Goal: Task Accomplishment & Management: Manage account settings

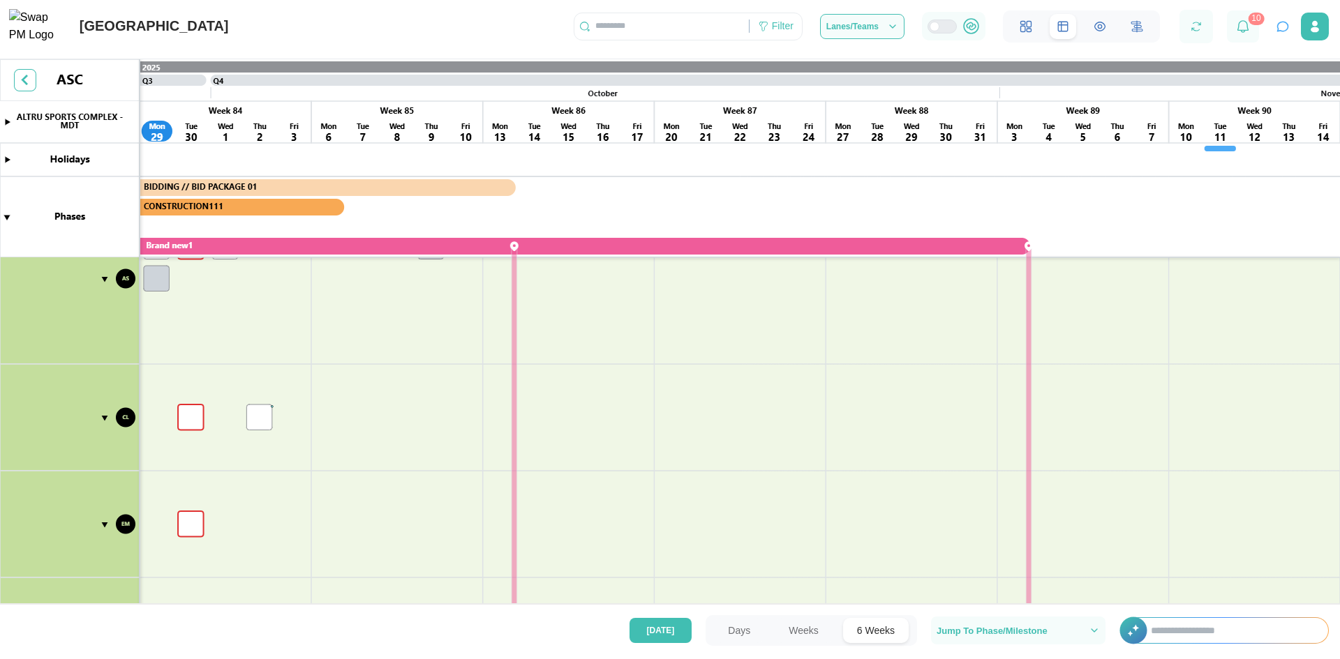
scroll to position [862, 0]
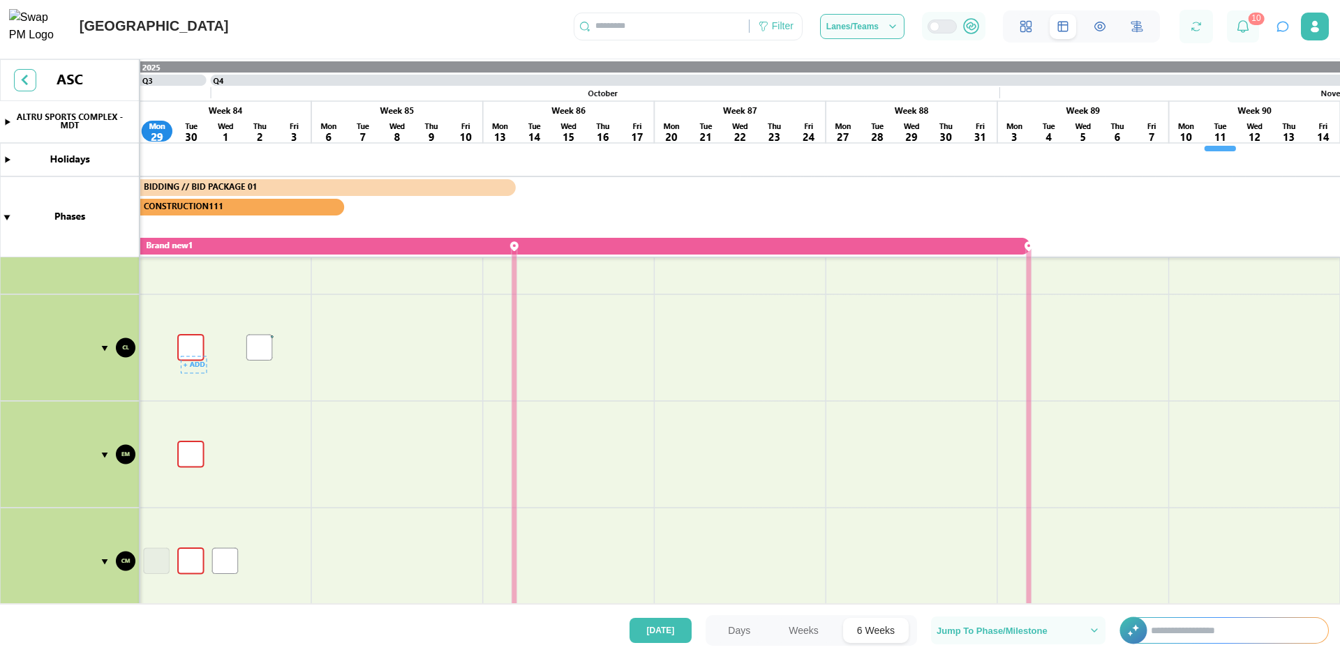
click at [185, 347] on canvas at bounding box center [670, 359] width 1340 height 600
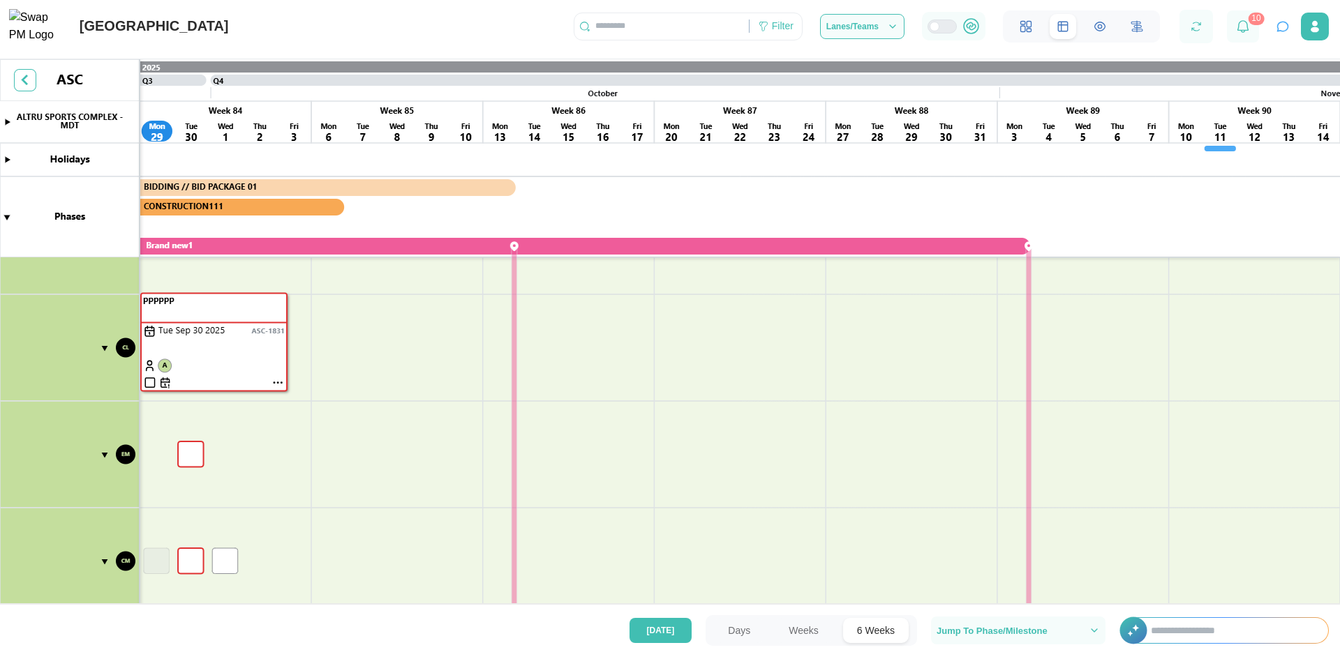
click at [185, 347] on canvas at bounding box center [670, 359] width 1340 height 600
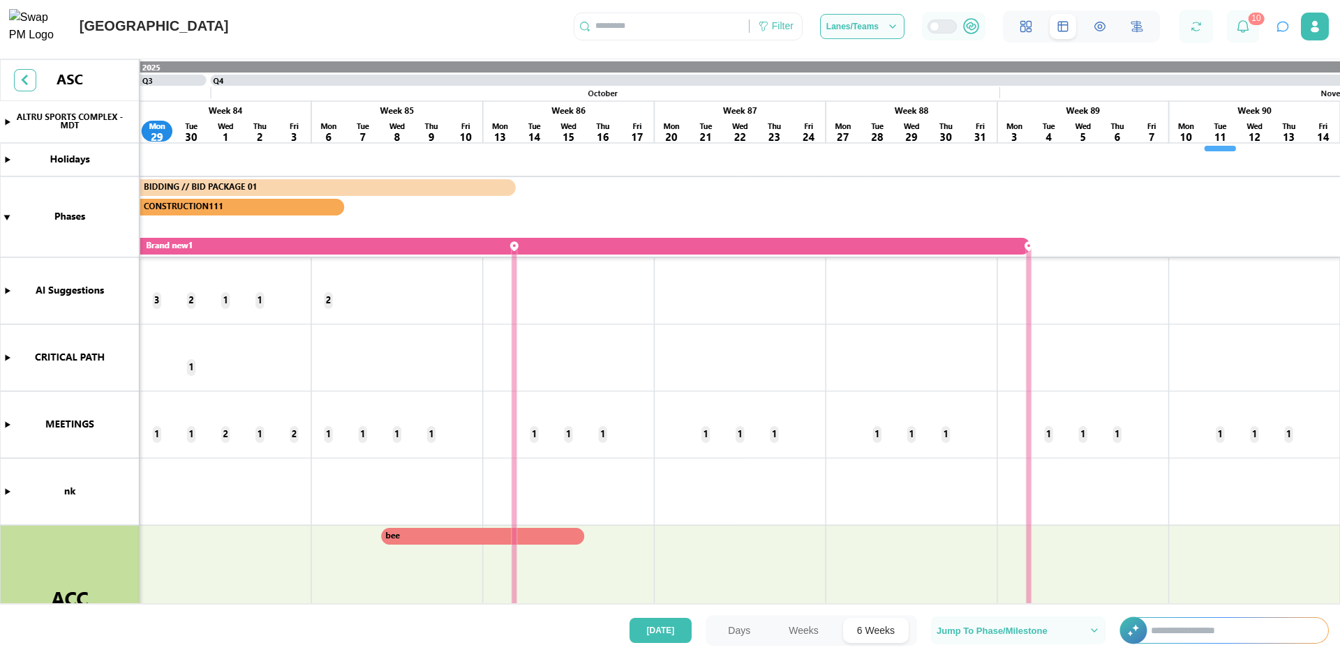
scroll to position [0, 0]
click at [5, 357] on canvas at bounding box center [670, 359] width 1340 height 600
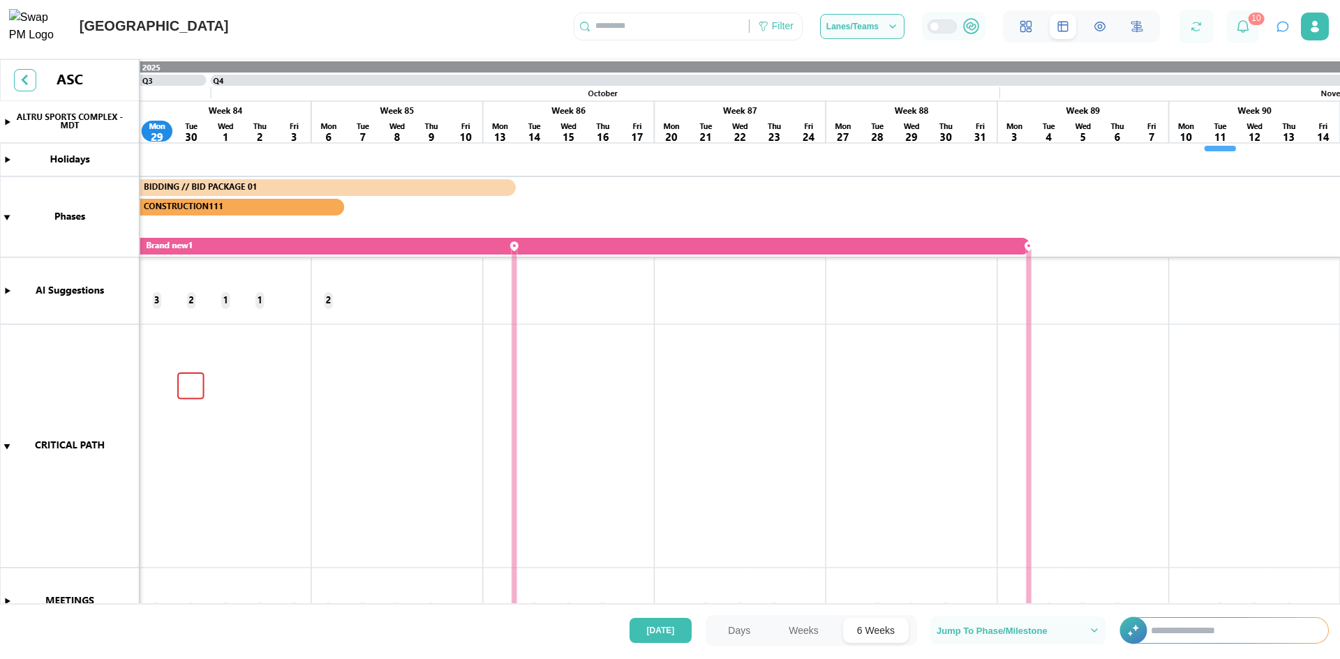
click at [186, 382] on canvas at bounding box center [670, 359] width 1340 height 600
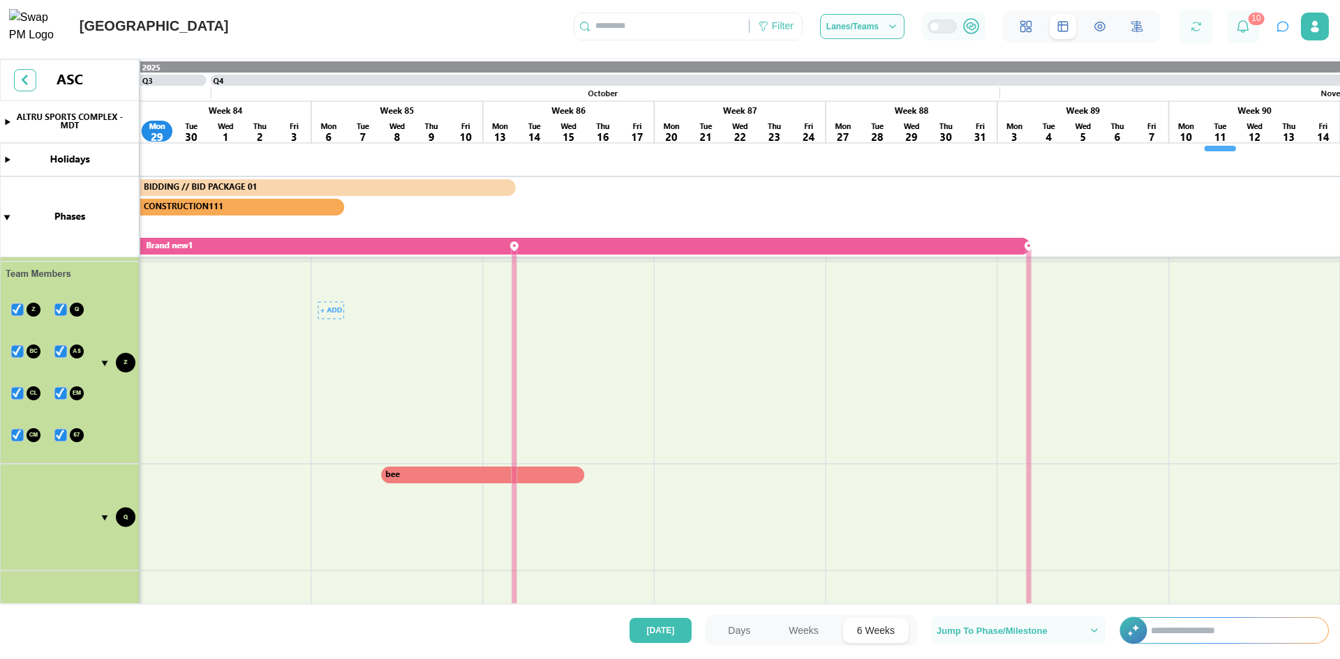
scroll to position [0, 14207]
drag, startPoint x: 308, startPoint y: 398, endPoint x: 328, endPoint y: 627, distance: 230.4
click at [328, 634] on main "Swap AI Connected Start a conversation about your project Ask about tasks, dead…" at bounding box center [670, 329] width 1340 height 659
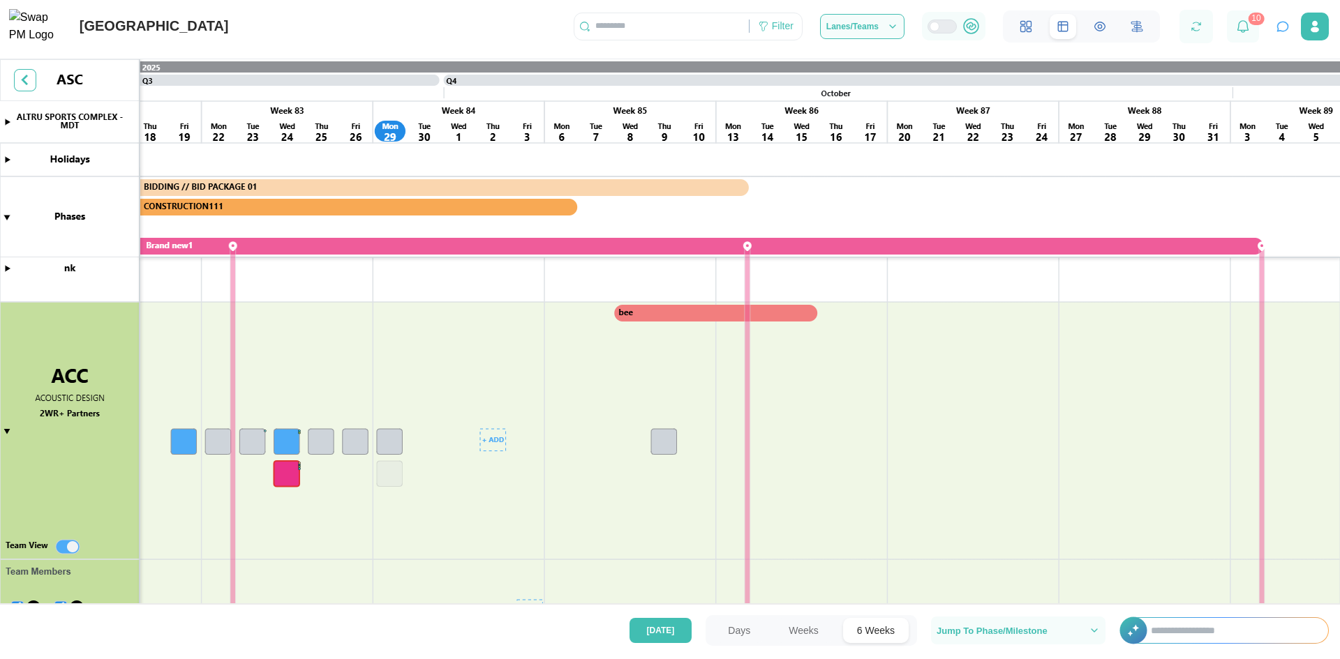
scroll to position [411, 0]
drag, startPoint x: 280, startPoint y: 331, endPoint x: 485, endPoint y: 388, distance: 212.1
click at [485, 388] on canvas at bounding box center [670, 359] width 1340 height 600
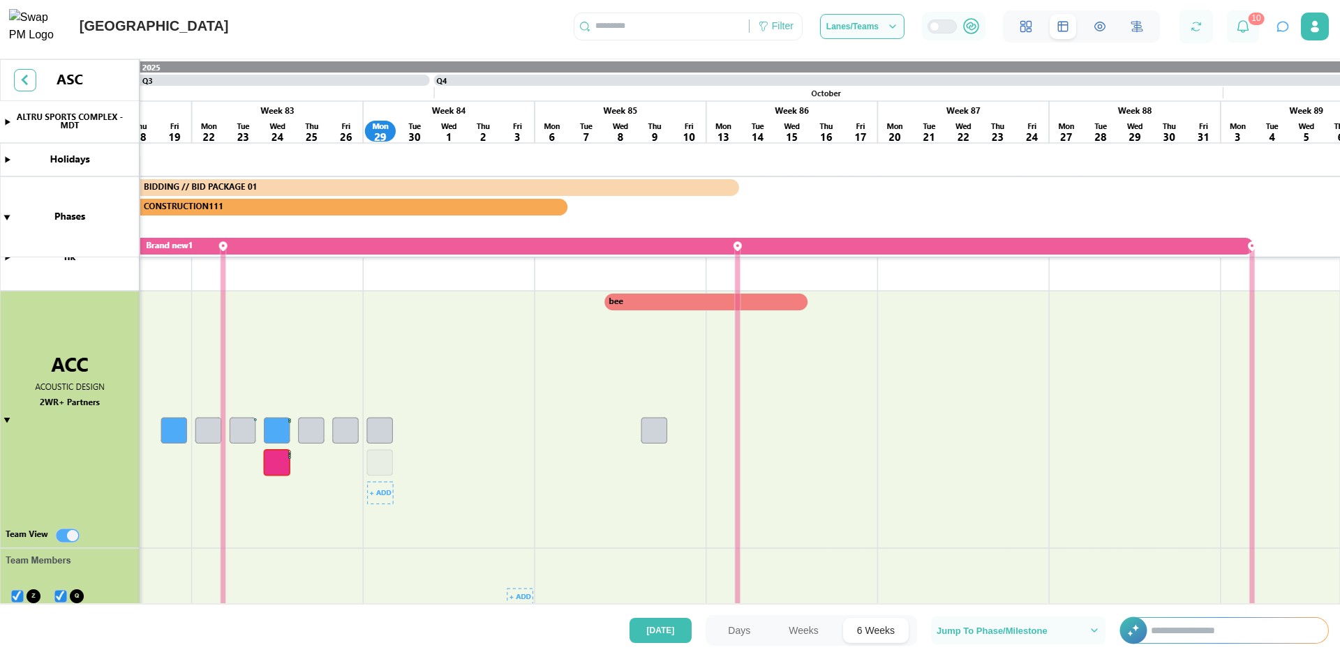
scroll to position [341, 0]
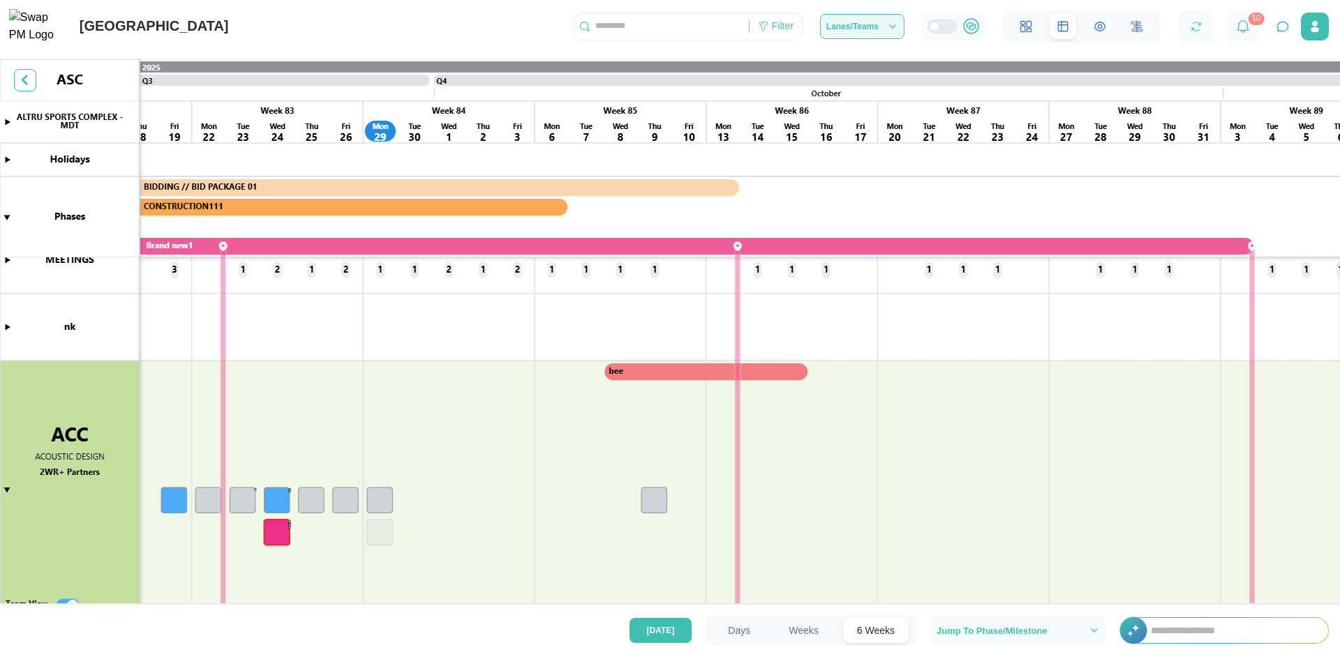
click at [860, 29] on span "Lanes/Teams" at bounding box center [852, 26] width 52 height 8
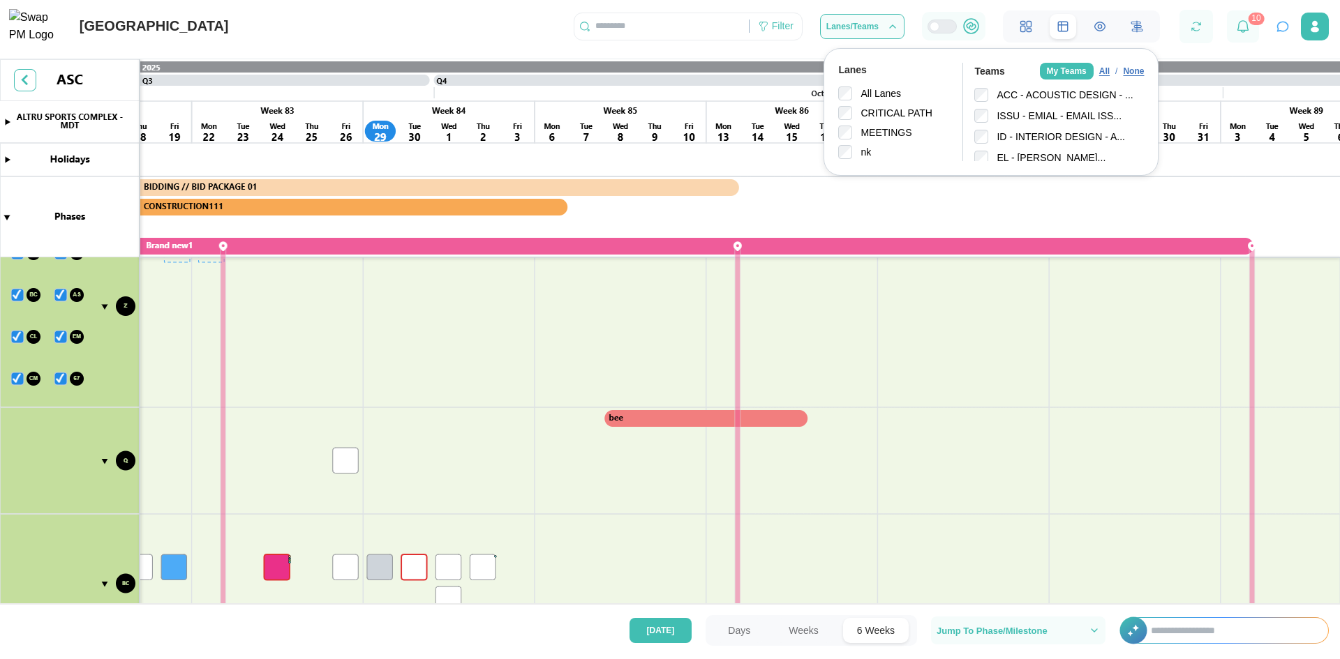
scroll to position [550, 0]
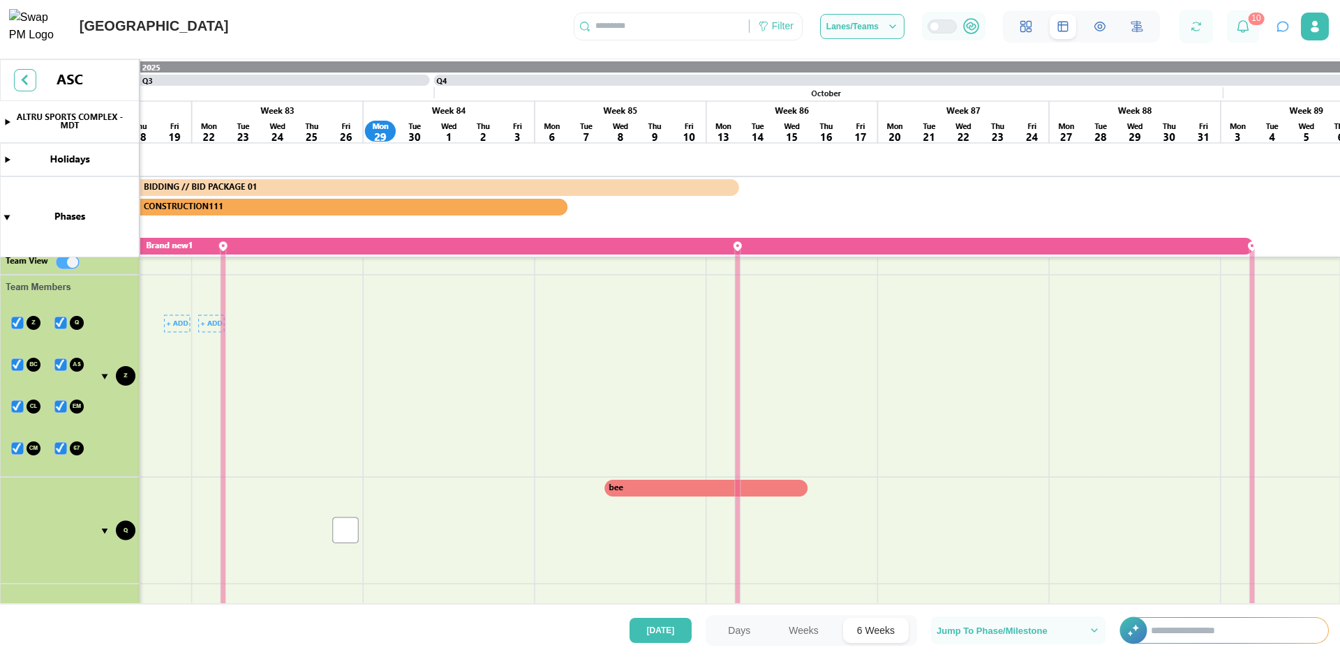
click at [58, 323] on canvas at bounding box center [670, 359] width 1340 height 600
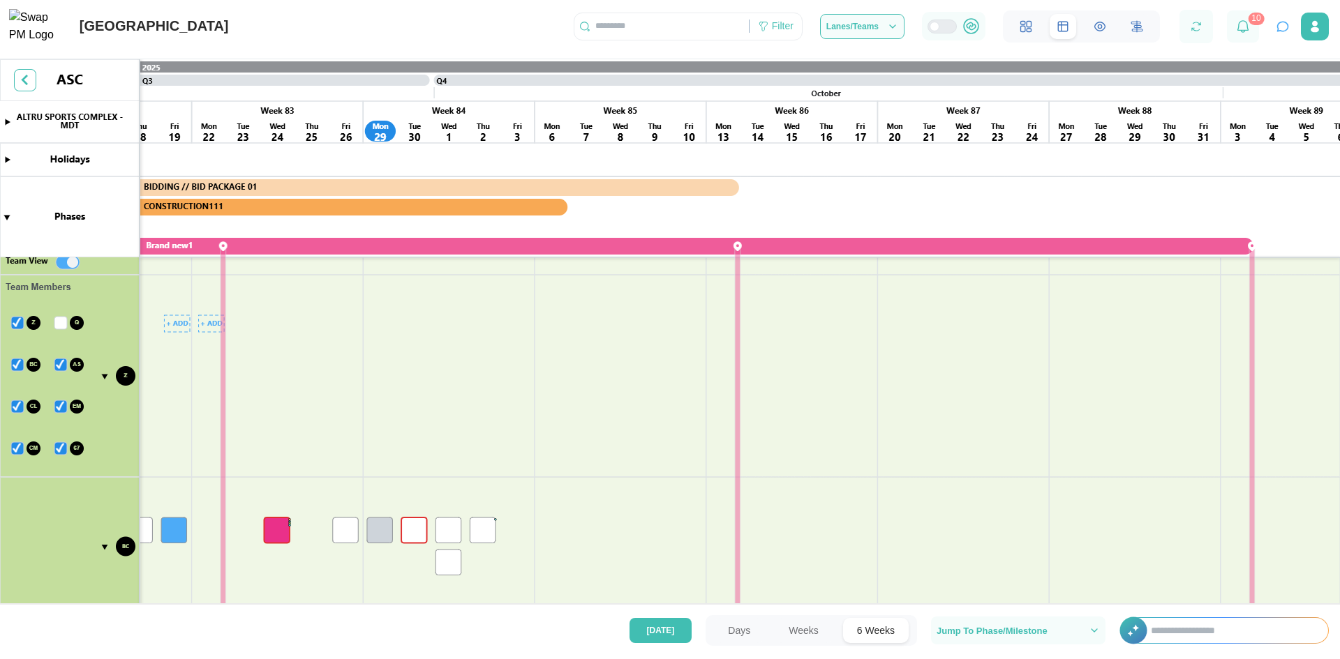
click at [17, 322] on canvas at bounding box center [670, 359] width 1340 height 600
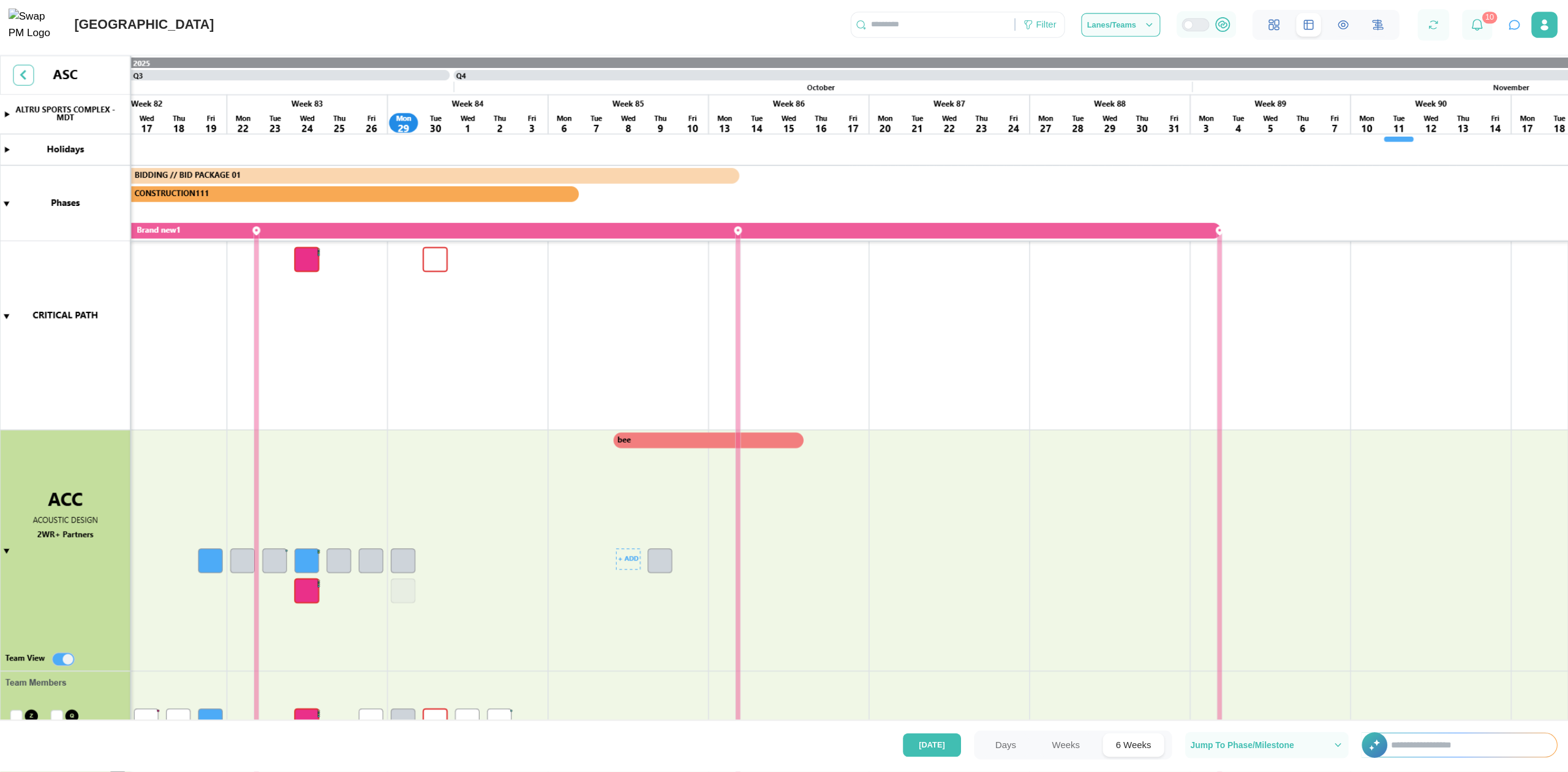
scroll to position [103, 0]
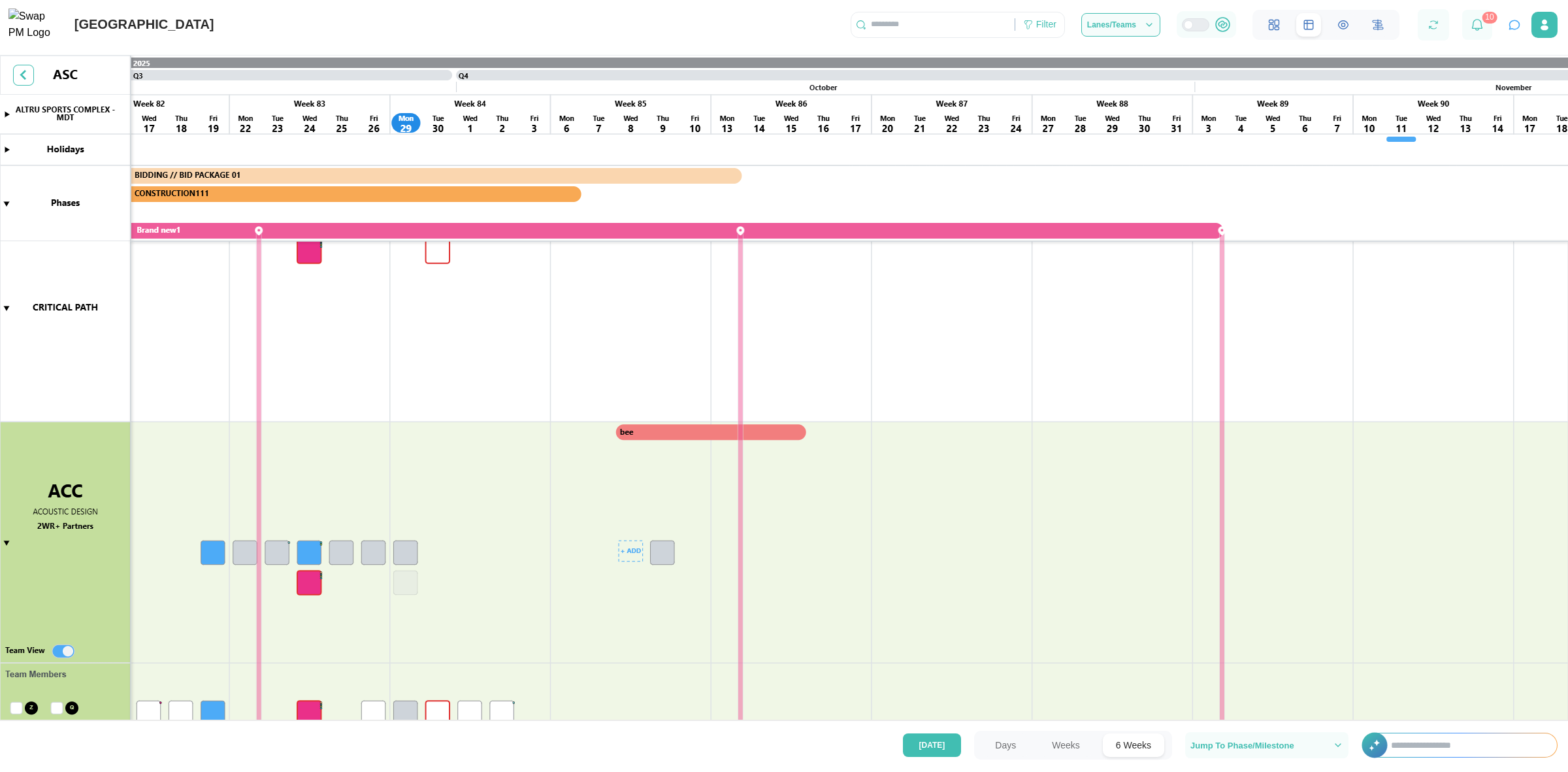
drag, startPoint x: 569, startPoint y: 356, endPoint x: 626, endPoint y: 646, distance: 295.5
click at [626, 617] on canvas at bounding box center [784, 413] width 1568 height 717
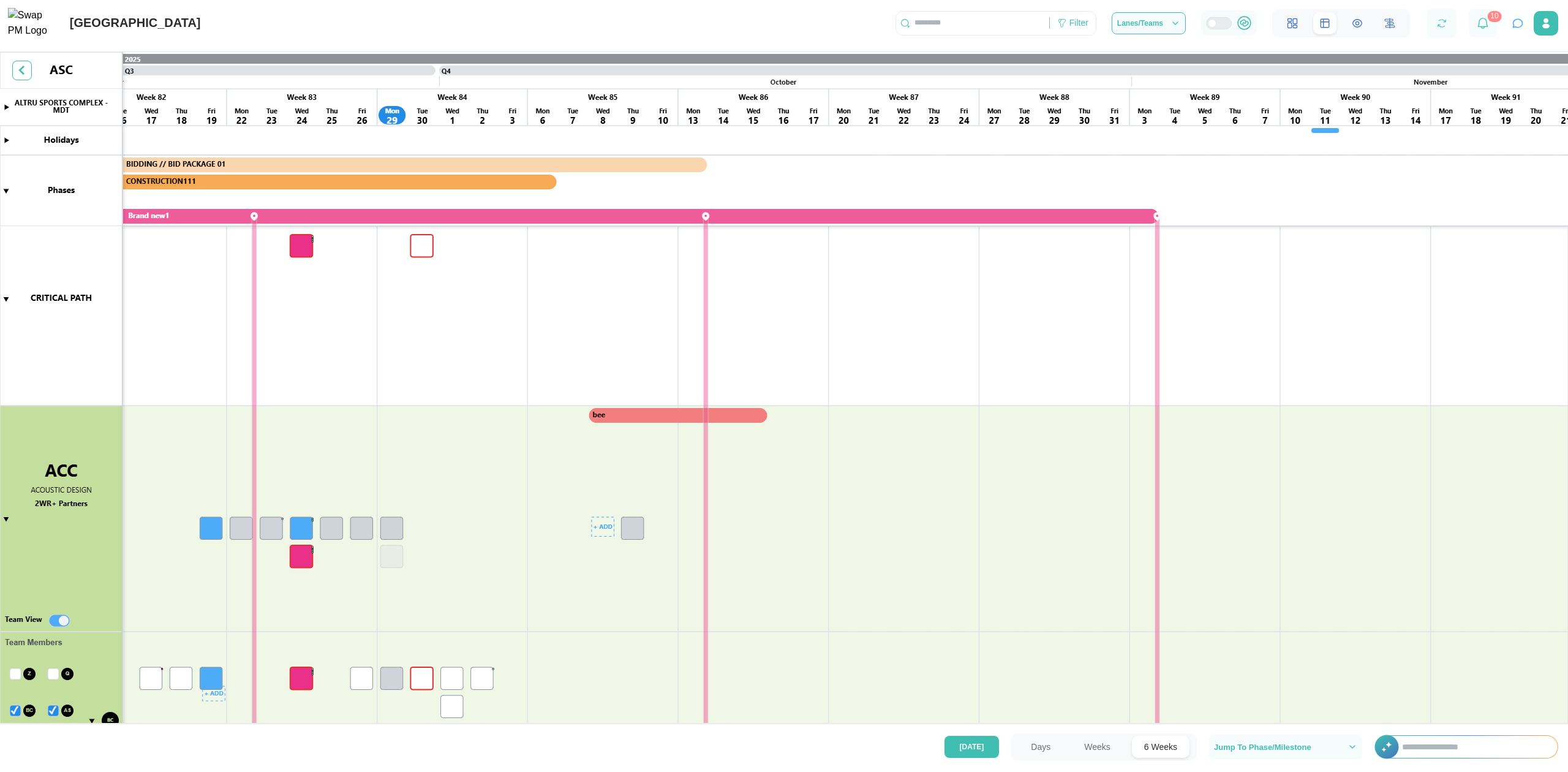
scroll to position [0, 0]
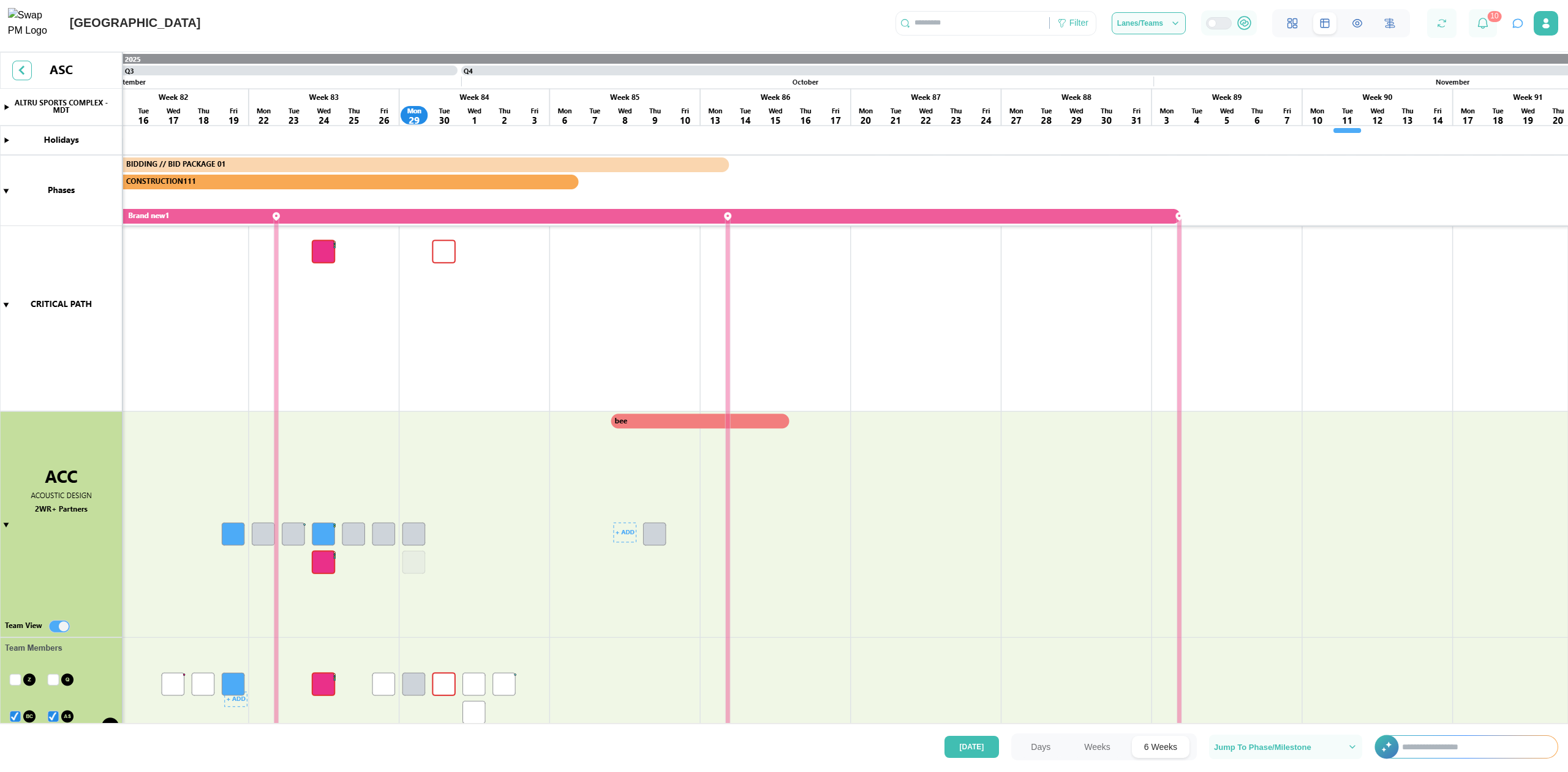
drag, startPoint x: 580, startPoint y: 577, endPoint x: 620, endPoint y: 596, distance: 44.3
click at [620, 579] on canvas at bounding box center [784, 412] width 1568 height 720
drag, startPoint x: 1121, startPoint y: 167, endPoint x: 1121, endPoint y: 177, distance: 10.0
click at [1121, 172] on canvas at bounding box center [784, 412] width 1568 height 720
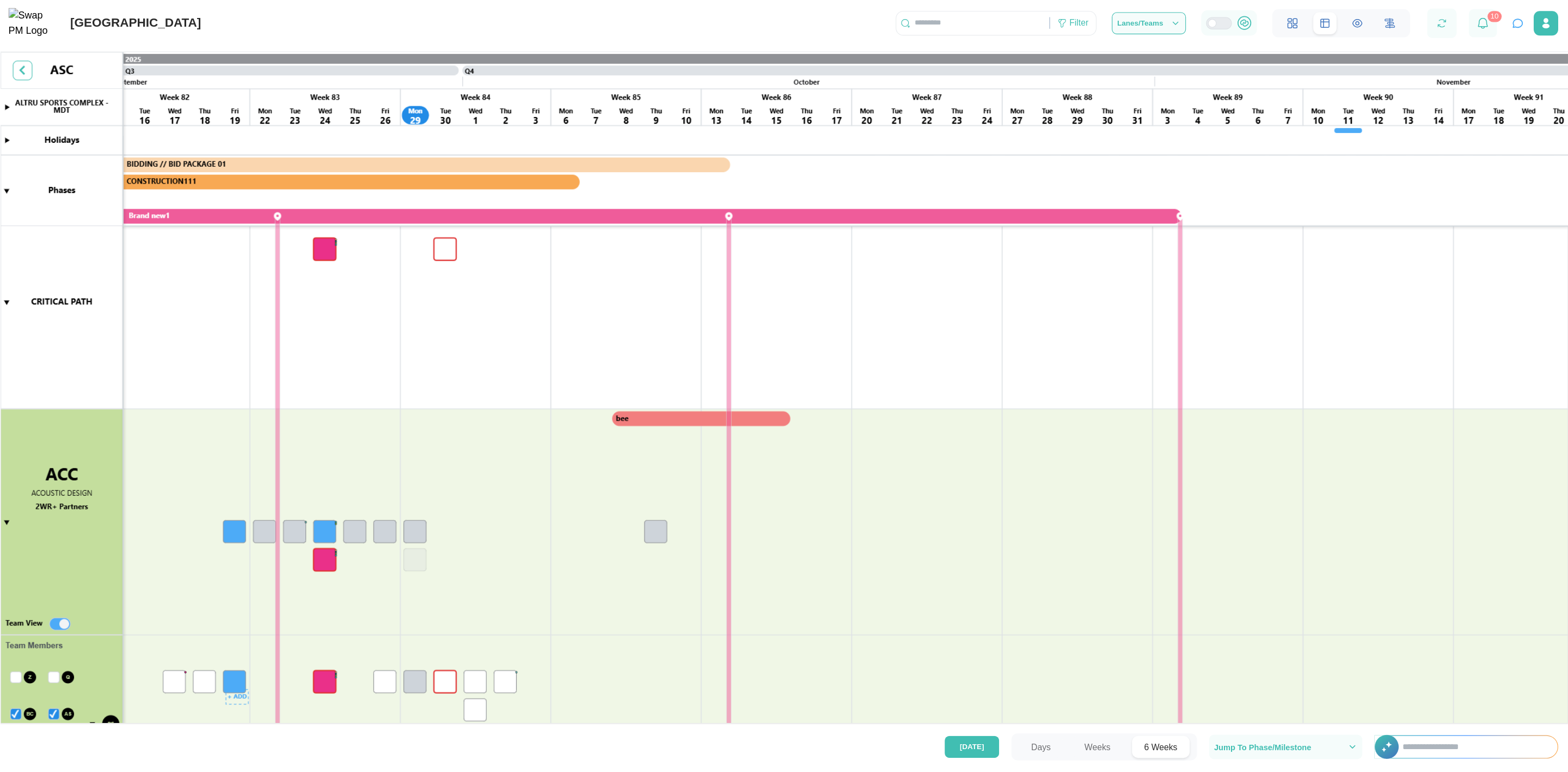
scroll to position [77, 0]
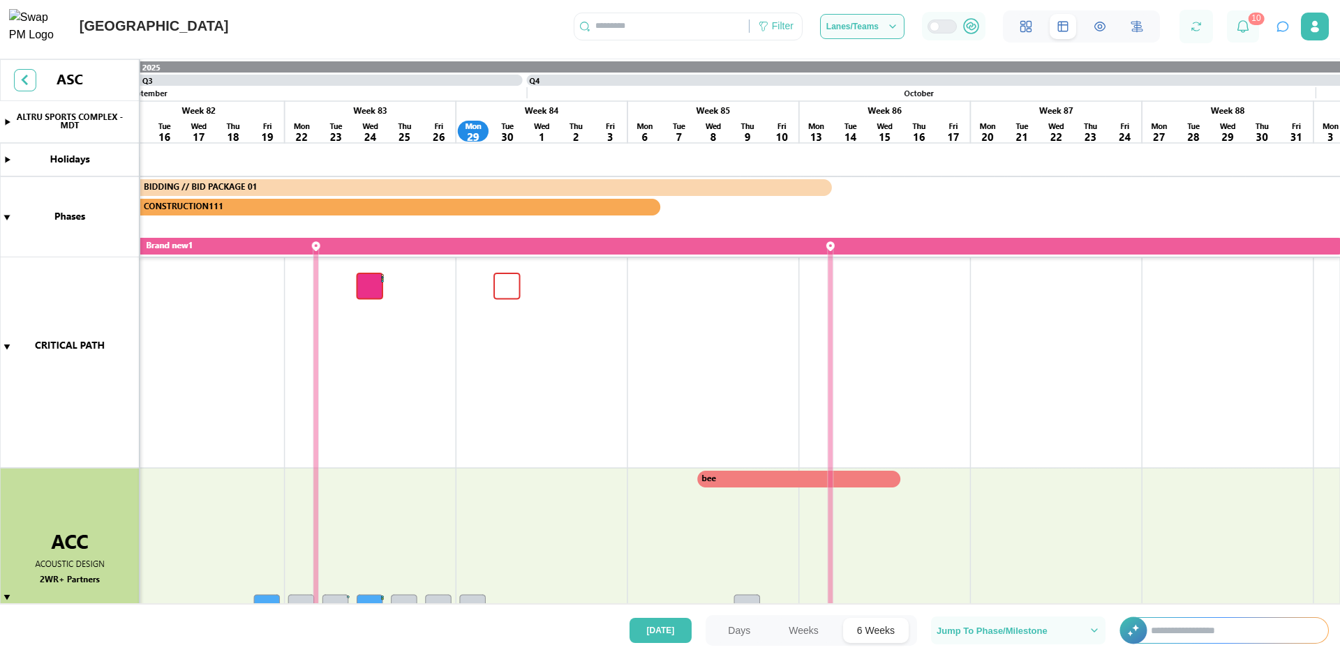
click at [504, 405] on canvas at bounding box center [670, 359] width 1340 height 600
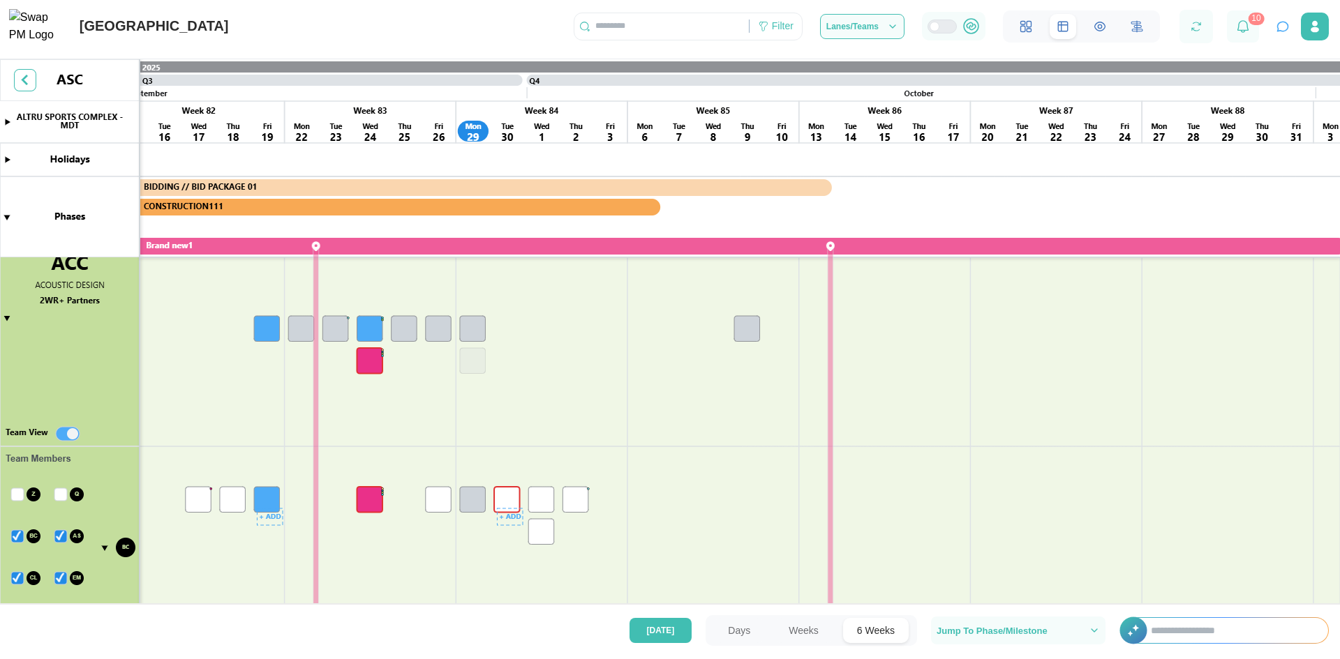
scroll to position [518, 0]
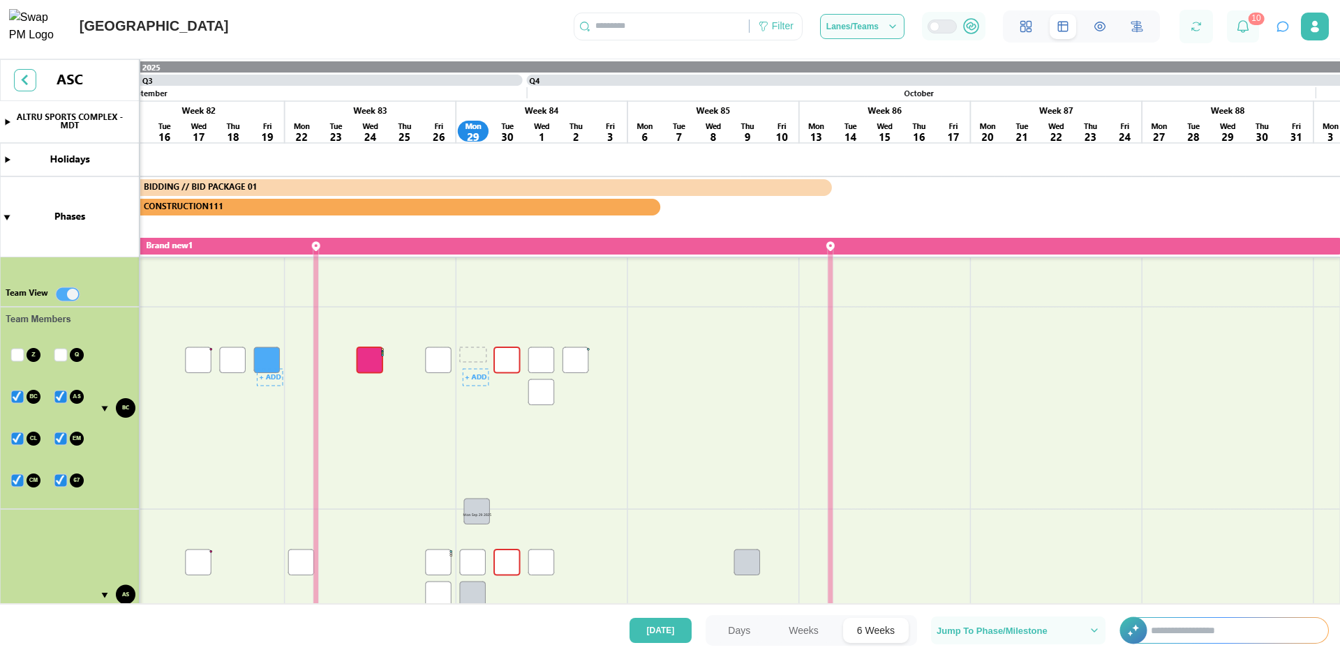
drag, startPoint x: 473, startPoint y: 360, endPoint x: 477, endPoint y: 511, distance: 151.5
click at [477, 511] on canvas at bounding box center [670, 359] width 1340 height 600
drag, startPoint x: 475, startPoint y: 508, endPoint x: 471, endPoint y: 352, distance: 156.3
click at [471, 352] on canvas at bounding box center [670, 359] width 1340 height 600
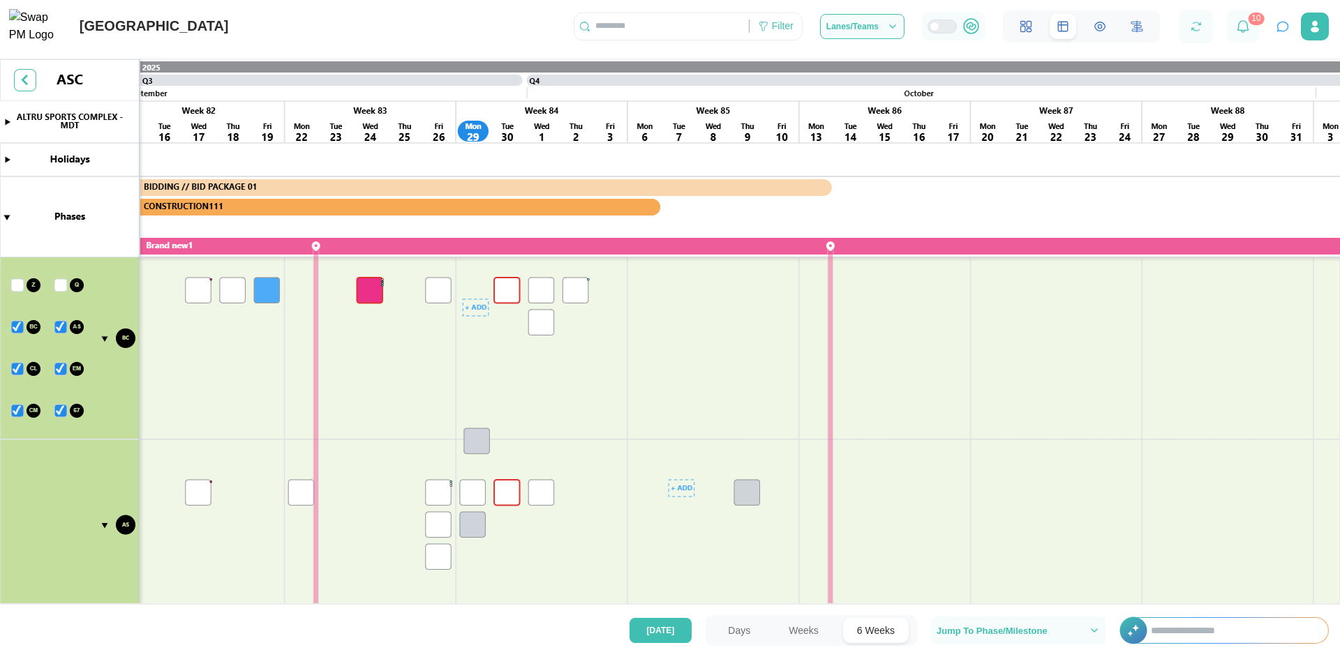
scroll to position [580, 0]
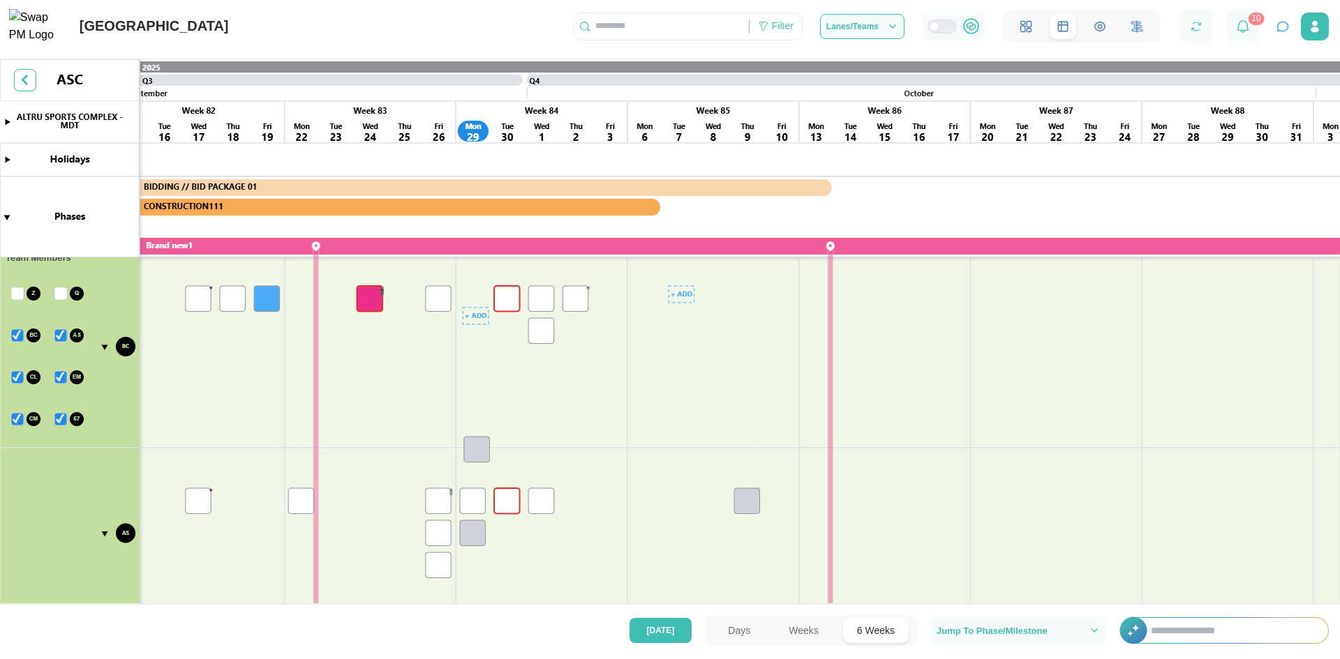
drag, startPoint x: 689, startPoint y: 416, endPoint x: 689, endPoint y: 429, distance: 13.3
click at [689, 429] on canvas at bounding box center [670, 359] width 1340 height 600
click at [1083, 419] on canvas at bounding box center [670, 359] width 1340 height 600
click at [103, 345] on canvas at bounding box center [670, 359] width 1340 height 600
click at [104, 348] on canvas at bounding box center [670, 359] width 1340 height 600
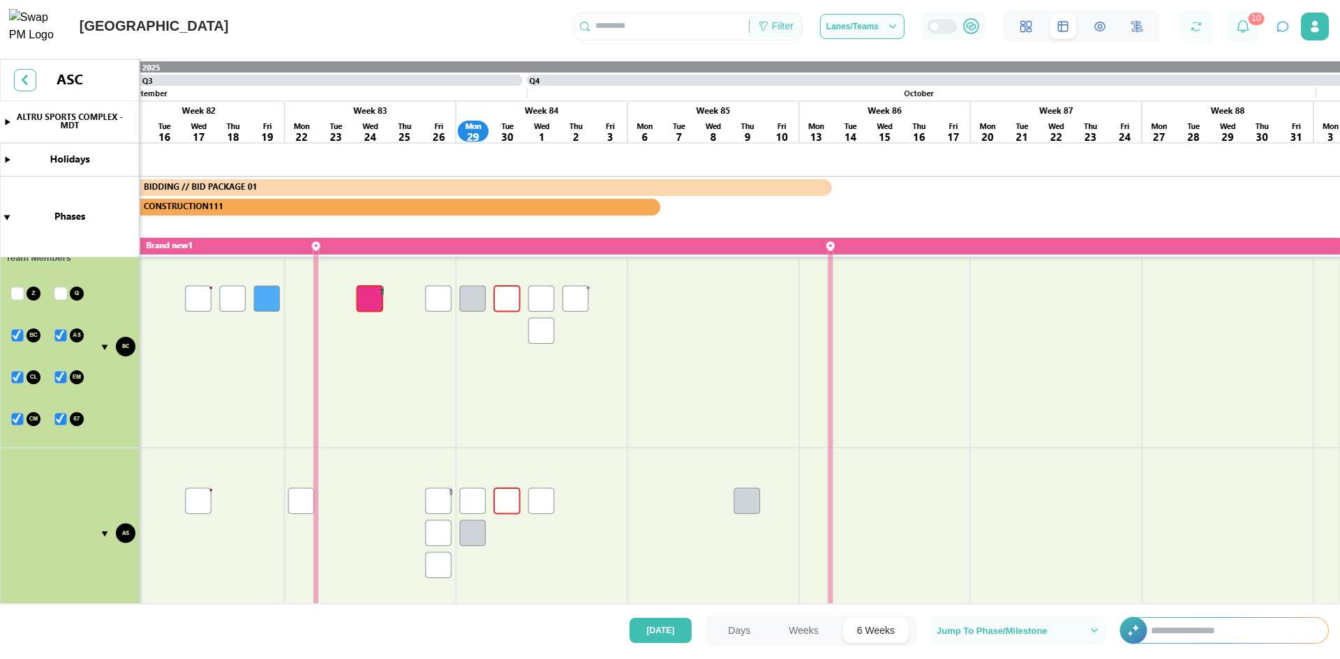
click at [778, 33] on div "Filter" at bounding box center [783, 26] width 22 height 15
click at [8, 216] on canvas at bounding box center [670, 359] width 1340 height 600
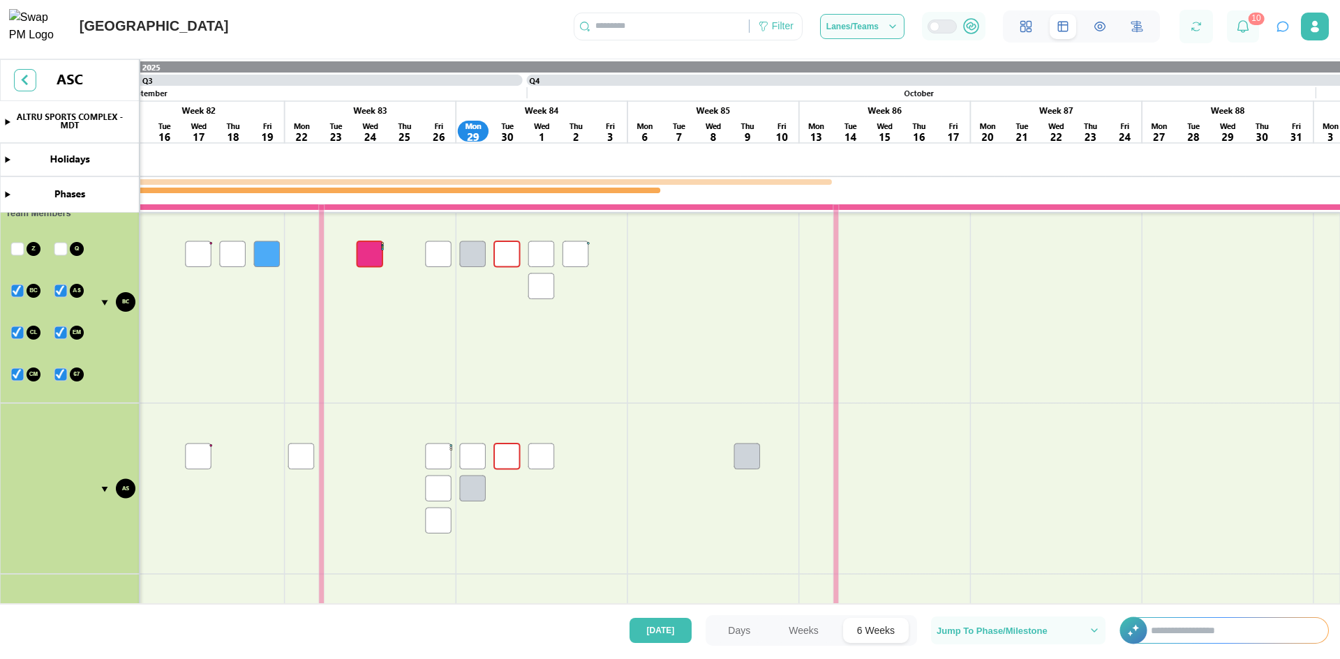
click at [6, 161] on canvas at bounding box center [670, 359] width 1340 height 600
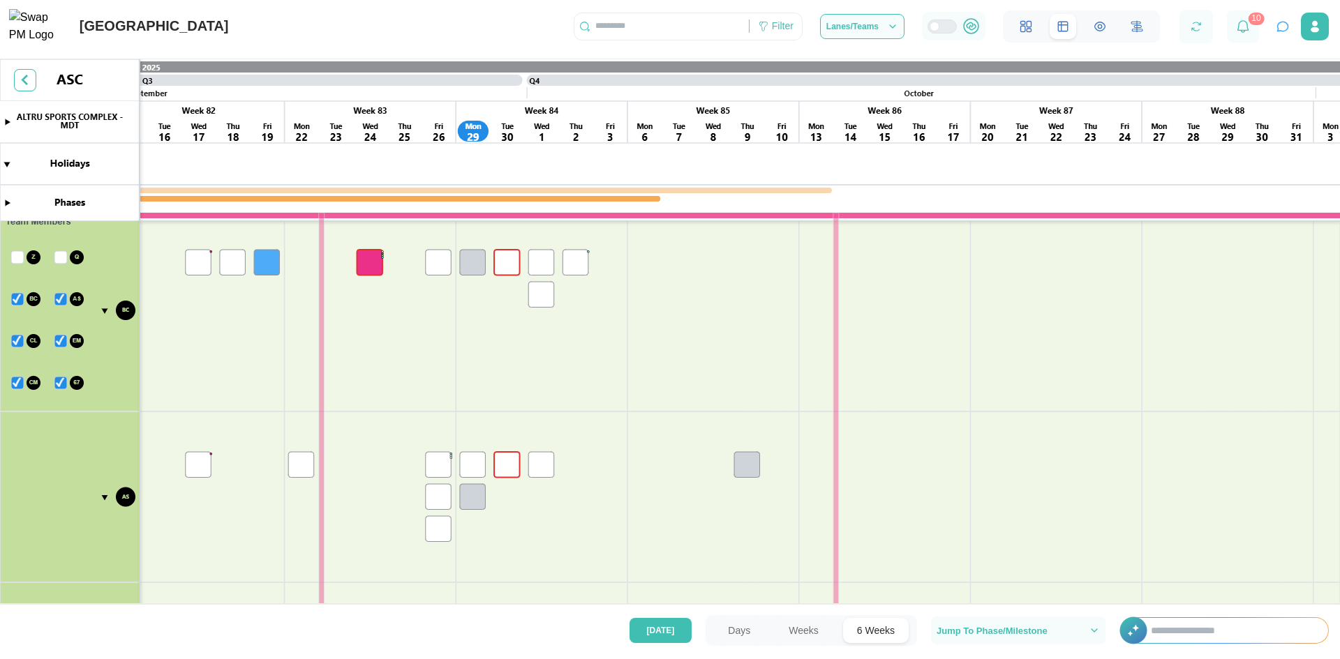
click at [6, 161] on canvas at bounding box center [670, 359] width 1340 height 600
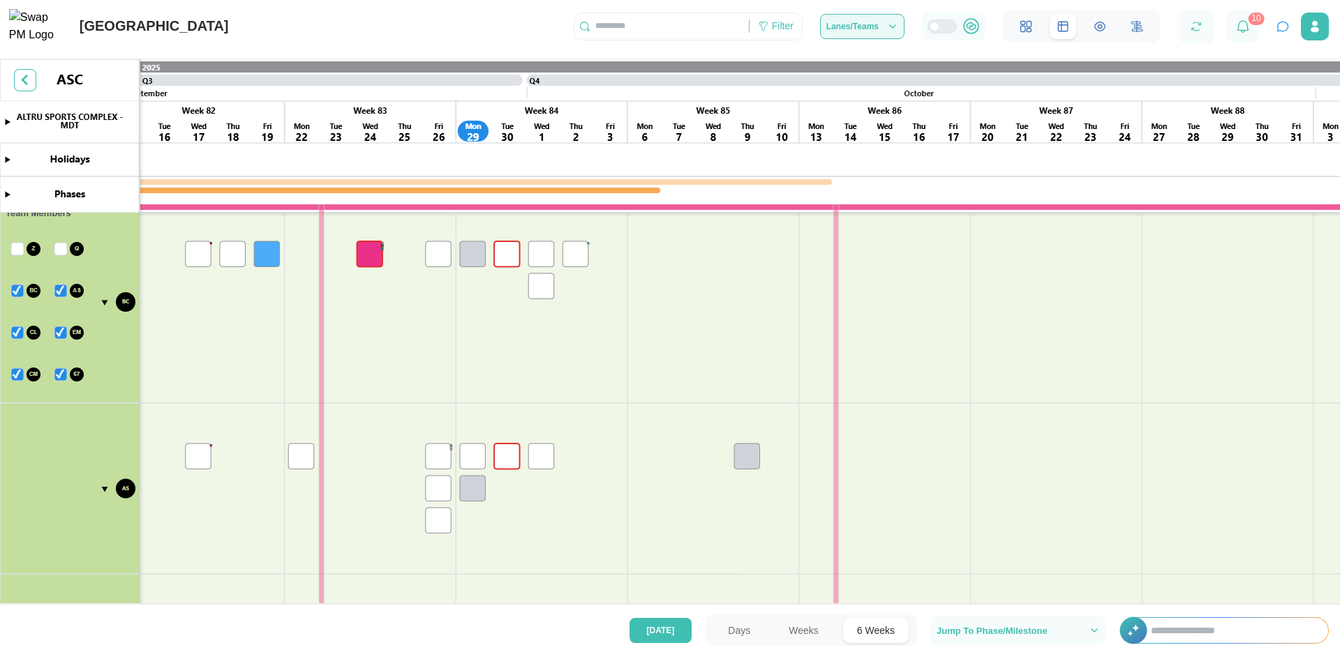
click at [883, 26] on div "Lanes/Teams" at bounding box center [862, 26] width 72 height 11
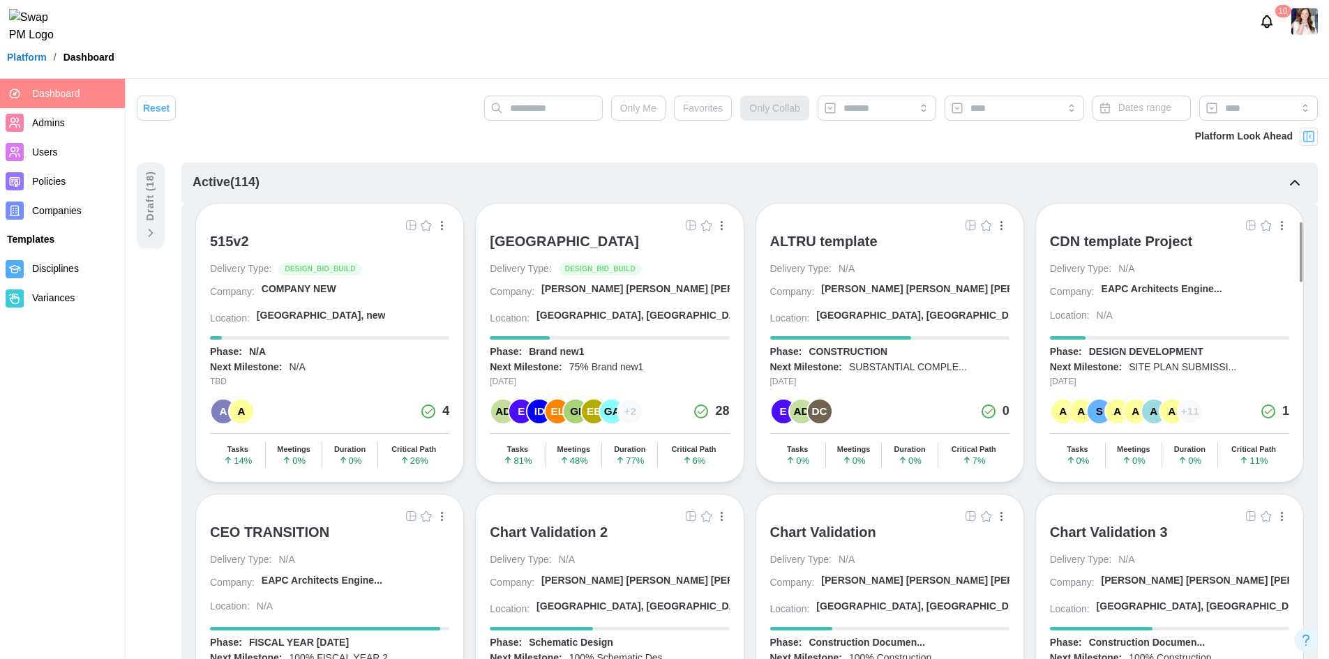
scroll to position [209, 0]
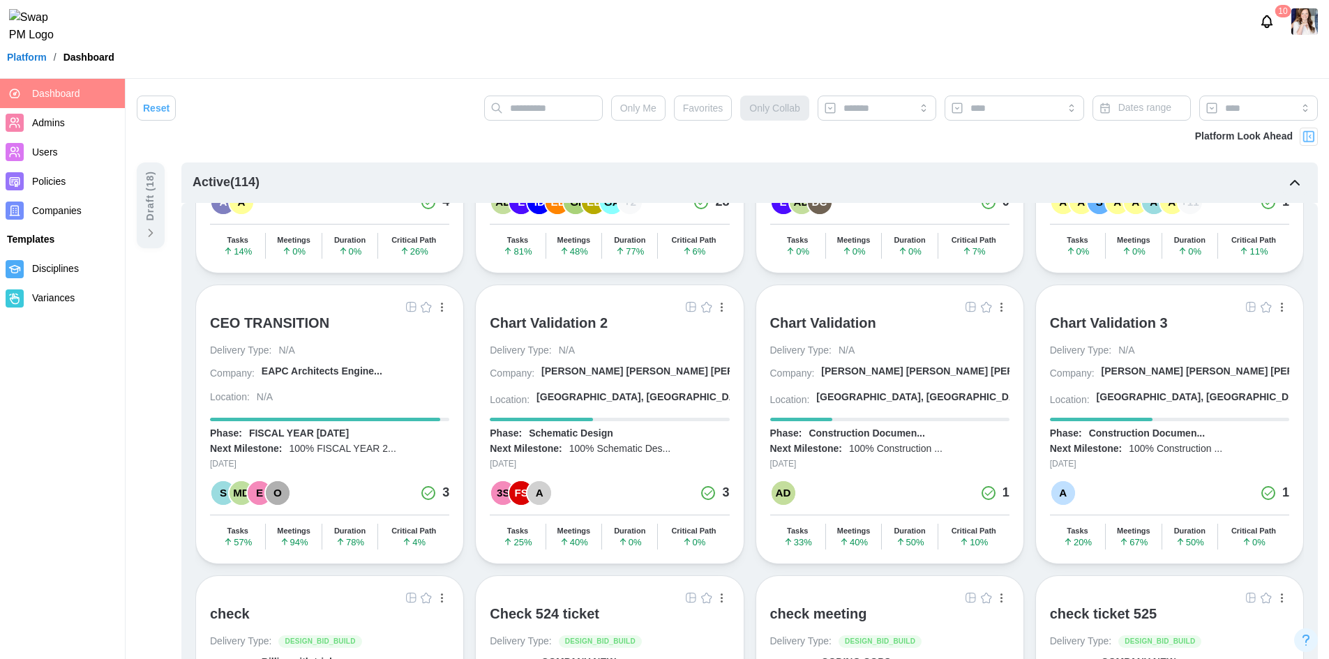
click at [442, 304] on div "button" at bounding box center [442, 307] width 2 height 9
click at [393, 334] on div "View Project" at bounding box center [394, 336] width 88 height 11
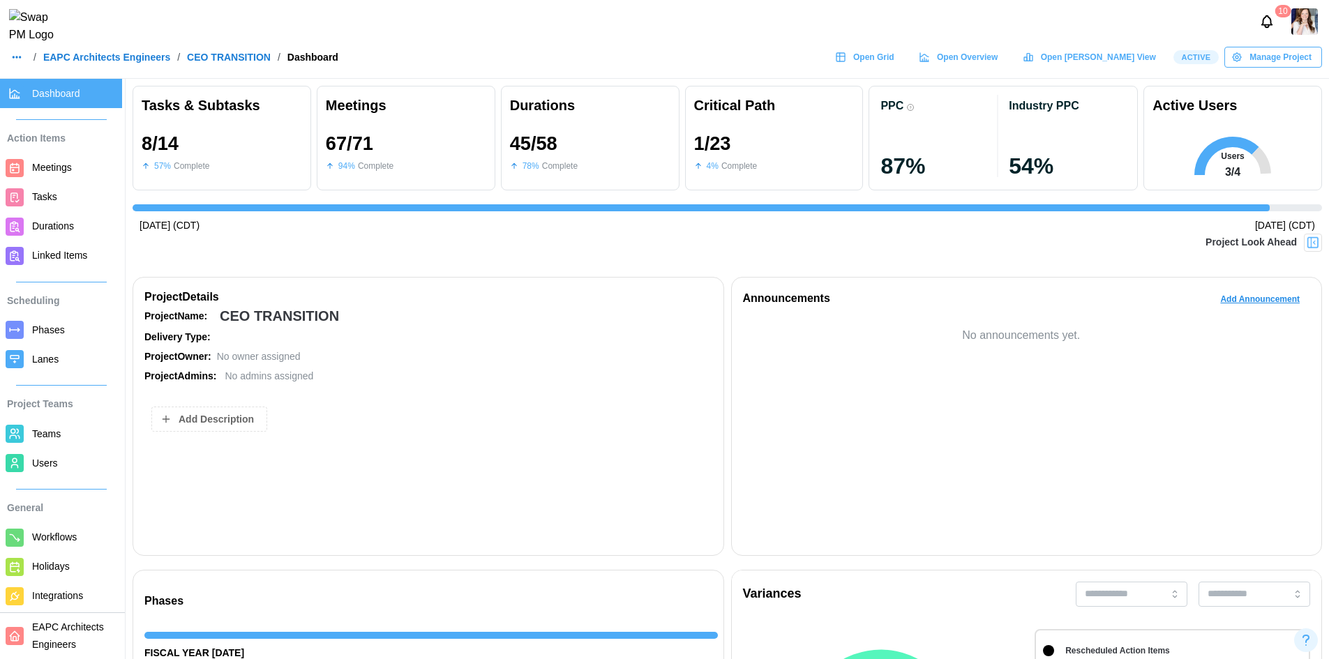
scroll to position [0, 16723]
click at [1273, 63] on span "Manage Project" at bounding box center [1281, 57] width 62 height 20
click at [1265, 147] on div "Complete Project" at bounding box center [1280, 145] width 75 height 11
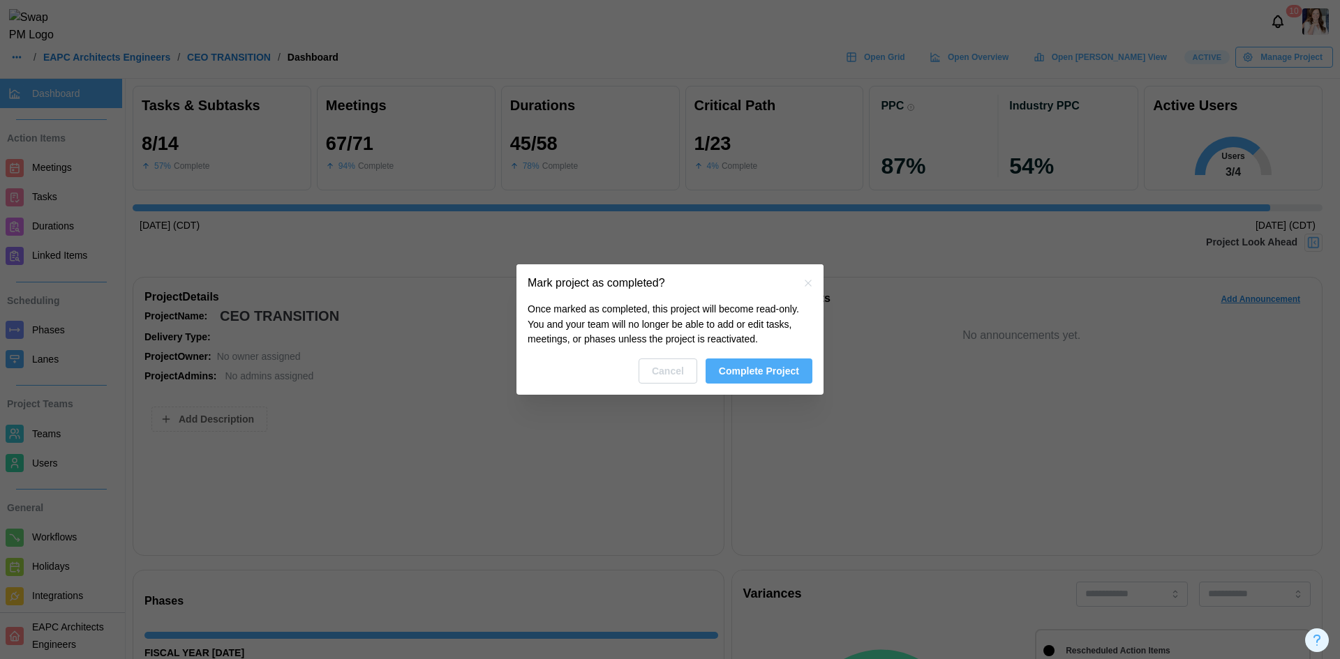
click at [781, 371] on span "Complete Project" at bounding box center [759, 371] width 80 height 24
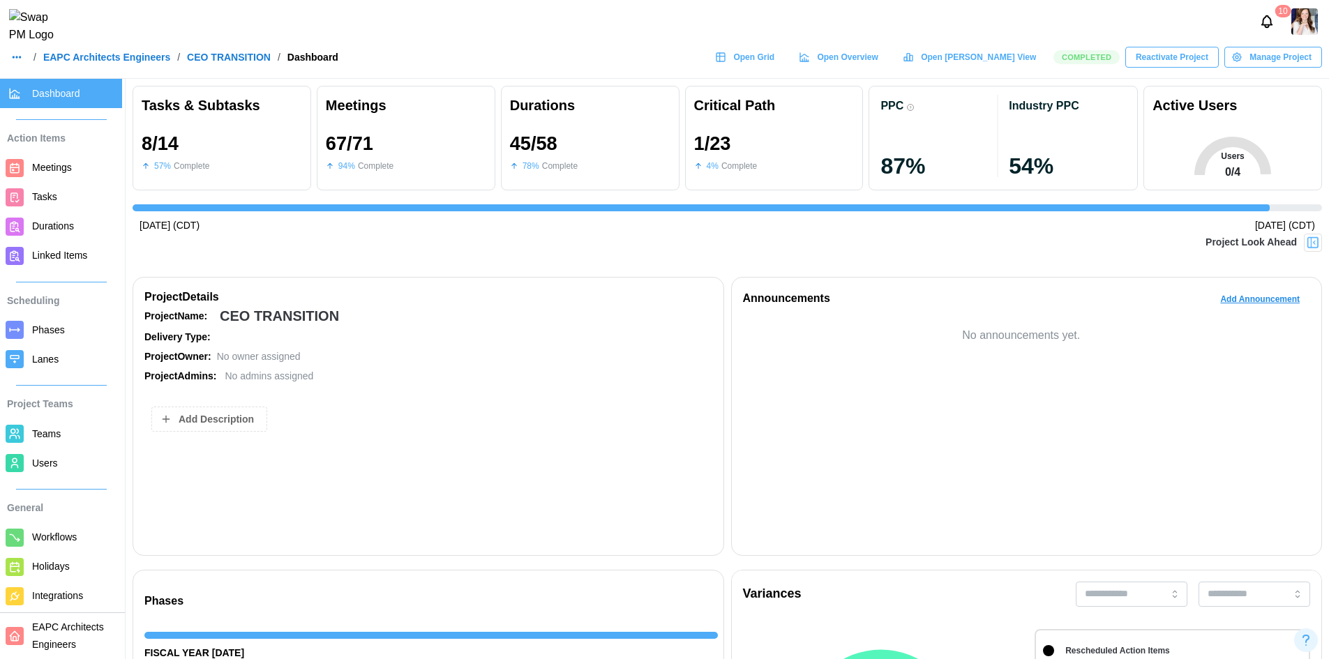
scroll to position [0, 16723]
click at [142, 62] on link "EAPC Architects Engineers" at bounding box center [106, 57] width 127 height 10
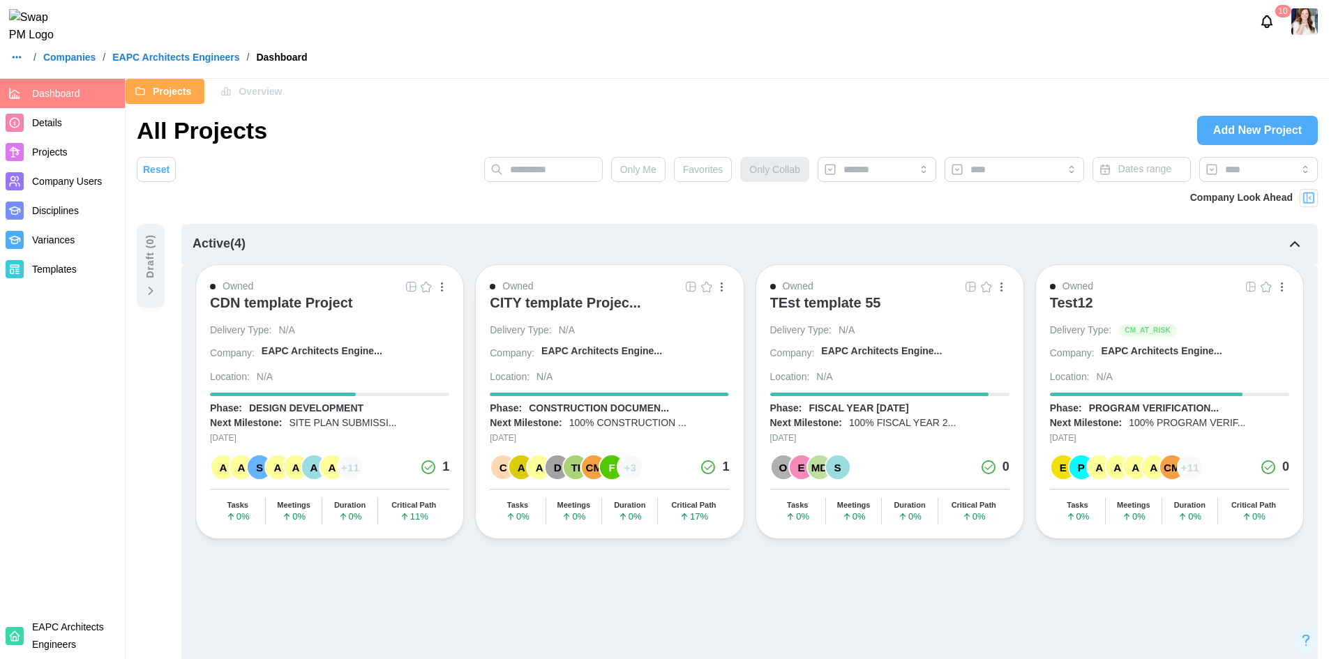
scroll to position [70, 0]
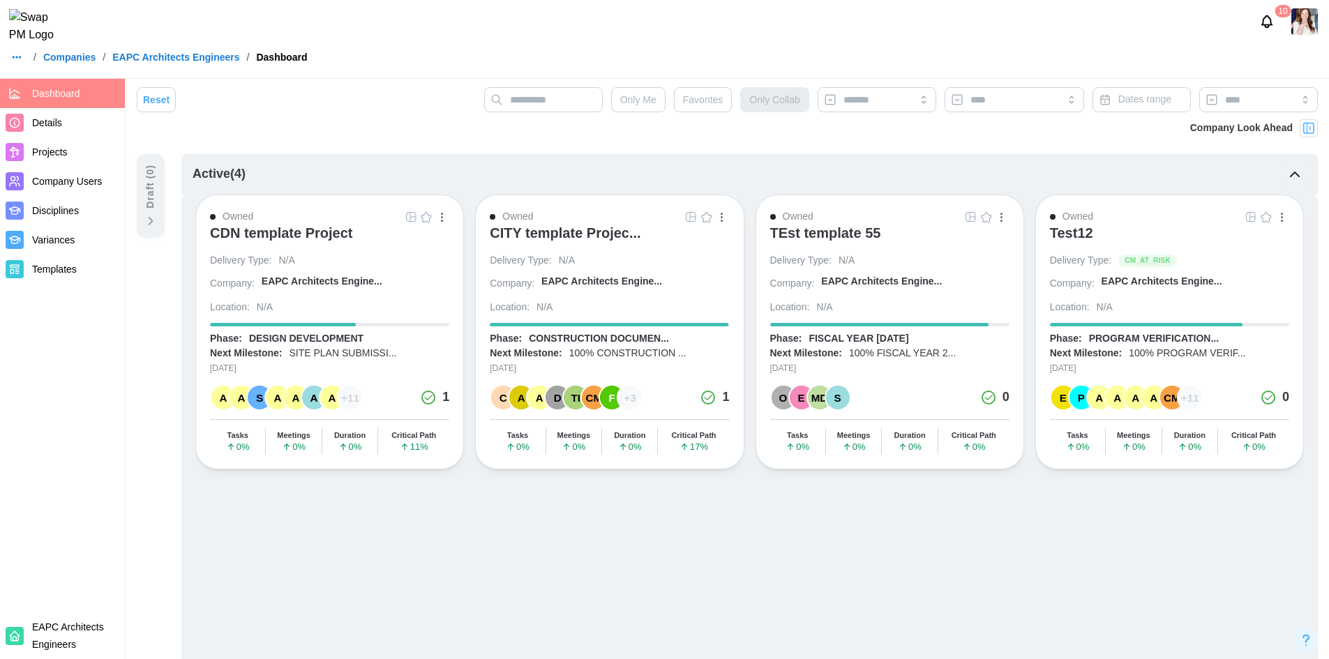
drag, startPoint x: 1021, startPoint y: 19, endPoint x: 684, endPoint y: 184, distance: 375.4
click at [1021, 19] on div "10" at bounding box center [664, 21] width 1329 height 43
click at [299, 230] on div "CDN template Project" at bounding box center [281, 233] width 143 height 17
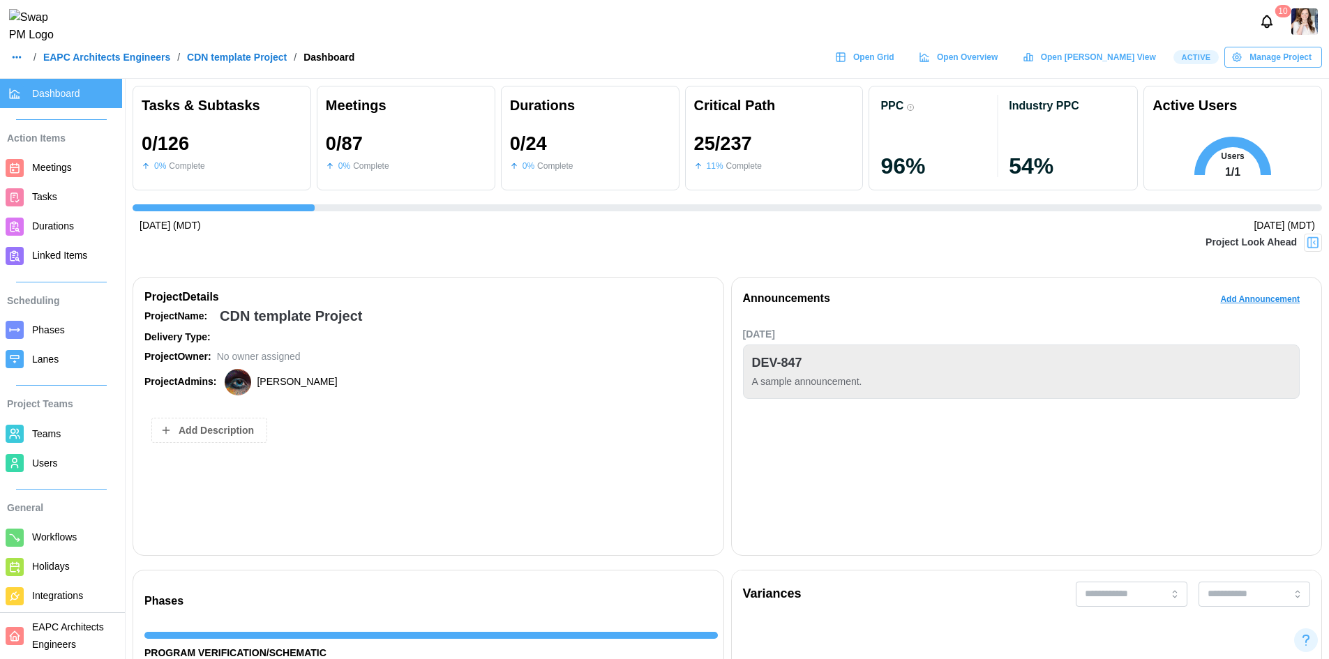
scroll to position [0, 1973]
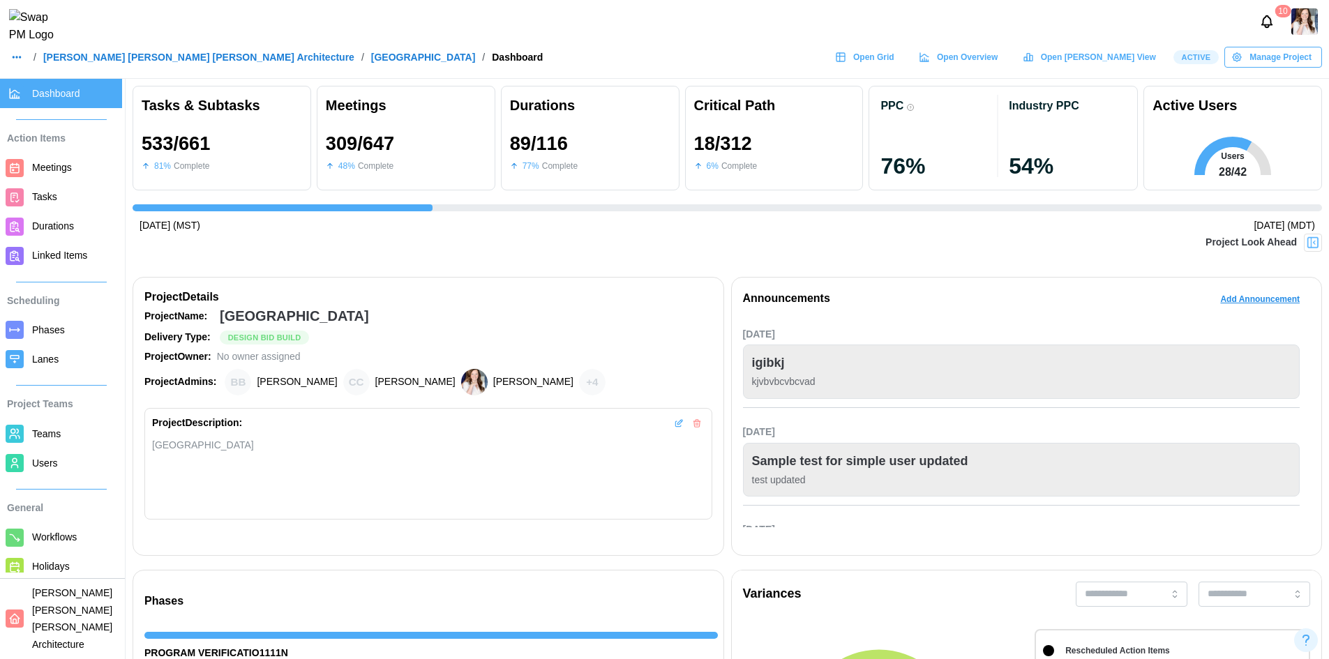
scroll to position [0, 13807]
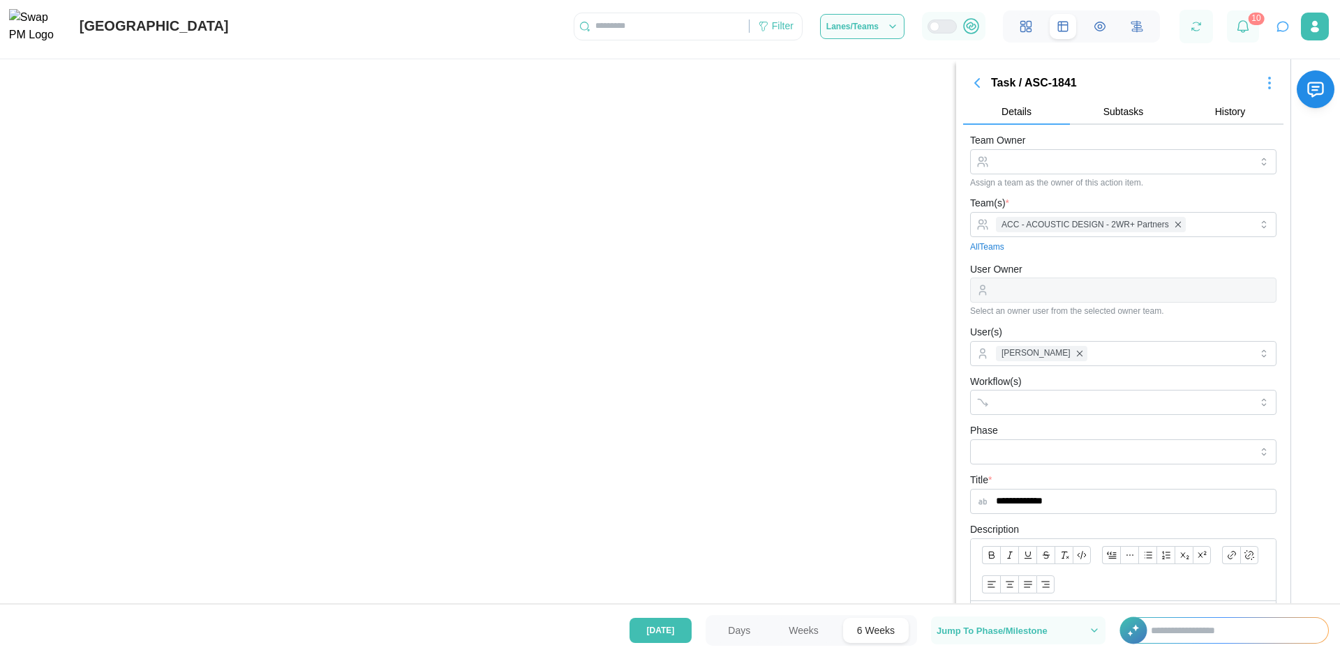
scroll to position [0, 14102]
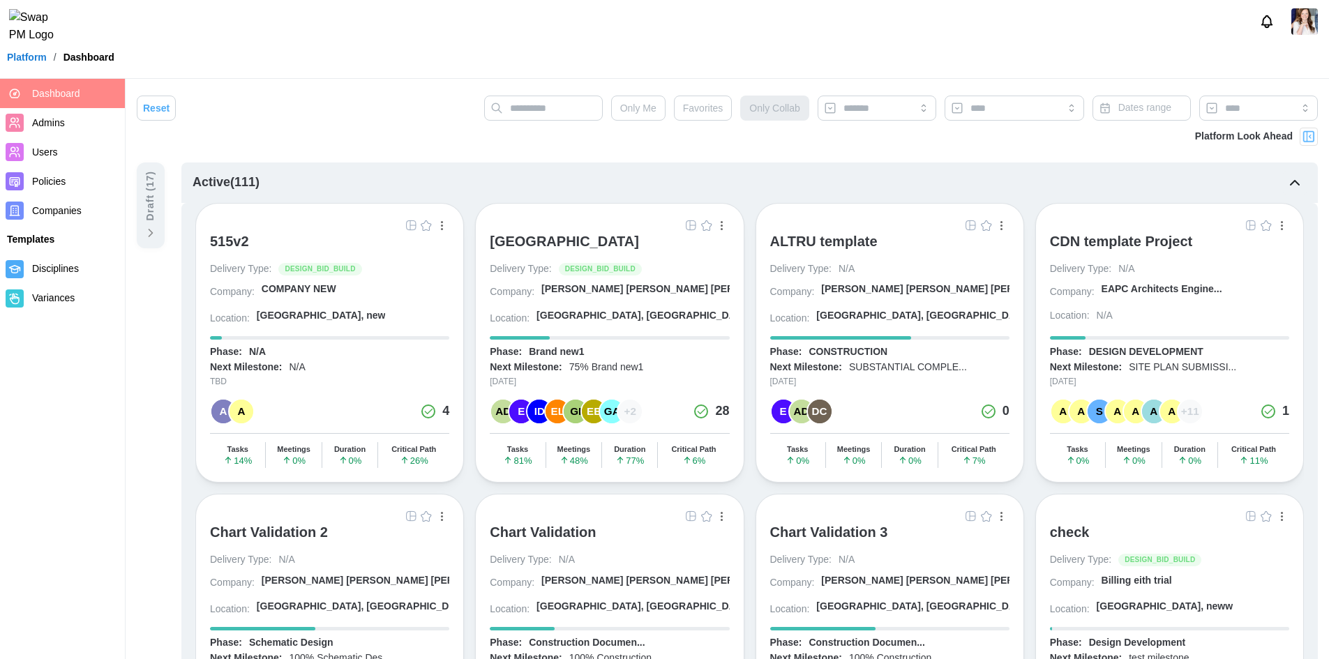
click at [639, 234] on div "[GEOGRAPHIC_DATA]" at bounding box center [564, 241] width 149 height 17
click at [687, 225] on img "button" at bounding box center [691, 225] width 11 height 11
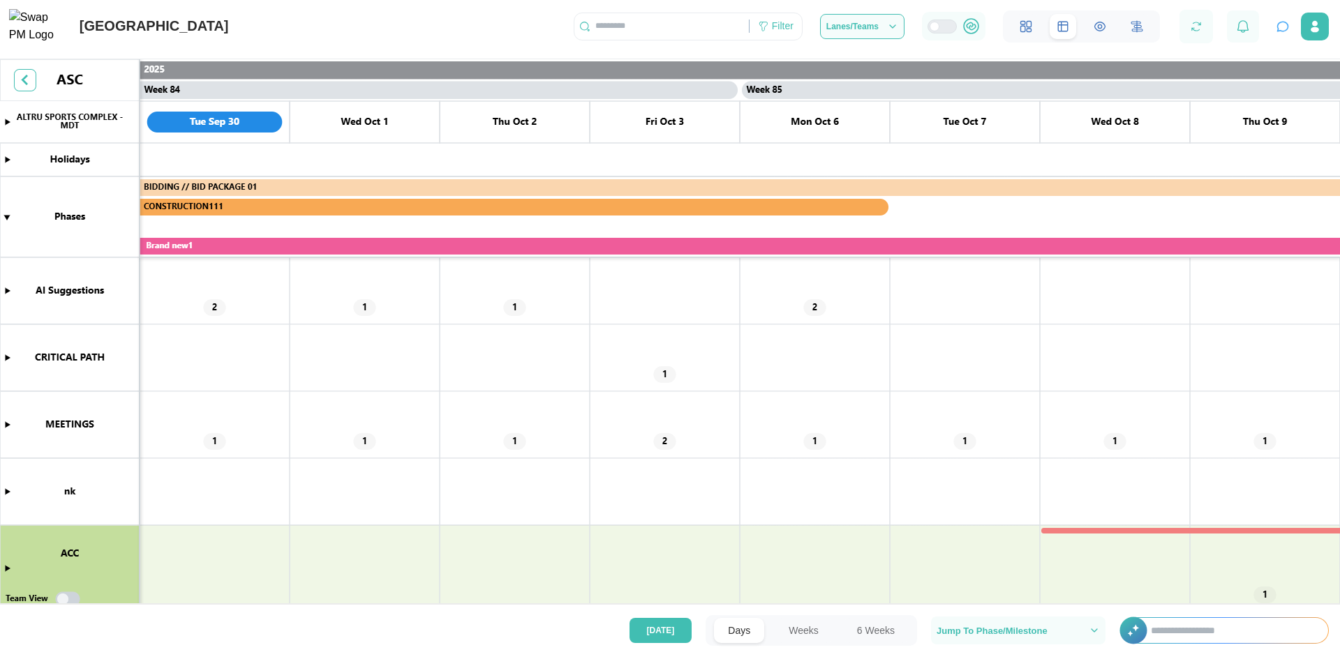
scroll to position [0, 62400]
click at [1170, 632] on input "text" at bounding box center [1232, 630] width 191 height 25
click at [1281, 33] on icon "button" at bounding box center [1282, 27] width 14 height 14
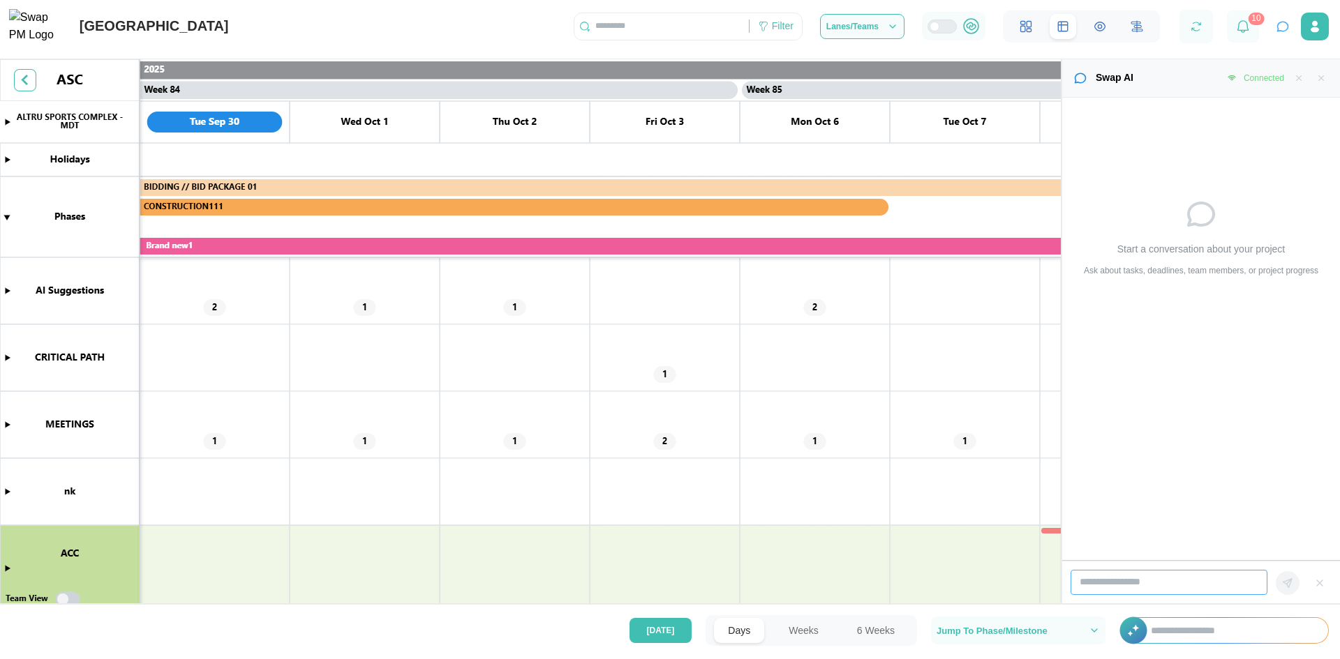
click at [1120, 581] on input "search" at bounding box center [1168, 582] width 197 height 25
drag, startPoint x: 1143, startPoint y: 74, endPoint x: 1079, endPoint y: 74, distance: 63.5
click at [1079, 74] on div "Swap AI Connected" at bounding box center [1200, 77] width 255 height 15
click at [1112, 84] on div "Swap AI" at bounding box center [1114, 77] width 38 height 15
drag, startPoint x: 1118, startPoint y: 77, endPoint x: 1097, endPoint y: 80, distance: 21.0
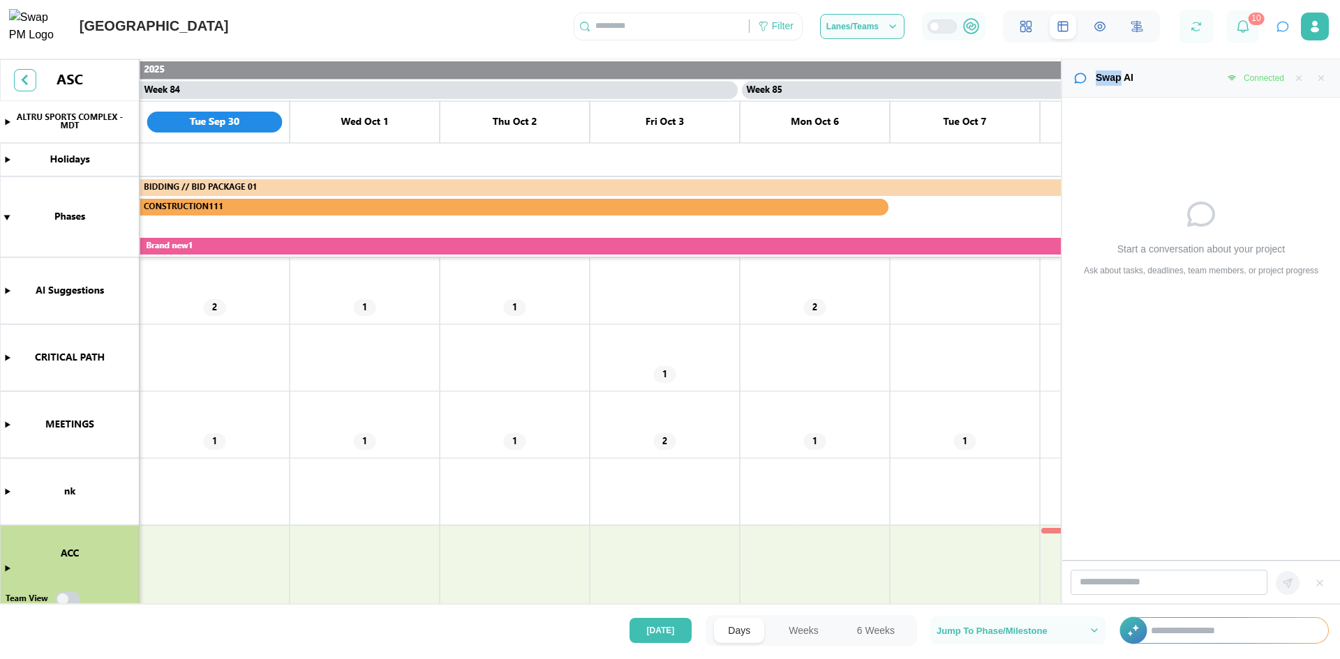
click at [1097, 80] on div "Swap AI" at bounding box center [1114, 77] width 38 height 15
click at [1320, 76] on icon "button" at bounding box center [1321, 78] width 10 height 10
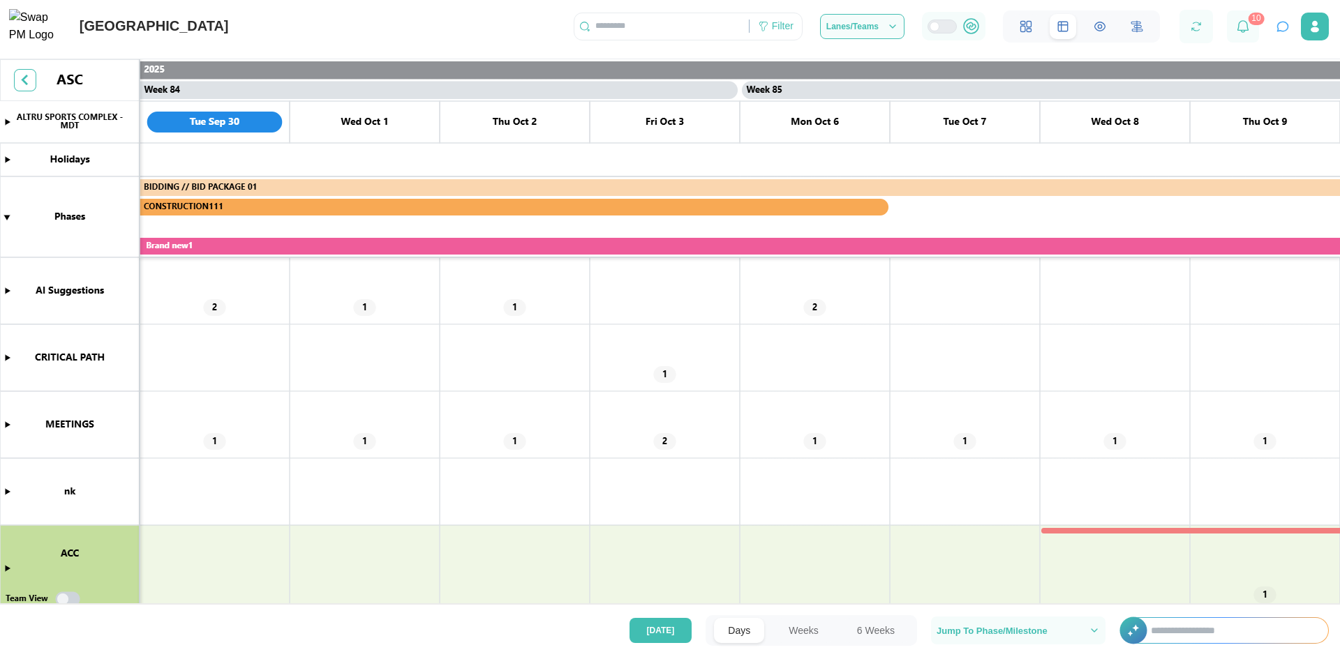
scroll to position [209, 0]
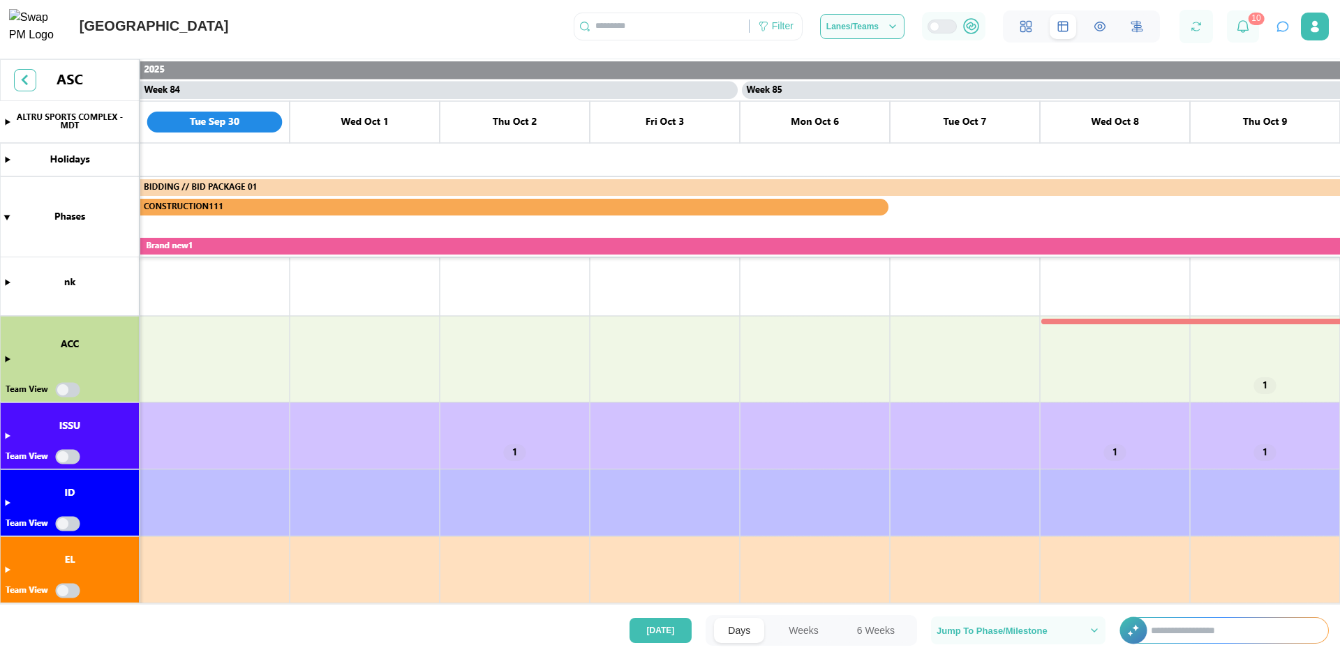
click at [5, 359] on canvas at bounding box center [670, 334] width 1340 height 550
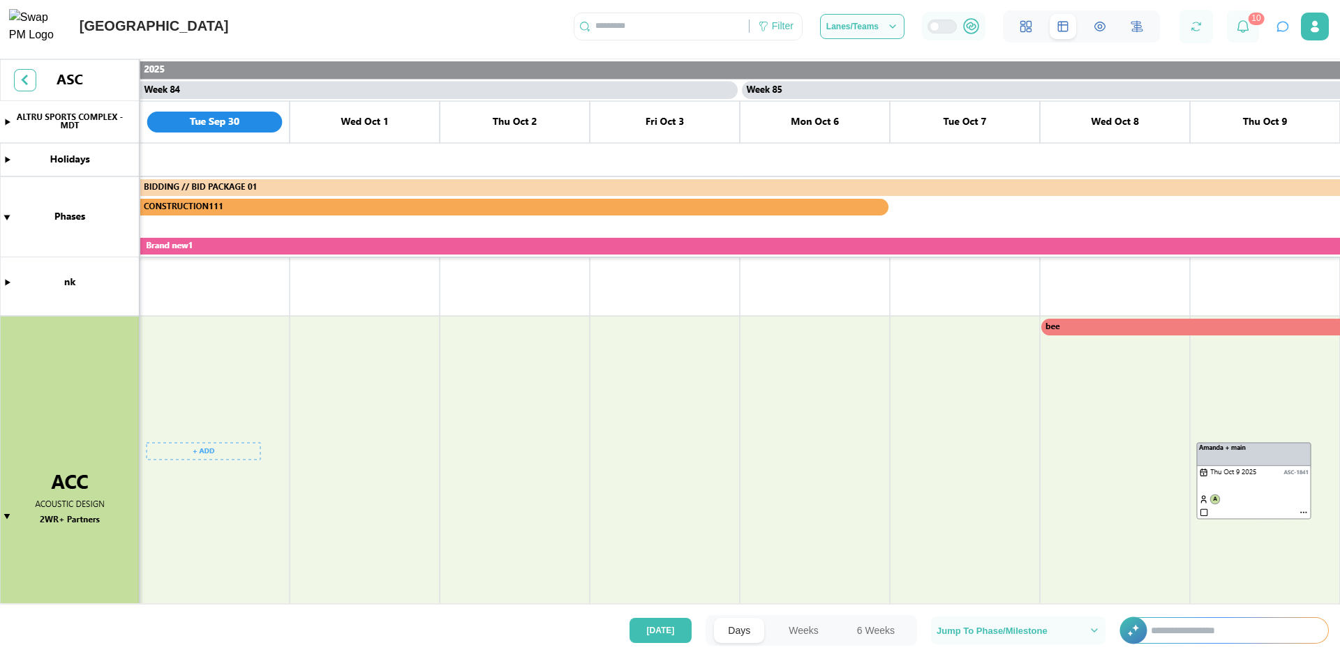
scroll to position [488, 0]
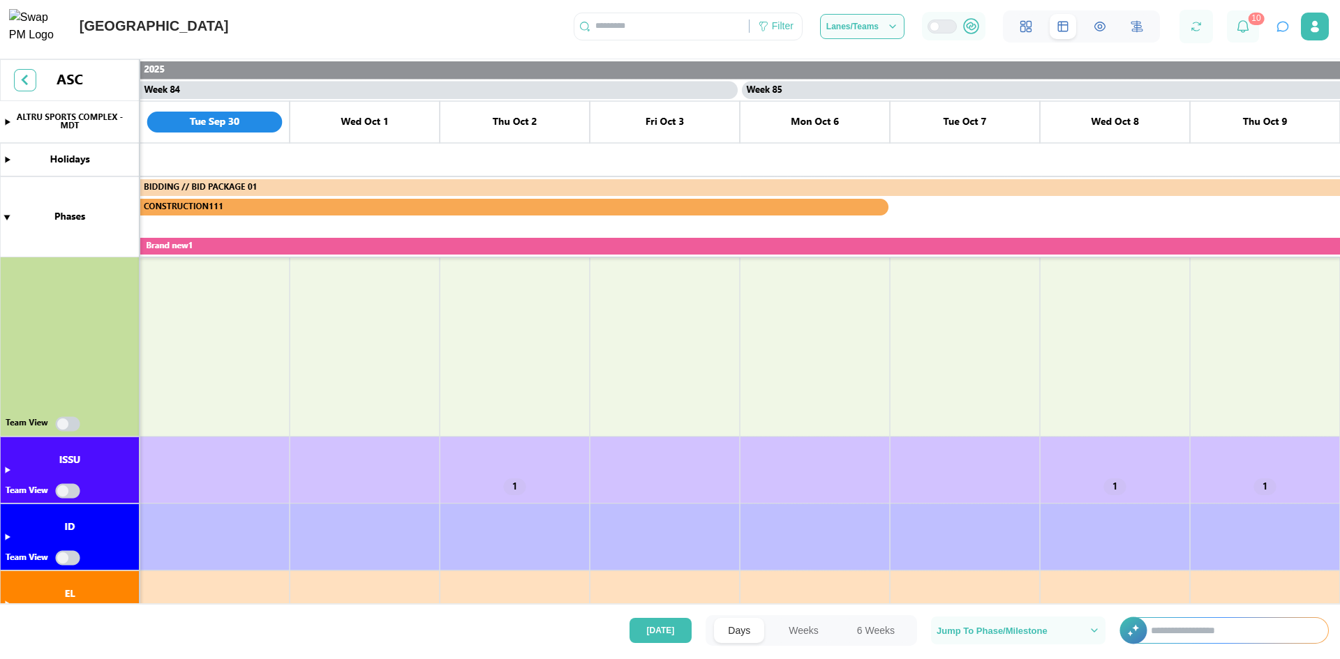
click at [68, 424] on canvas at bounding box center [670, 334] width 1340 height 550
click at [70, 489] on canvas at bounding box center [670, 334] width 1340 height 550
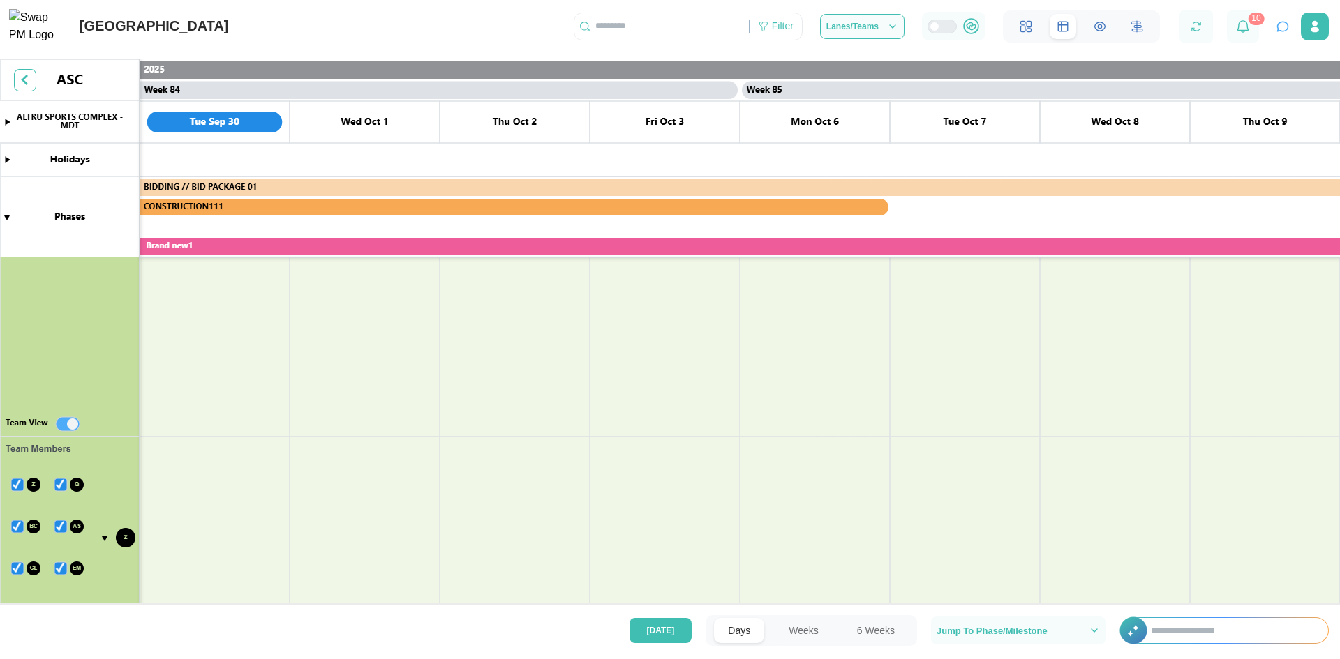
scroll to position [558, 0]
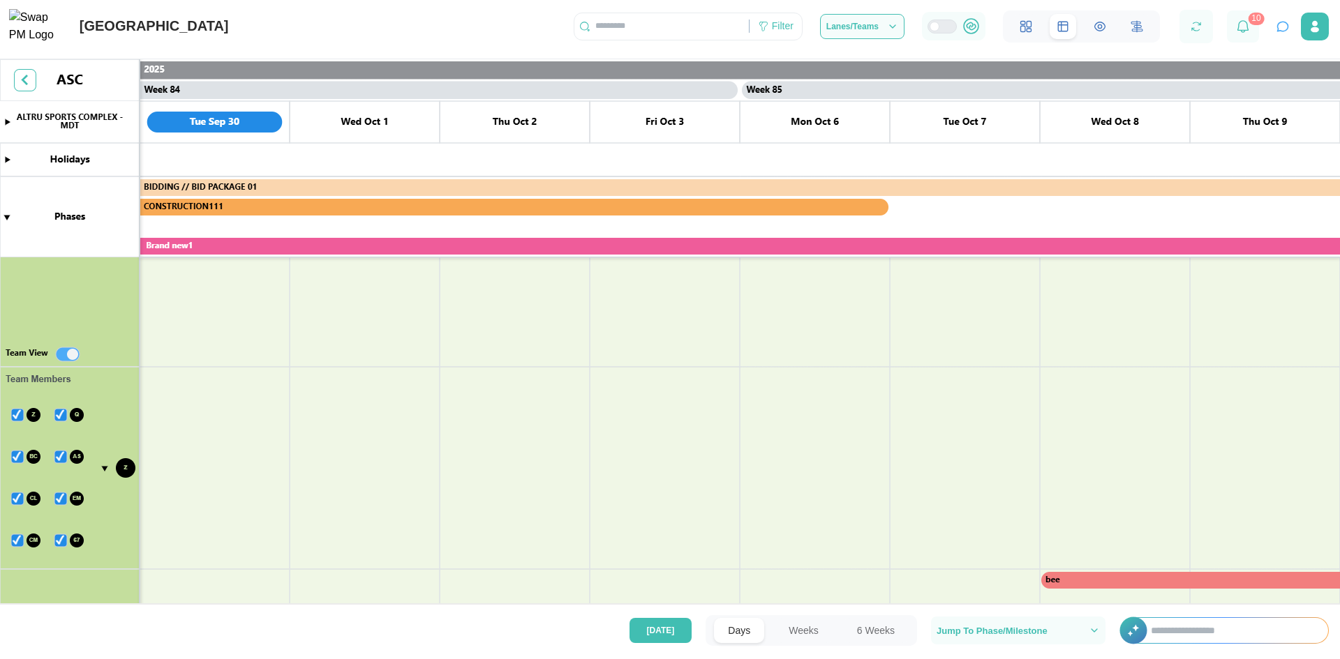
click at [103, 468] on canvas at bounding box center [670, 334] width 1340 height 550
click at [104, 467] on canvas at bounding box center [670, 334] width 1340 height 550
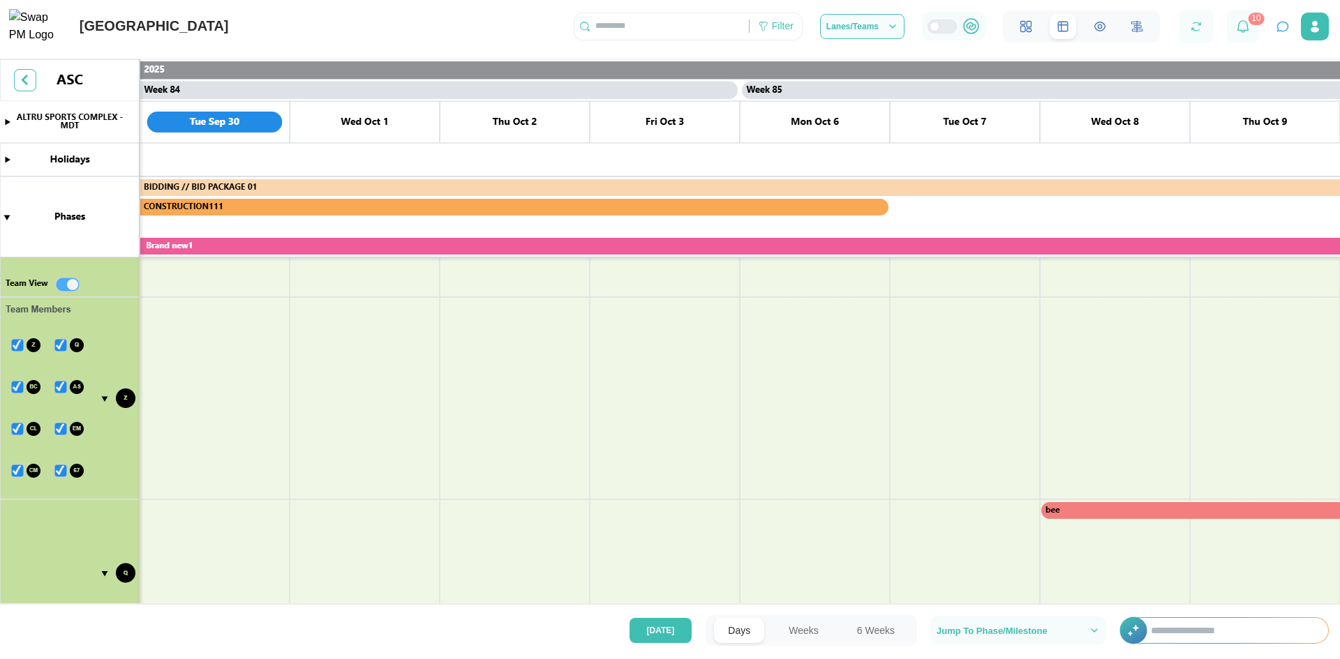
click at [105, 575] on canvas at bounding box center [670, 334] width 1340 height 550
click at [105, 396] on canvas at bounding box center [670, 334] width 1340 height 550
click at [15, 345] on canvas at bounding box center [670, 334] width 1340 height 550
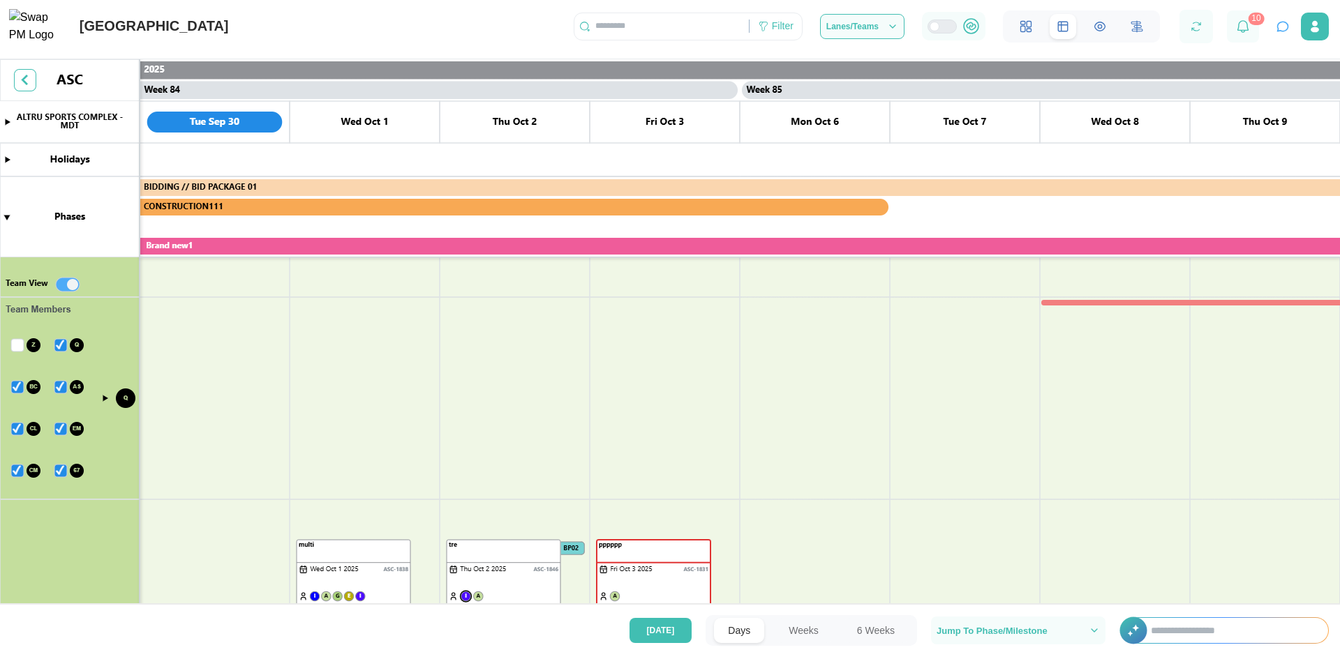
click at [59, 342] on canvas at bounding box center [670, 334] width 1340 height 550
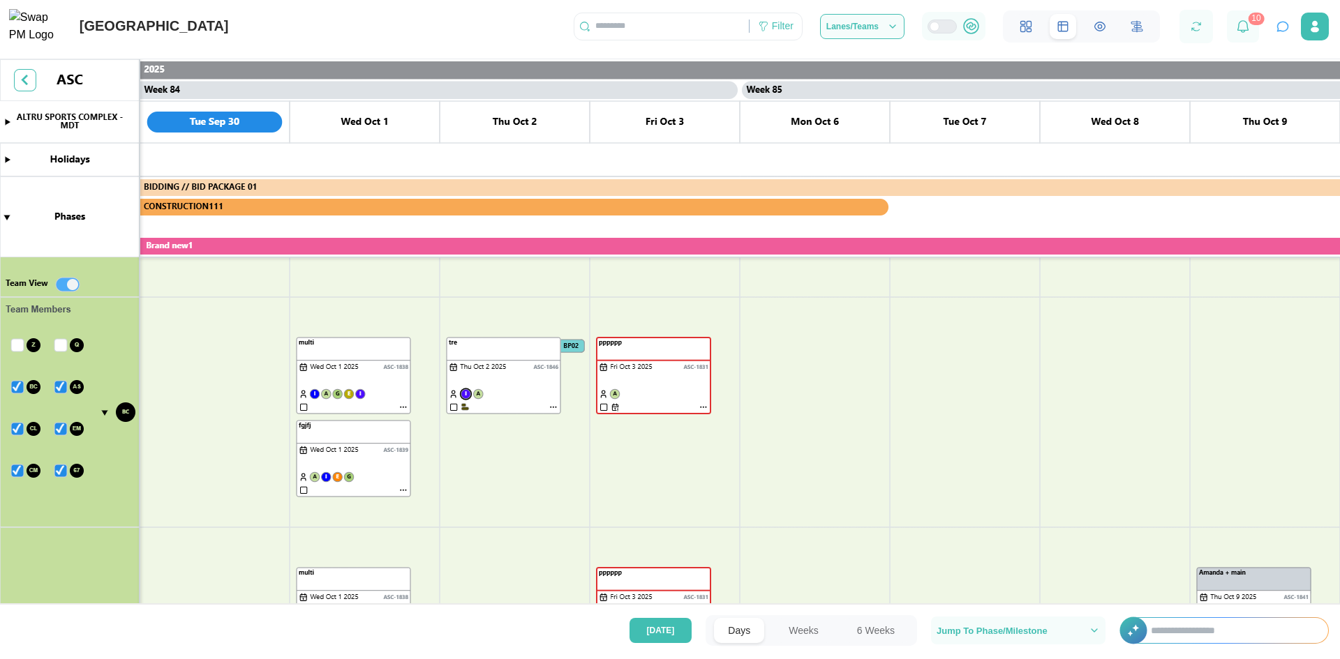
click at [63, 470] on canvas at bounding box center [670, 334] width 1340 height 550
click at [17, 472] on canvas at bounding box center [670, 334] width 1340 height 550
click at [36, 433] on canvas at bounding box center [670, 334] width 1340 height 550
click at [13, 433] on canvas at bounding box center [670, 334] width 1340 height 550
click at [18, 470] on canvas at bounding box center [670, 334] width 1340 height 550
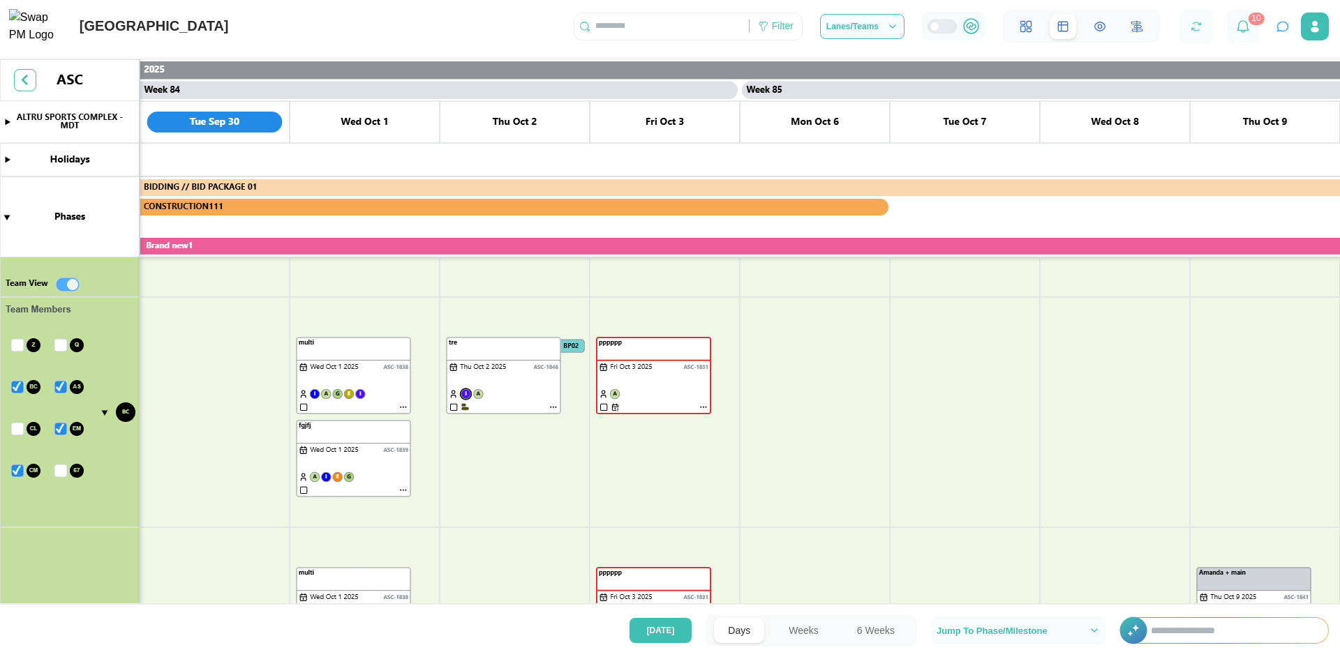
click at [61, 428] on canvas at bounding box center [670, 334] width 1340 height 550
click at [1248, 31] on icon at bounding box center [1242, 26] width 13 height 13
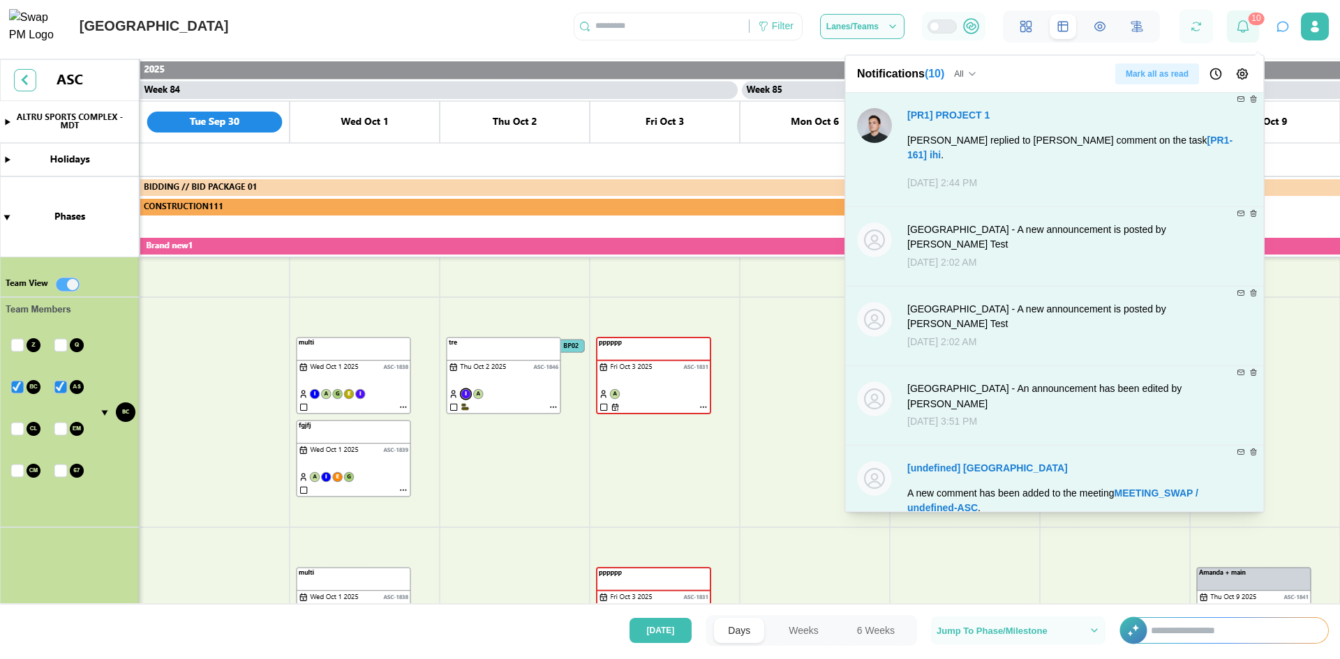
click at [1248, 31] on icon at bounding box center [1242, 26] width 13 height 13
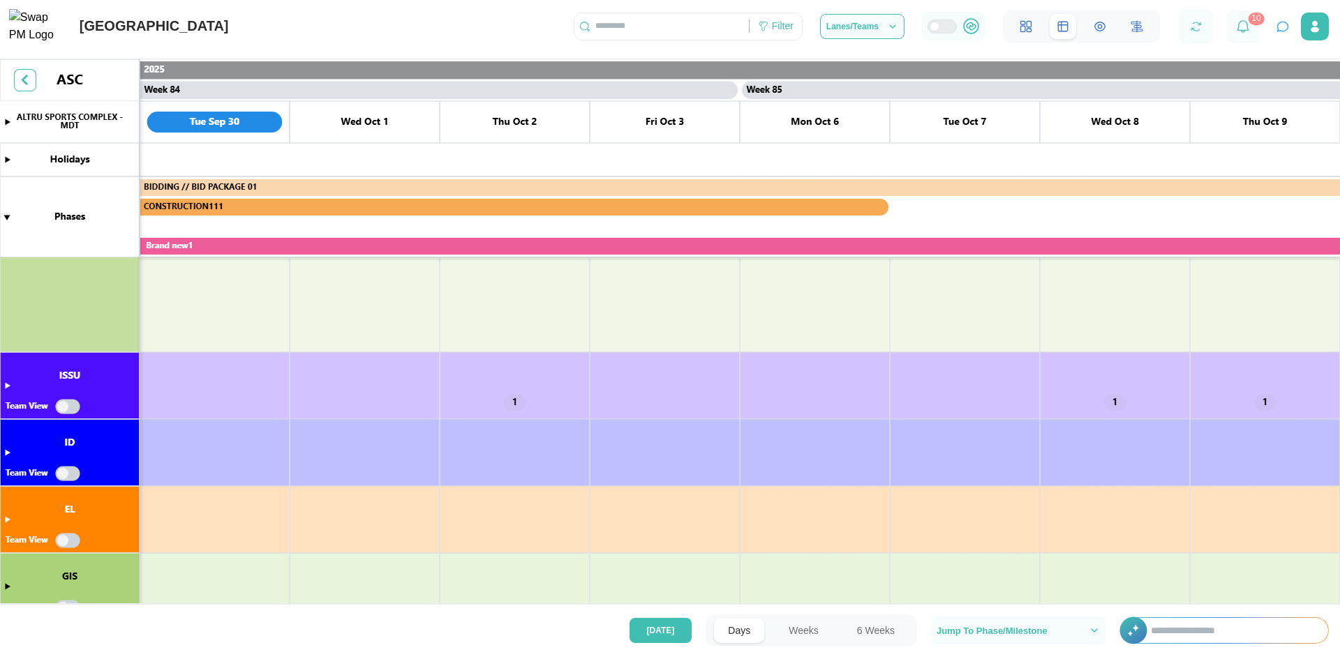
scroll to position [1405, 0]
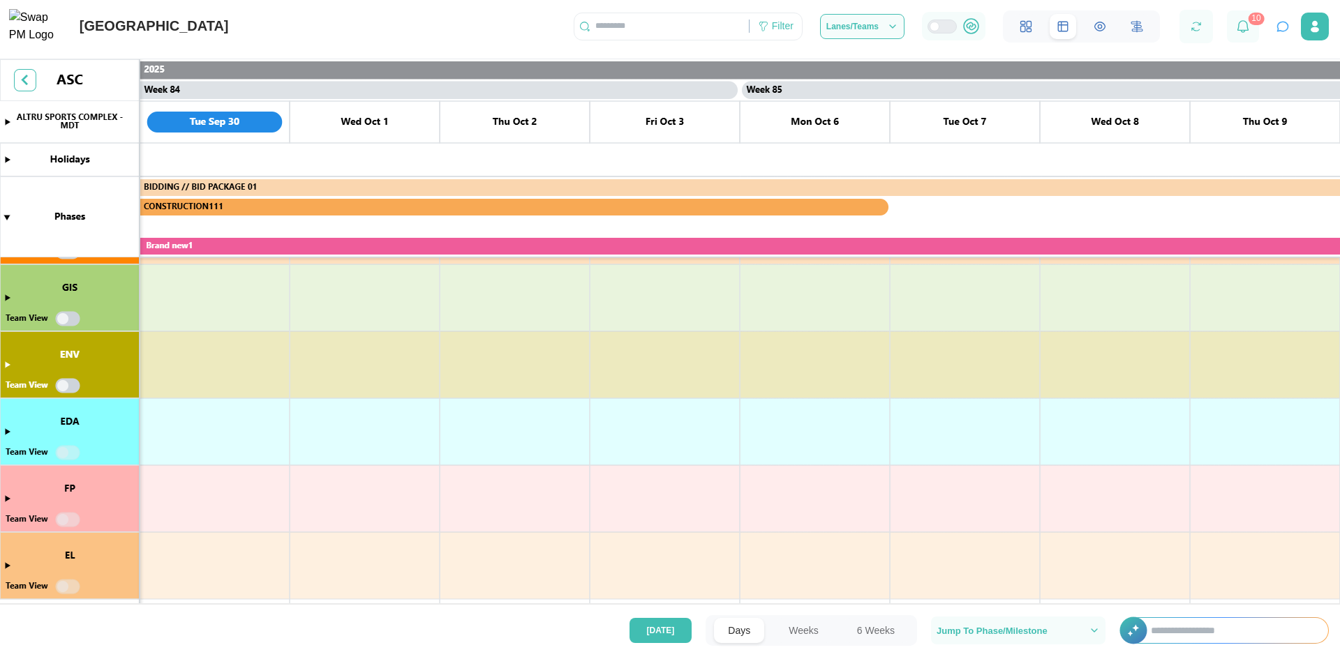
drag, startPoint x: 256, startPoint y: 27, endPoint x: 76, endPoint y: 37, distance: 180.3
click at [76, 37] on div "[GEOGRAPHIC_DATA] Filter Lanes/Teams 10" at bounding box center [670, 21] width 1340 height 43
drag, startPoint x: 368, startPoint y: 454, endPoint x: 668, endPoint y: 440, distance: 300.4
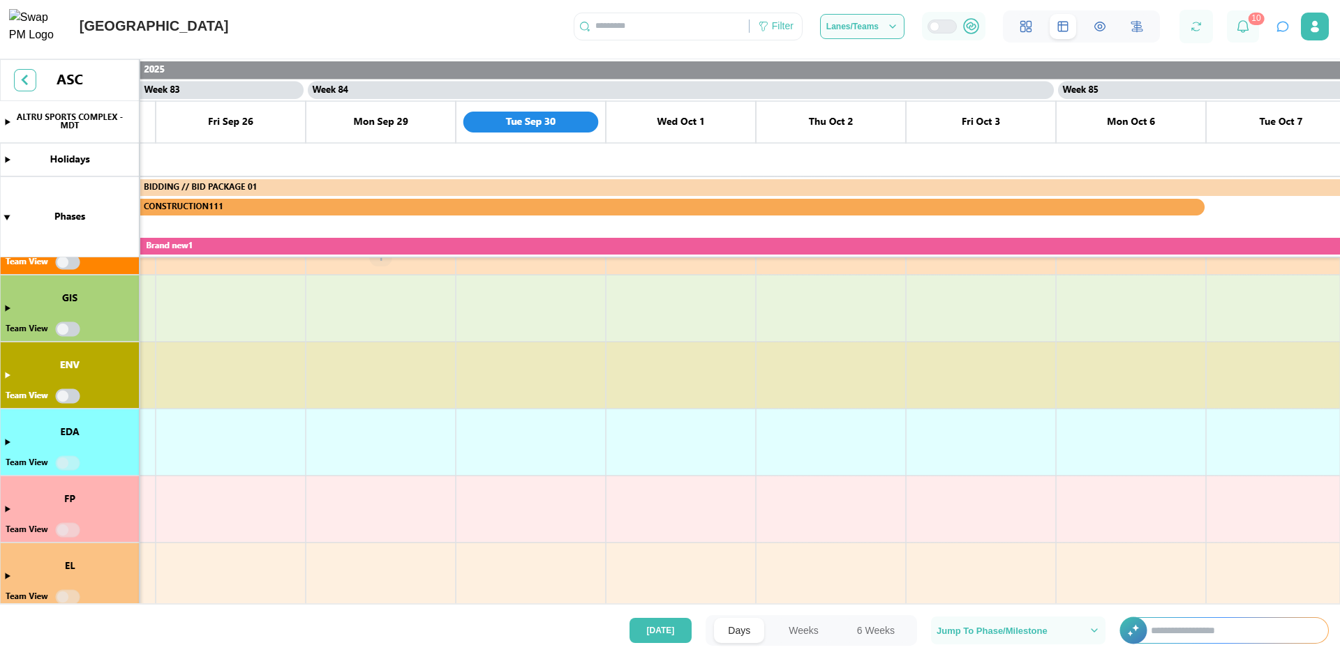
scroll to position [976, 0]
click at [106, 406] on canvas at bounding box center [670, 334] width 1340 height 550
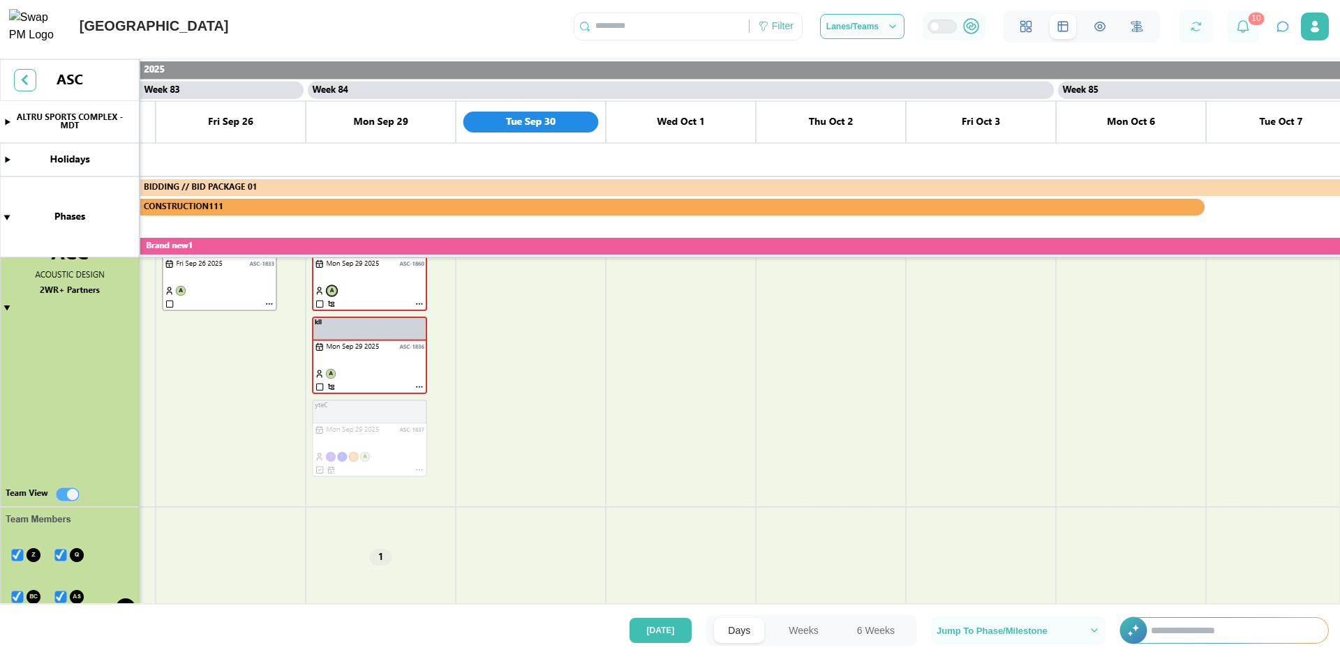
scroll to position [418, 0]
click at [63, 500] on canvas at bounding box center [670, 334] width 1340 height 550
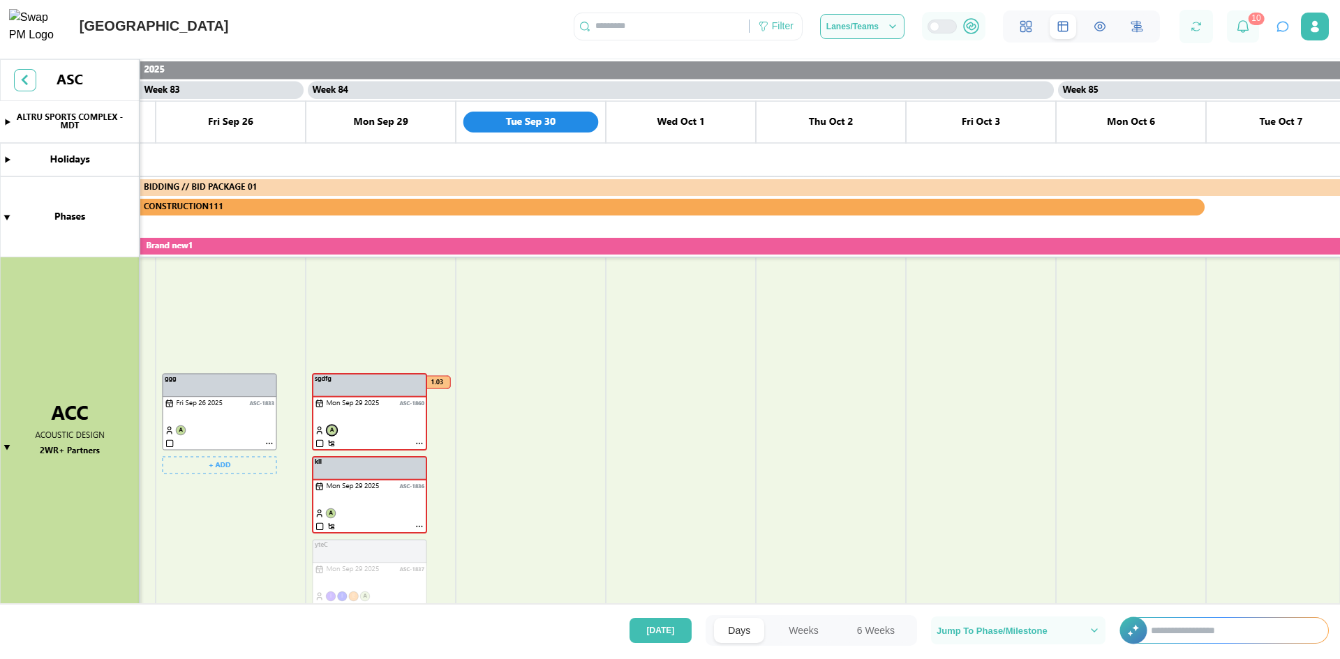
scroll to position [0, 0]
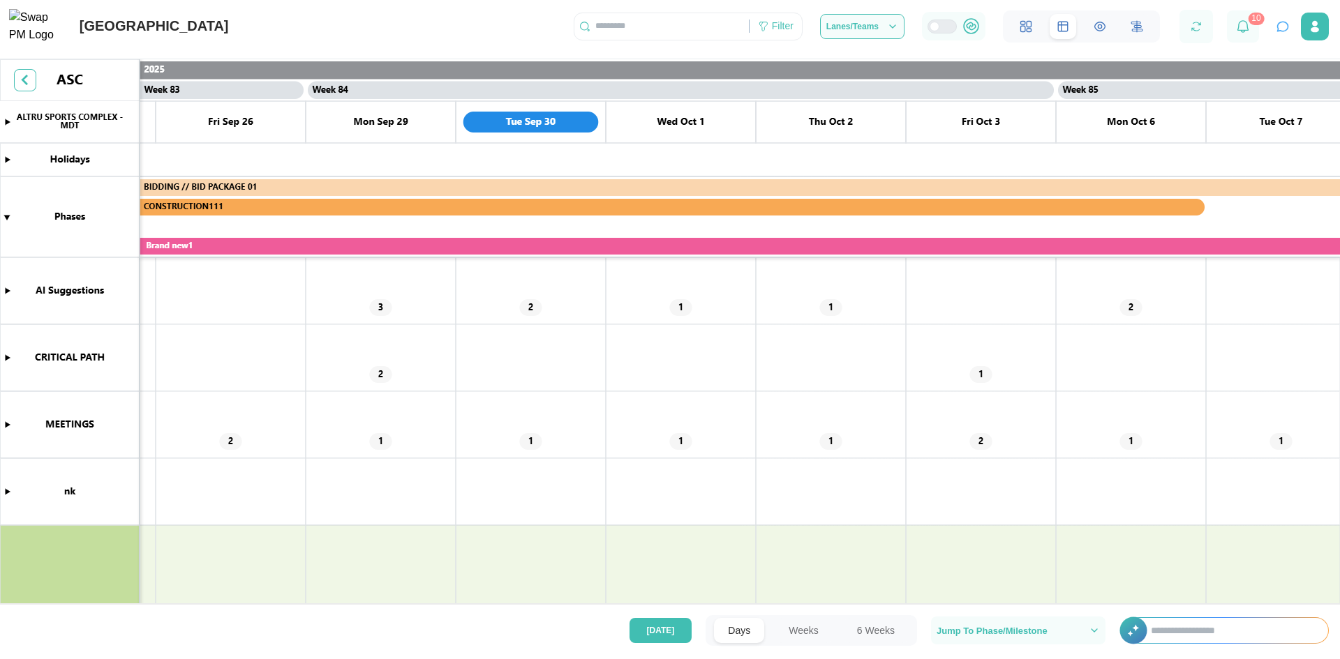
click at [10, 357] on canvas at bounding box center [670, 334] width 1340 height 550
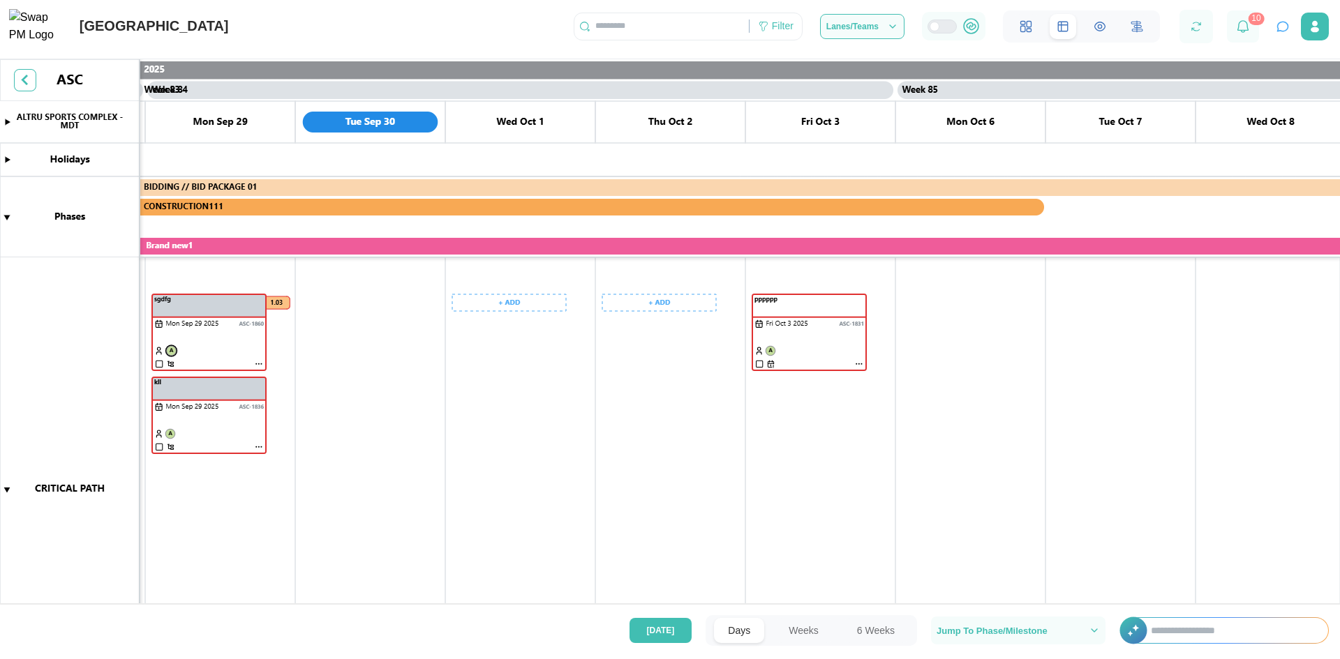
scroll to position [124, 0]
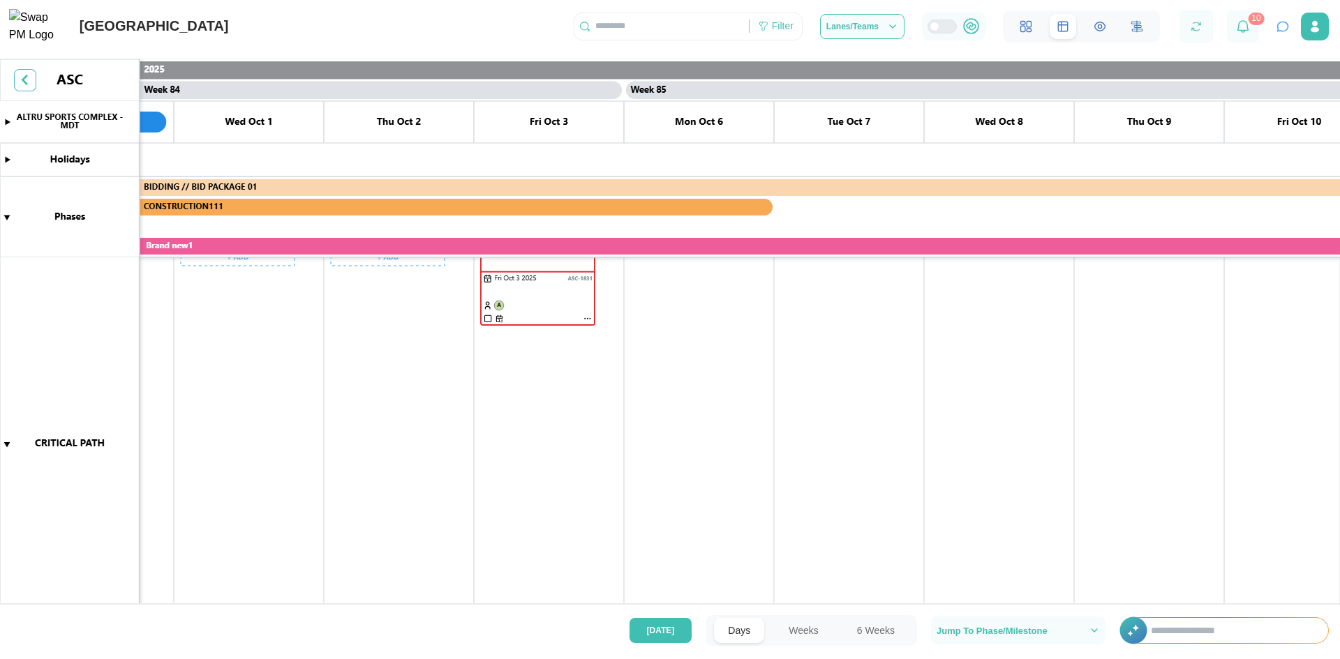
drag, startPoint x: 899, startPoint y: 495, endPoint x: 285, endPoint y: 440, distance: 615.7
click at [282, 442] on canvas at bounding box center [670, 334] width 1340 height 550
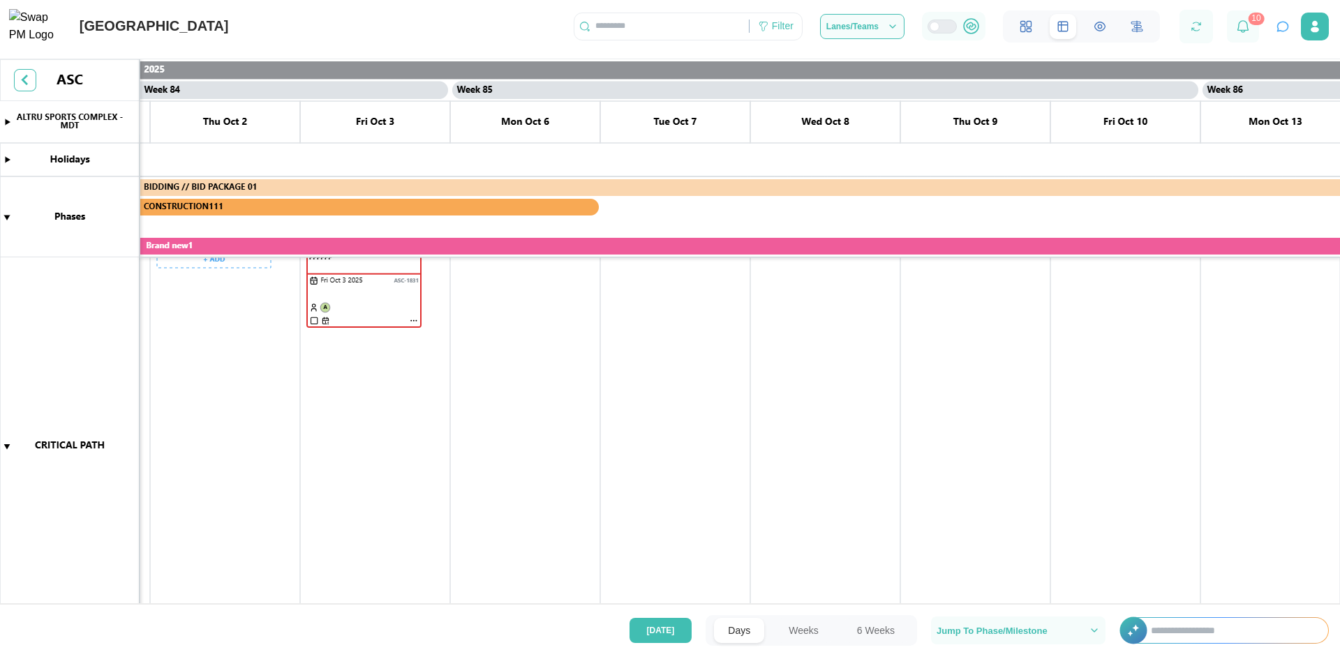
click at [883, 630] on button "6 Weeks" at bounding box center [876, 630] width 66 height 25
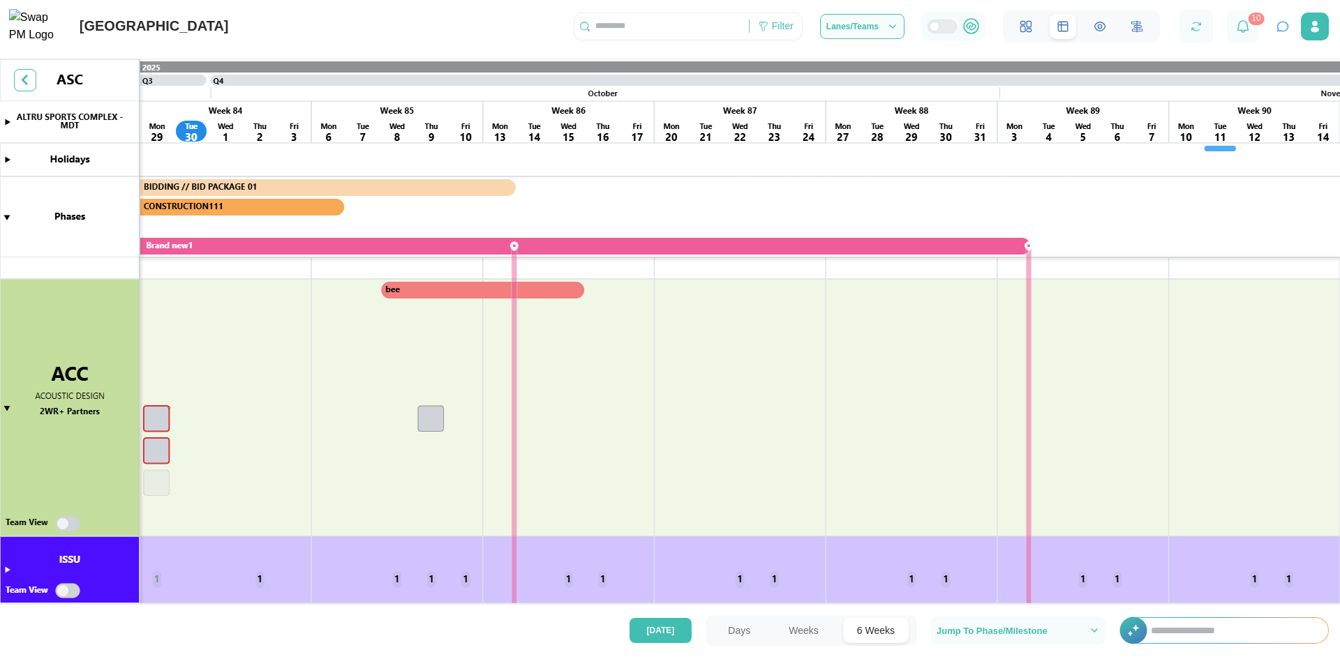
scroll to position [562, 0]
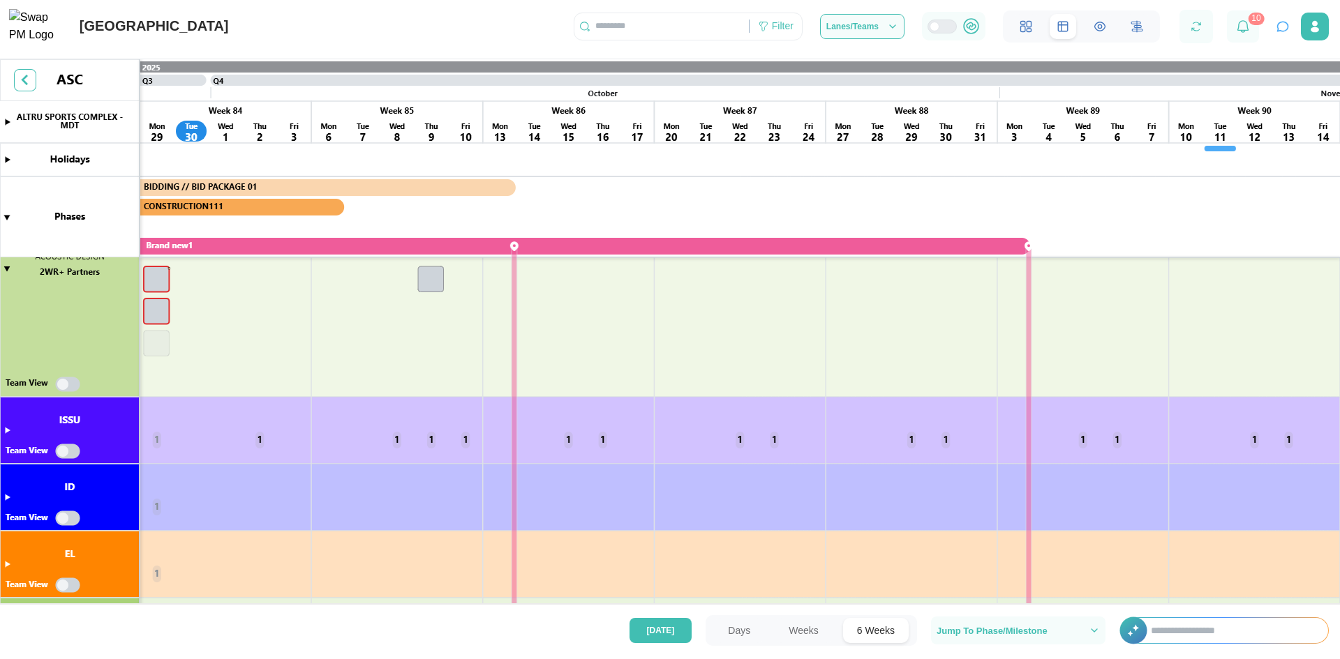
click at [6, 429] on canvas at bounding box center [670, 334] width 1340 height 550
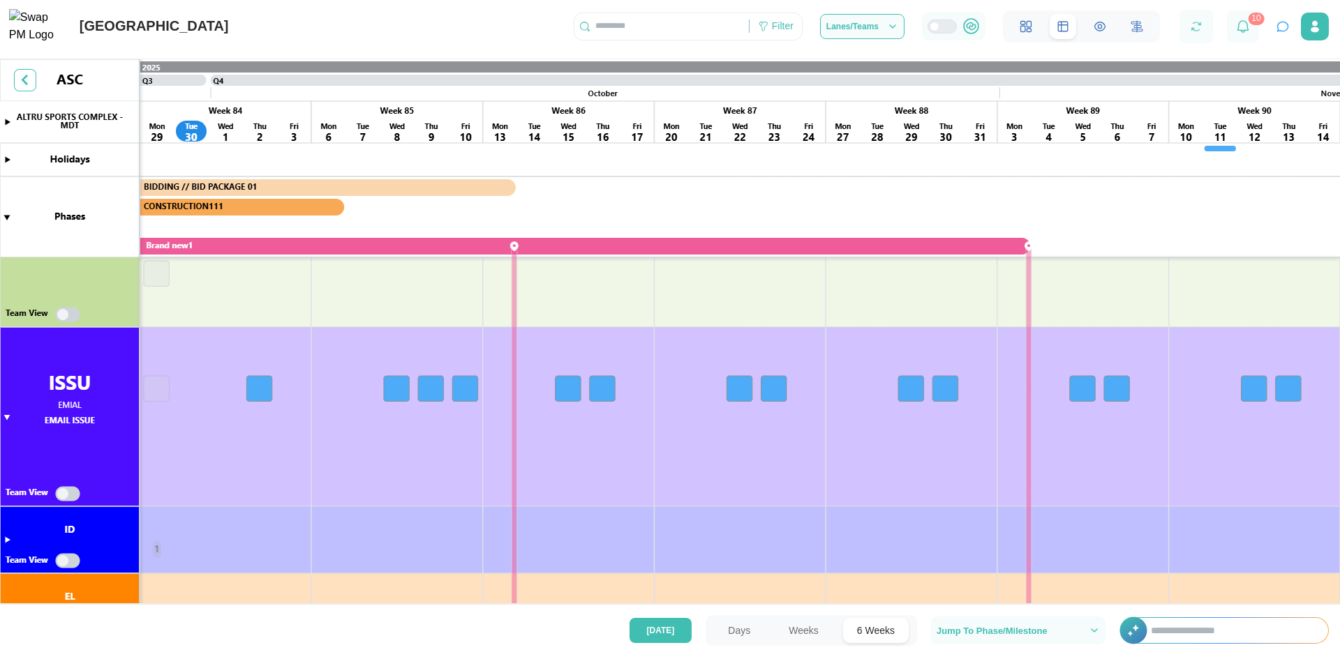
scroll to position [0, 14110]
drag, startPoint x: 345, startPoint y: 301, endPoint x: 473, endPoint y: 373, distance: 146.9
click at [473, 373] on canvas at bounding box center [670, 334] width 1340 height 550
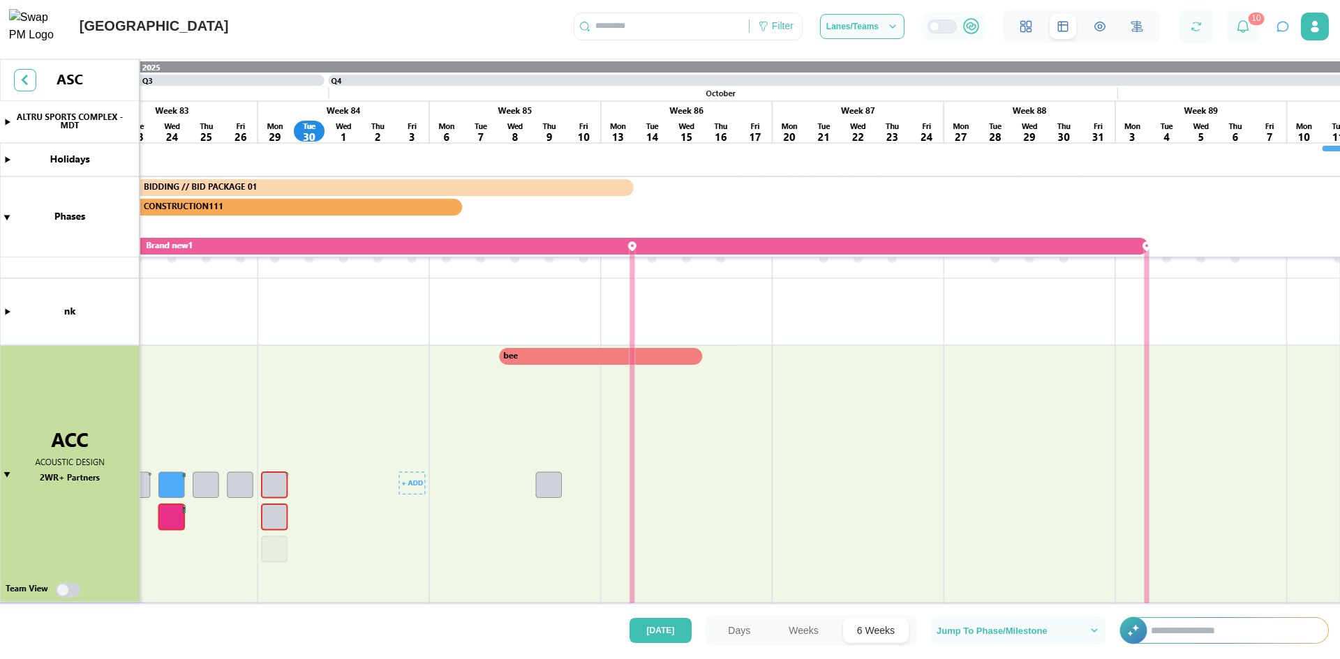
scroll to position [0, 0]
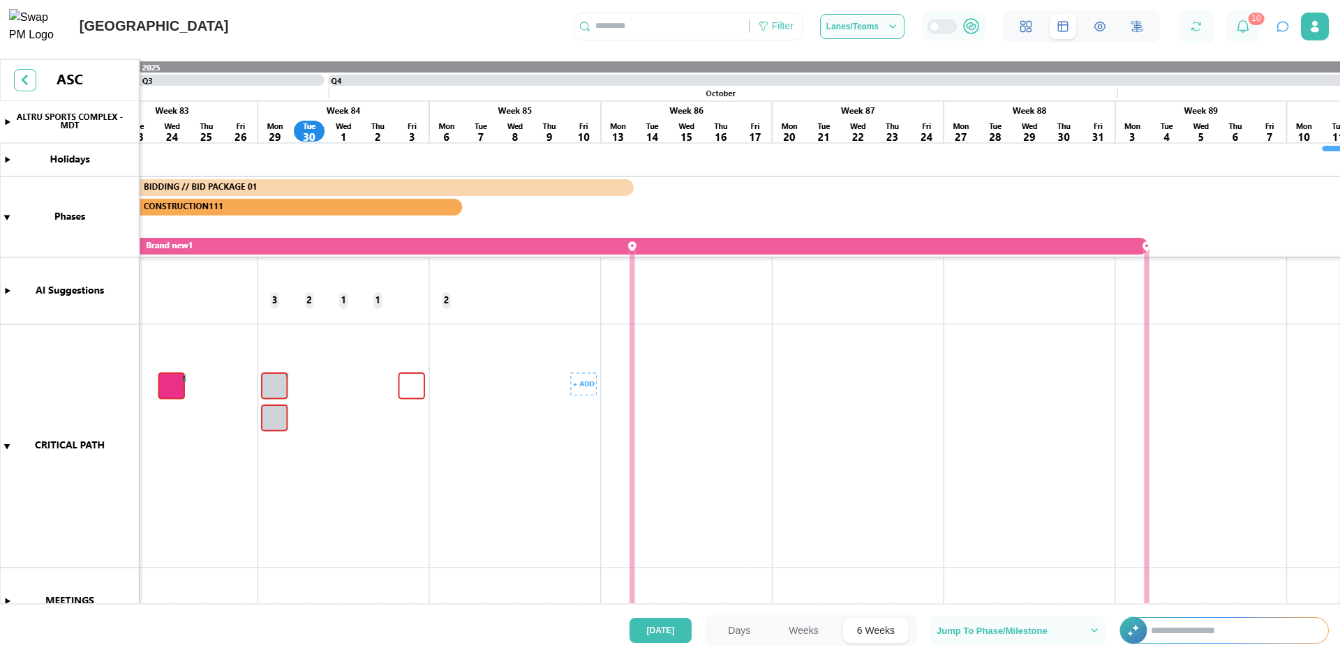
click at [410, 392] on canvas at bounding box center [670, 334] width 1340 height 550
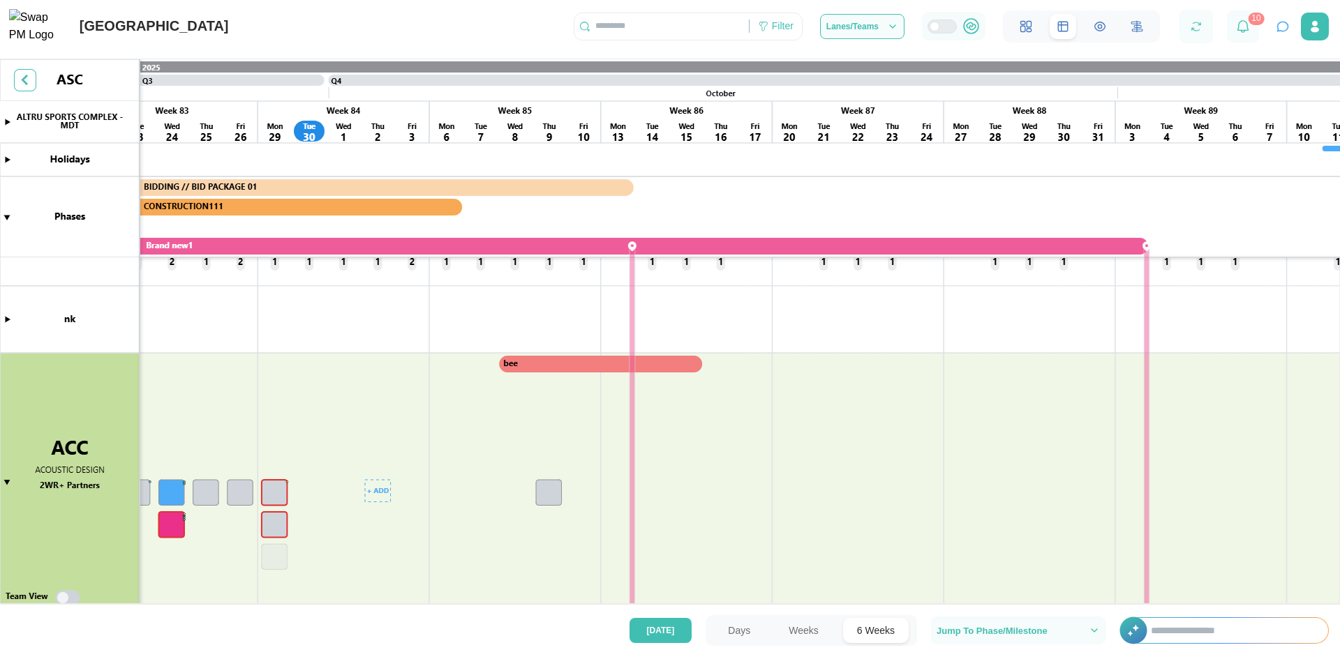
scroll to position [488, 0]
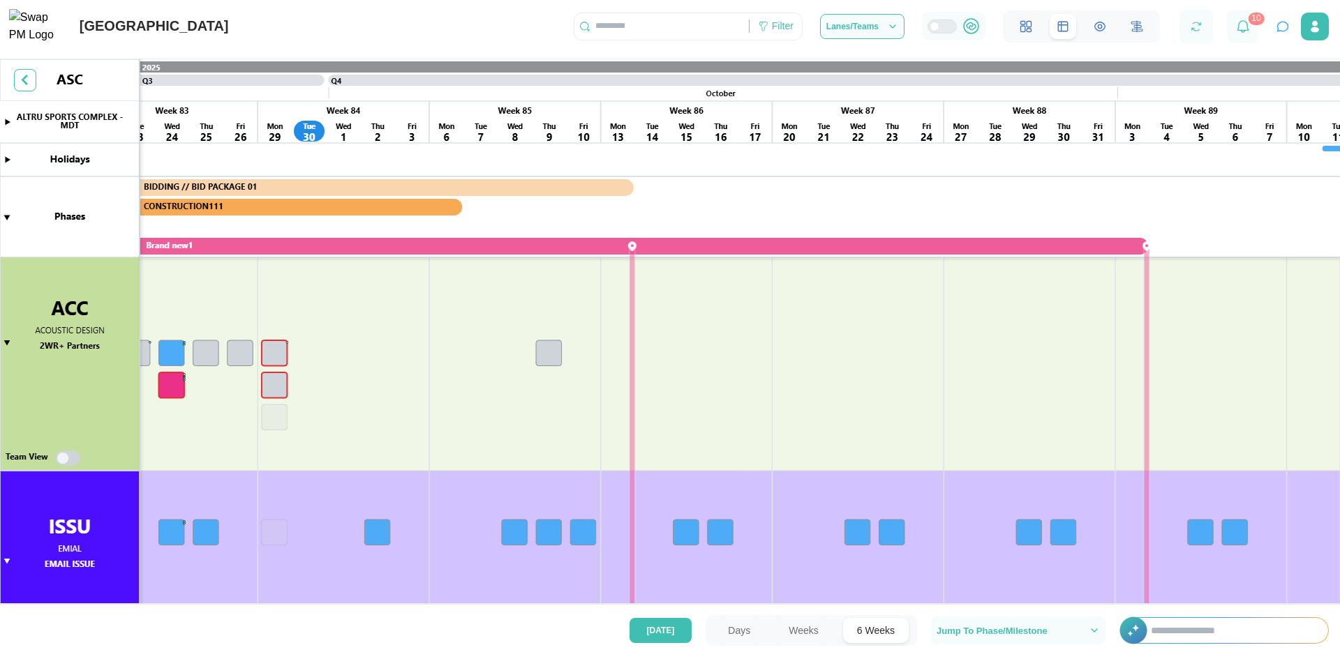
drag, startPoint x: 66, startPoint y: 463, endPoint x: 401, endPoint y: 283, distance: 380.8
click at [66, 461] on canvas at bounding box center [670, 334] width 1340 height 550
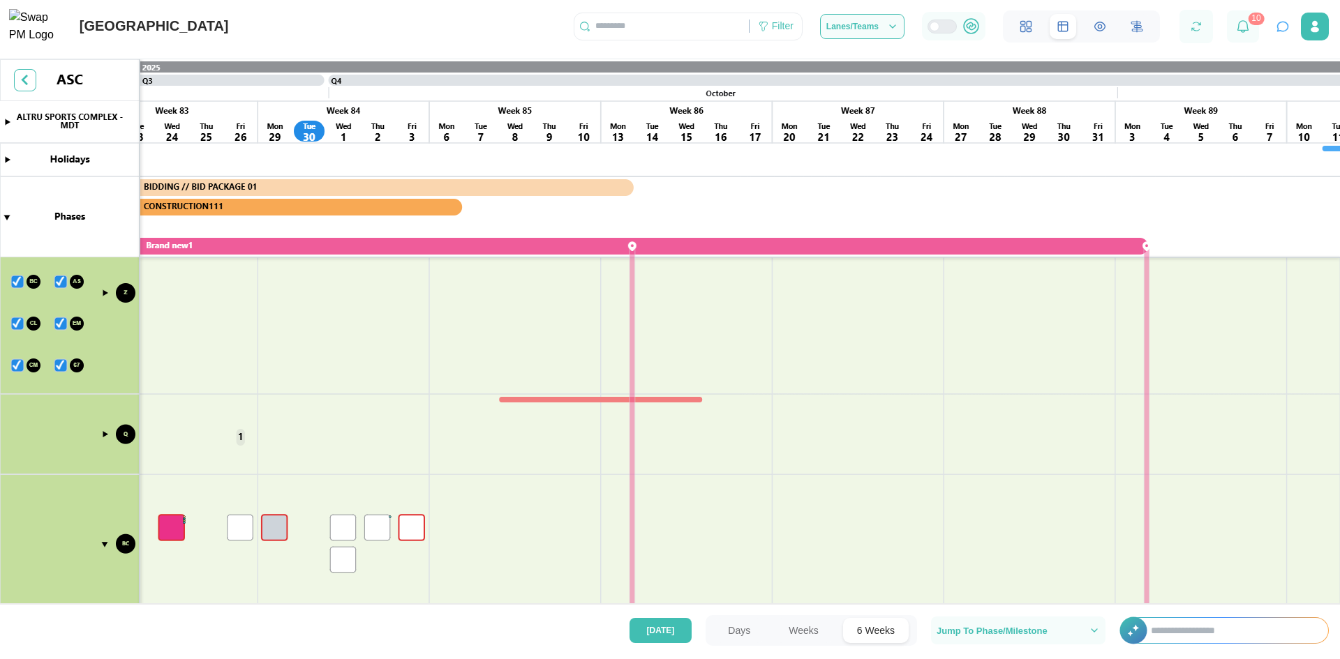
scroll to position [419, 0]
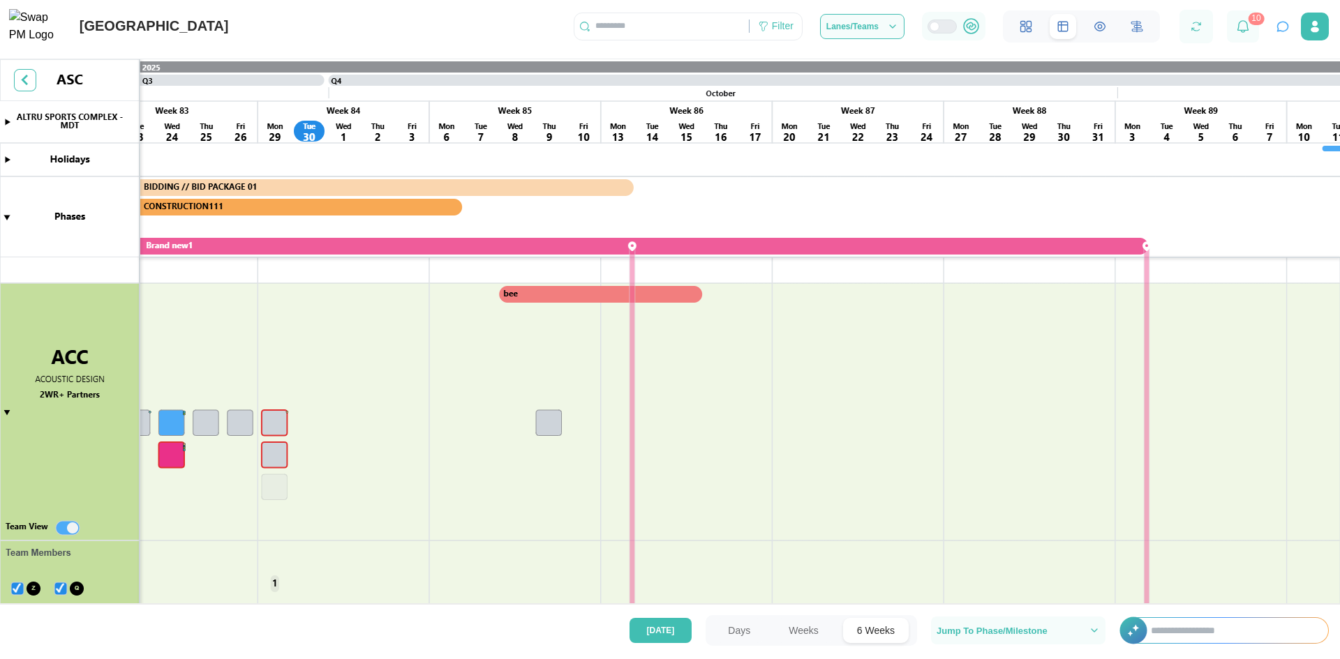
click at [7, 411] on canvas at bounding box center [670, 334] width 1340 height 550
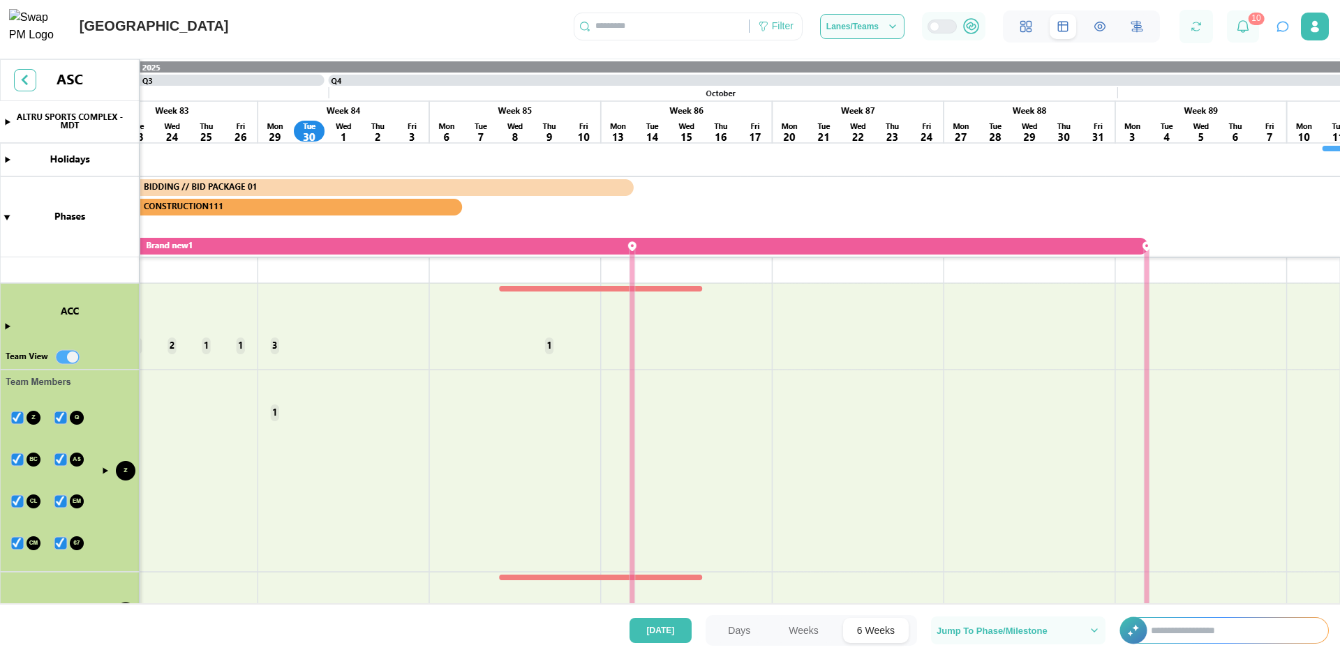
click at [559, 484] on canvas at bounding box center [670, 334] width 1340 height 550
click at [320, 26] on div "[GEOGRAPHIC_DATA] Filter Lanes/Teams 10" at bounding box center [670, 21] width 1340 height 43
click at [603, 292] on canvas at bounding box center [670, 334] width 1340 height 550
click at [3, 326] on canvas at bounding box center [670, 334] width 1340 height 550
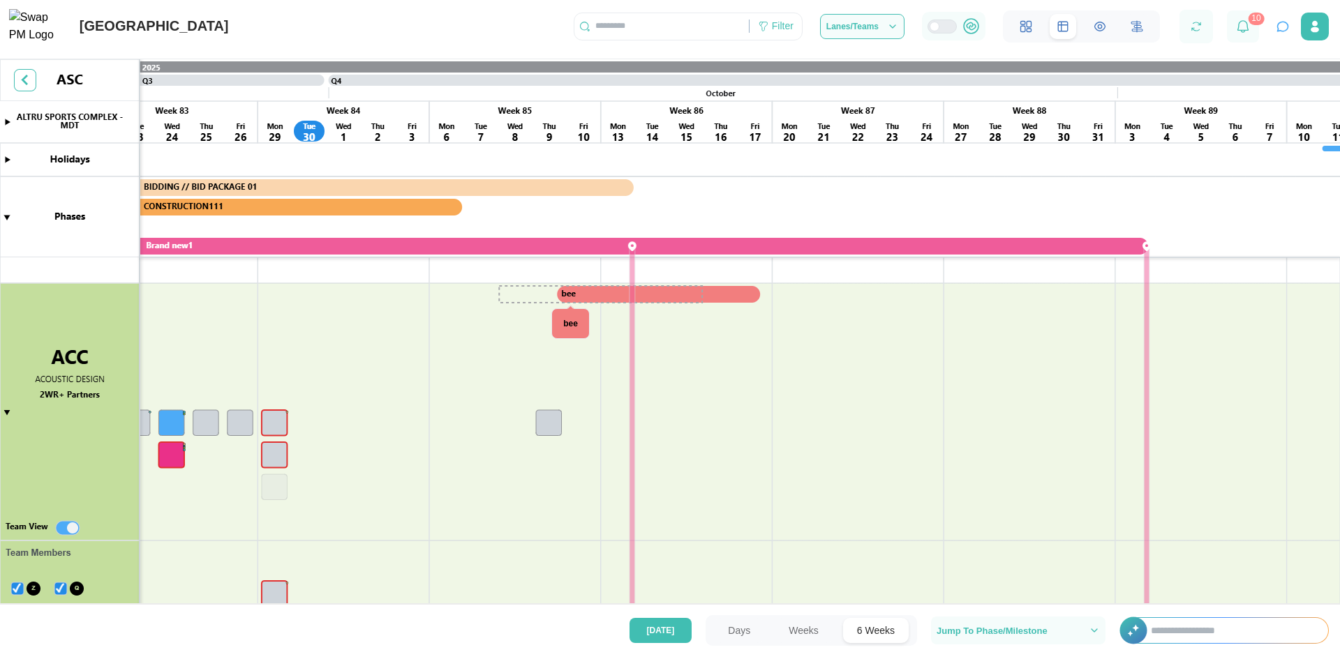
drag, startPoint x: 550, startPoint y: 290, endPoint x: 592, endPoint y: 296, distance: 42.3
click at [592, 296] on canvas at bounding box center [670, 334] width 1340 height 550
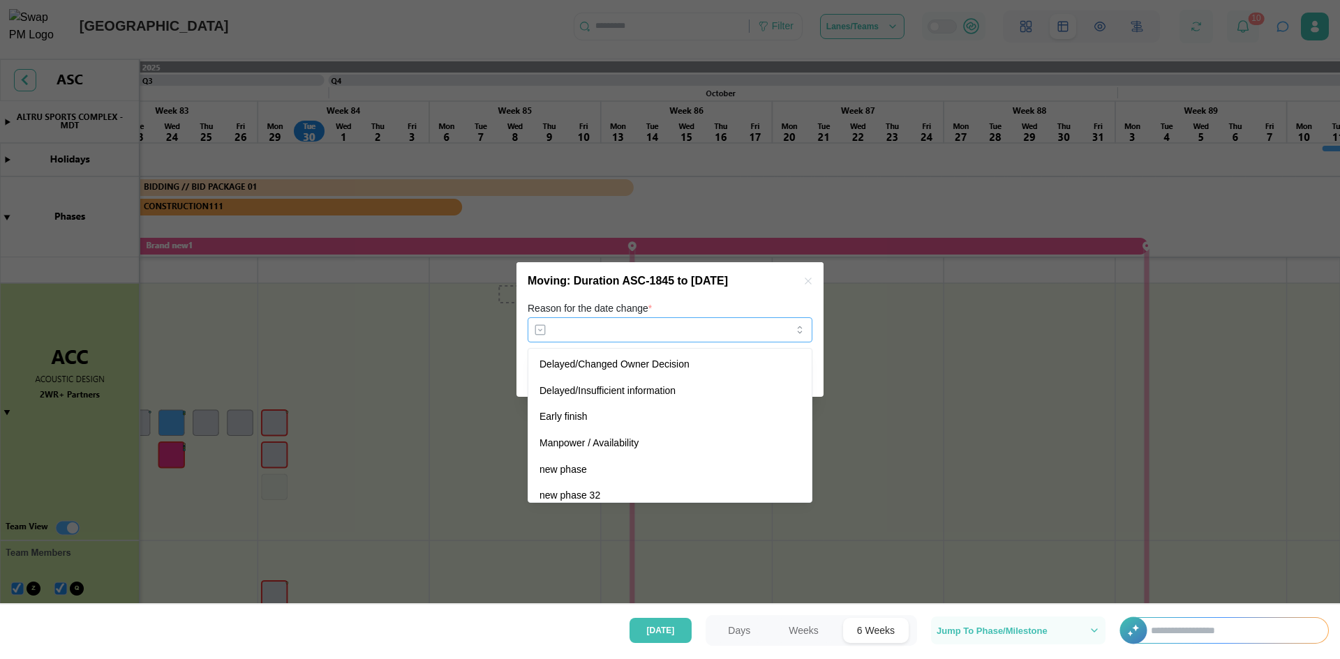
click at [577, 331] on input "Reason for the date change *" at bounding box center [669, 329] width 285 height 25
type input "**********"
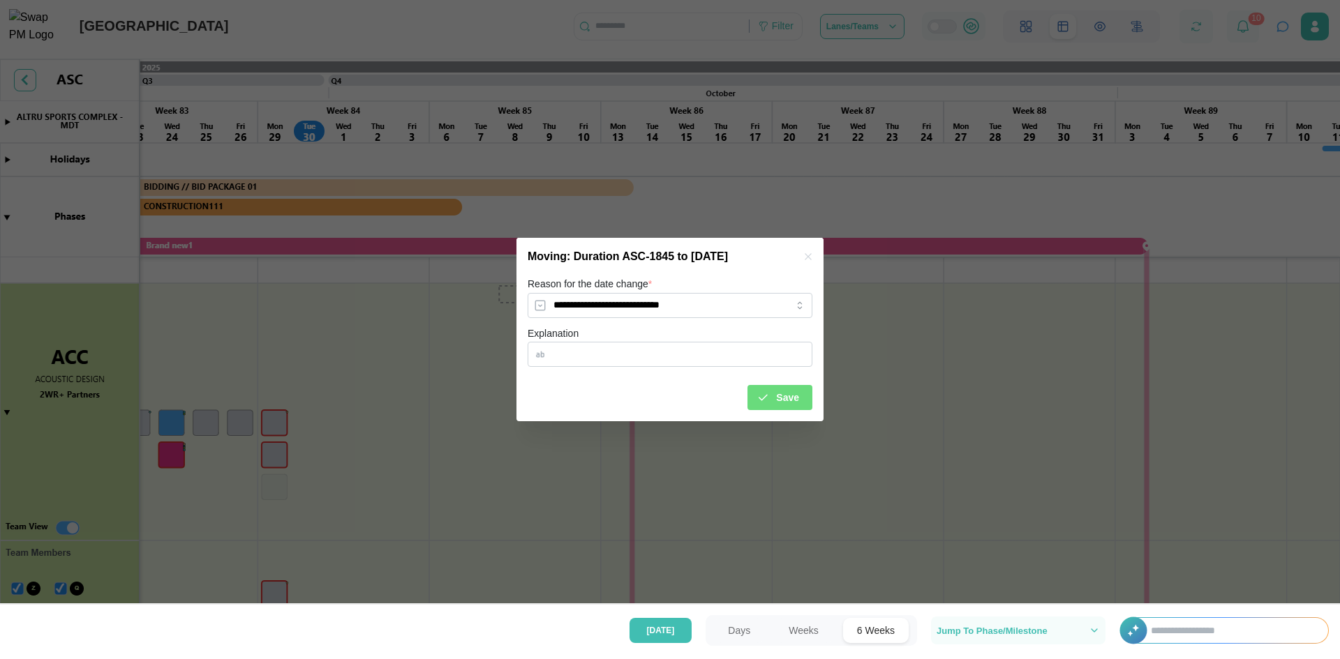
click at [798, 395] on span "Save" at bounding box center [787, 398] width 23 height 24
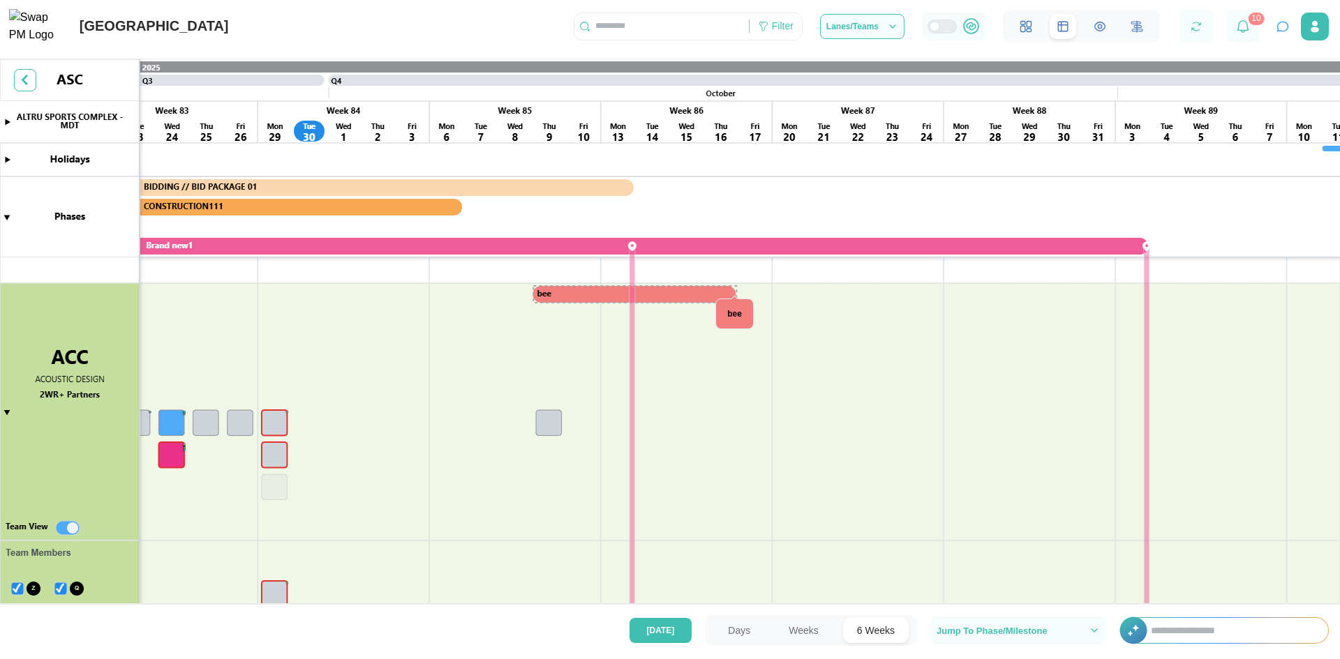
click at [732, 297] on body "[GEOGRAPHIC_DATA] Filter Lanes/Teams 10 Swap AI Connected Start a conversation …" at bounding box center [670, 329] width 1340 height 659
click at [733, 297] on canvas at bounding box center [670, 334] width 1340 height 550
click at [690, 294] on canvas at bounding box center [670, 334] width 1340 height 550
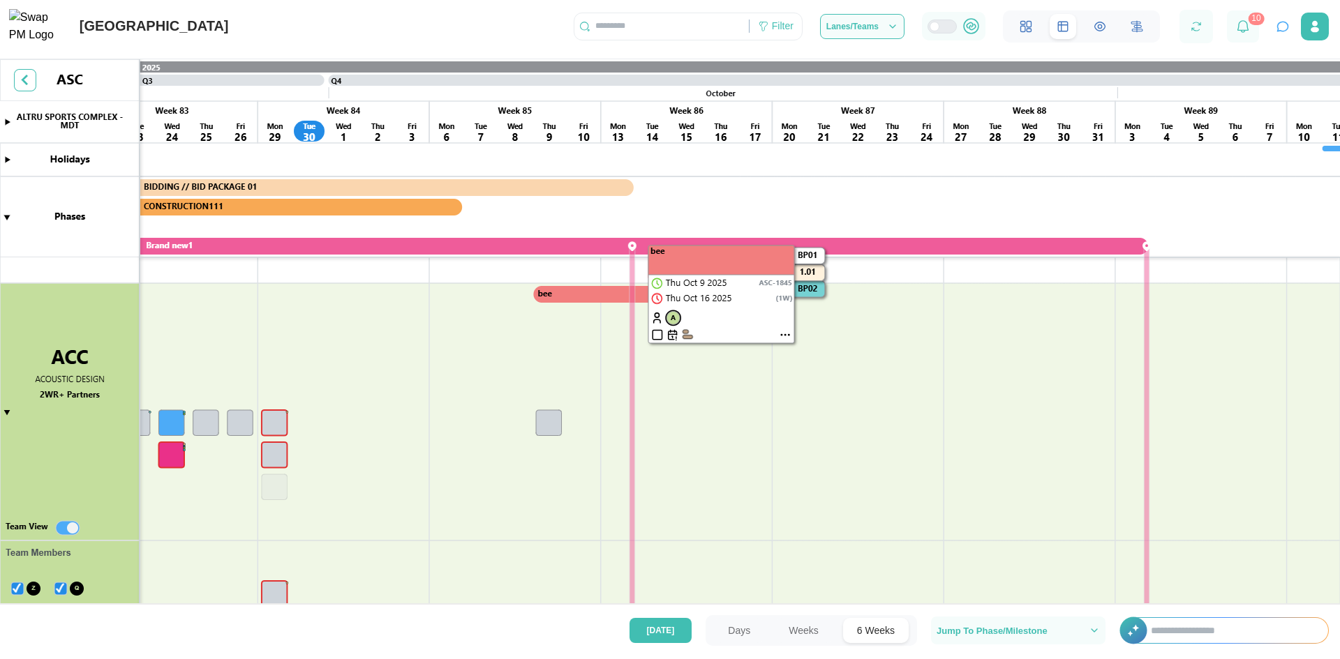
click at [715, 294] on canvas at bounding box center [670, 334] width 1340 height 550
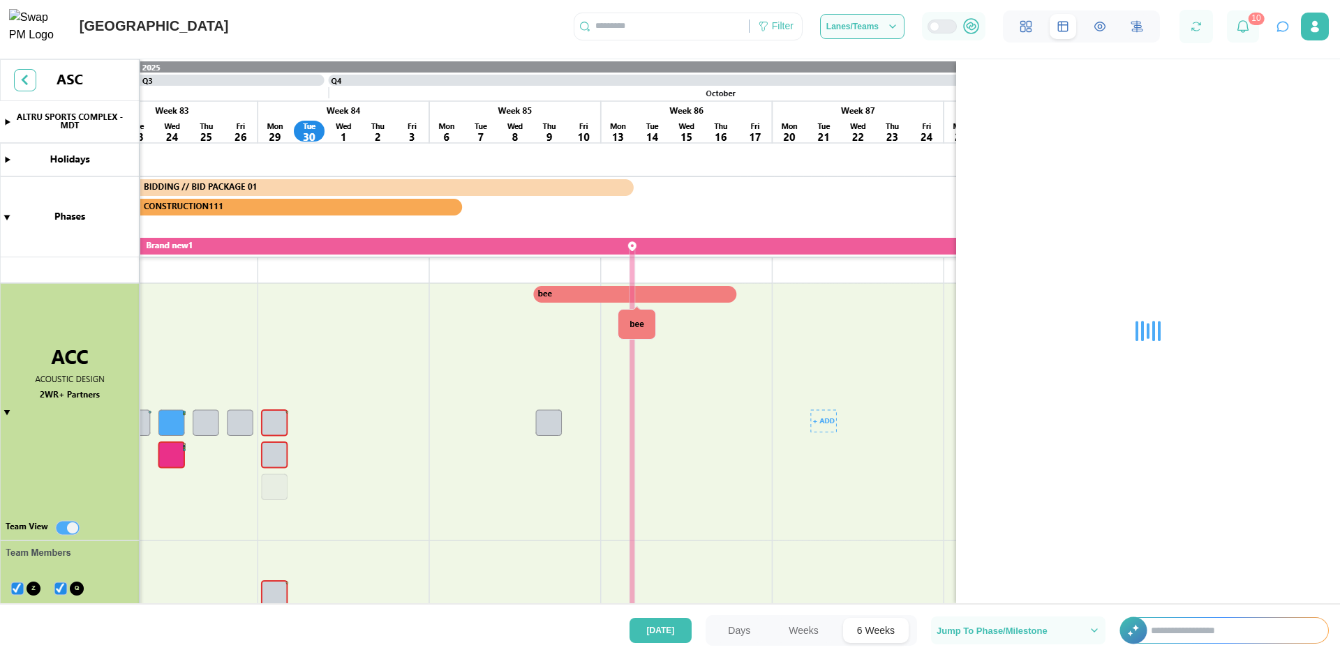
drag, startPoint x: 827, startPoint y: 432, endPoint x: 725, endPoint y: 437, distance: 102.0
click at [725, 437] on canvas at bounding box center [670, 334] width 1340 height 550
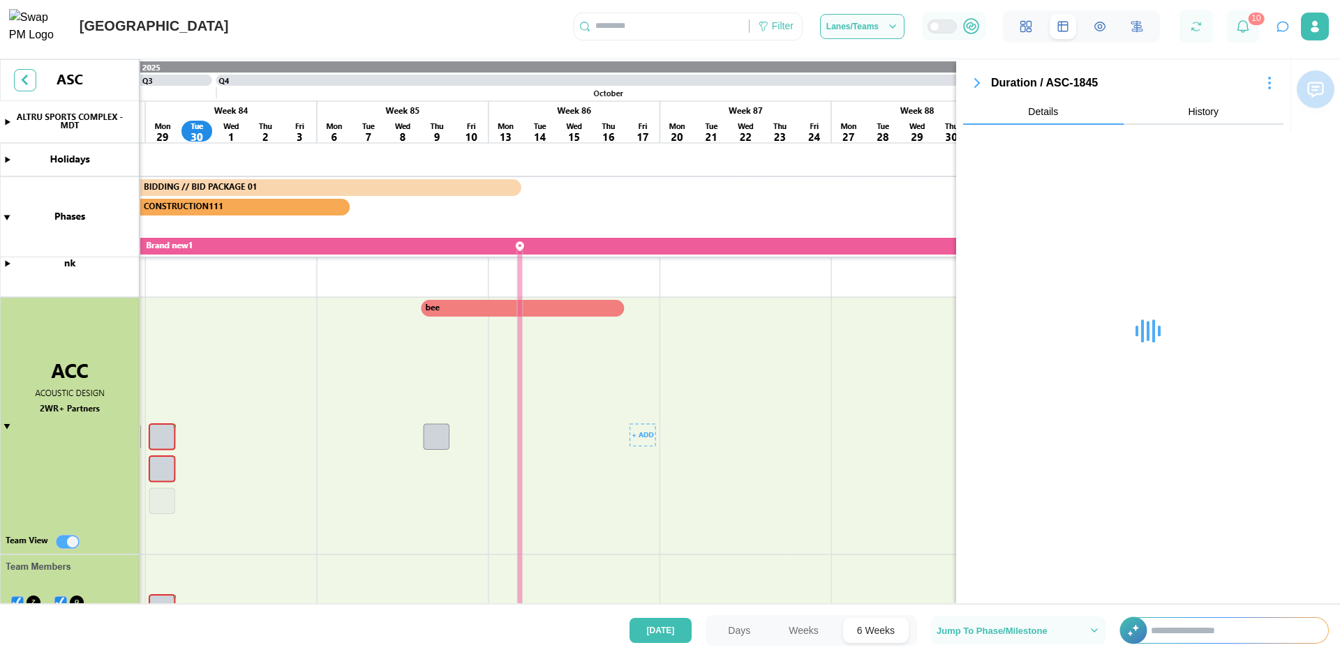
drag, startPoint x: 767, startPoint y: 346, endPoint x: 621, endPoint y: 345, distance: 146.5
click at [649, 361] on canvas at bounding box center [670, 334] width 1340 height 550
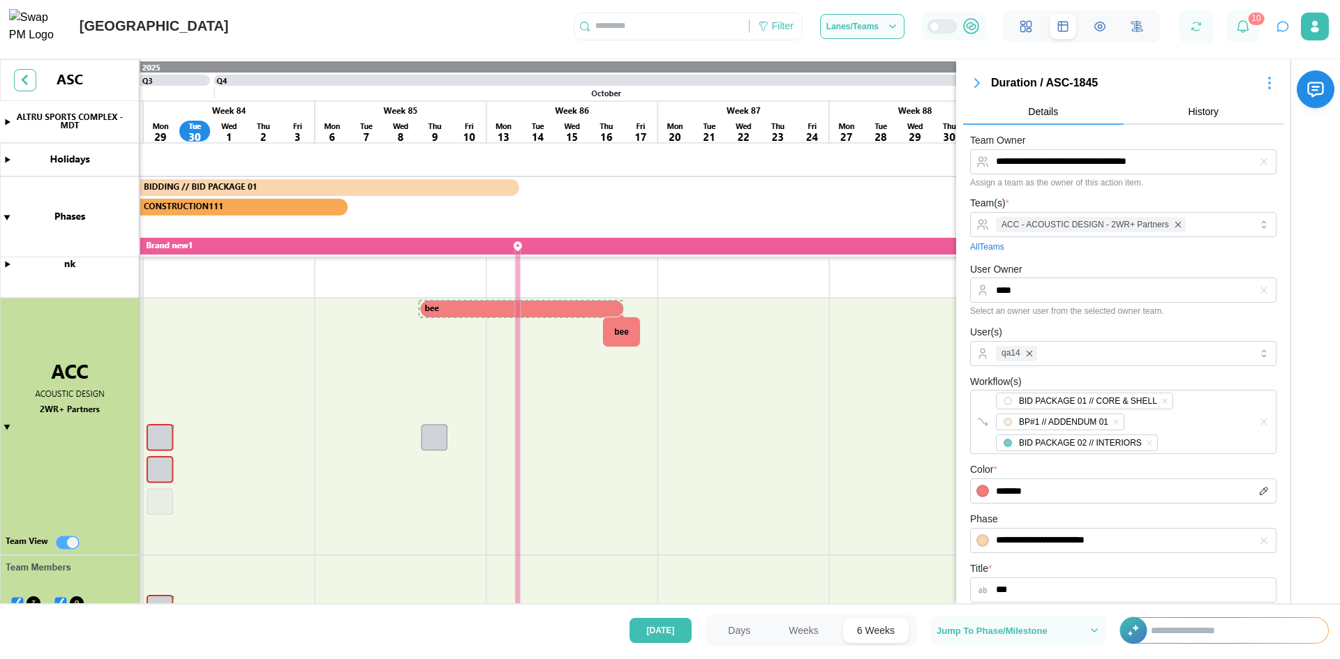
click at [620, 307] on canvas at bounding box center [670, 334] width 1340 height 550
click at [979, 80] on icon "button" at bounding box center [976, 83] width 17 height 17
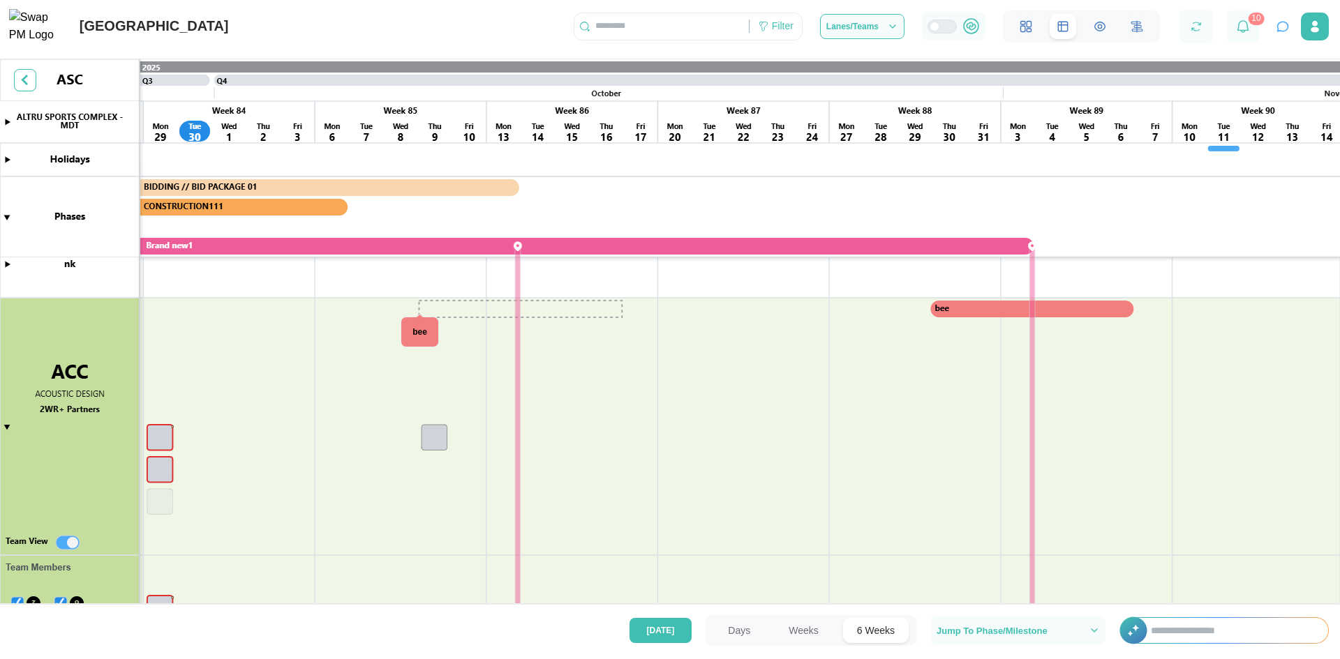
drag, startPoint x: 420, startPoint y: 309, endPoint x: 931, endPoint y: 371, distance: 515.2
click at [931, 371] on canvas at bounding box center [670, 334] width 1340 height 550
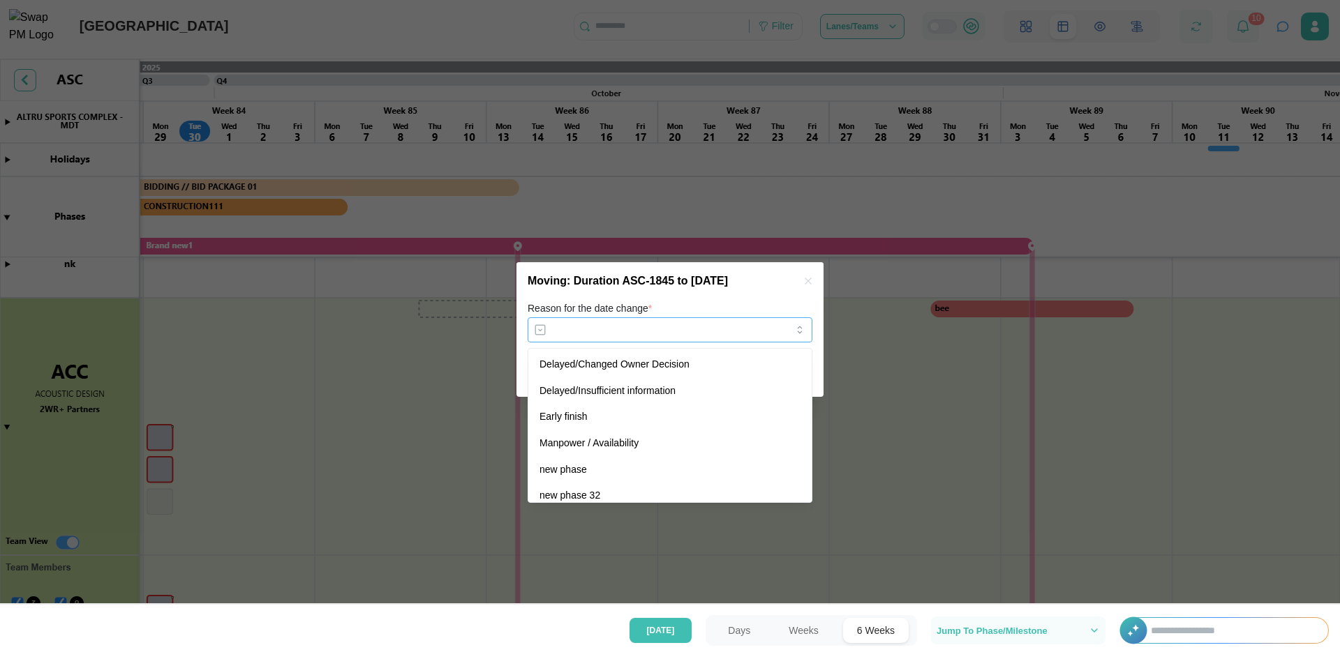
click at [706, 334] on input "Reason for the date change *" at bounding box center [669, 329] width 285 height 25
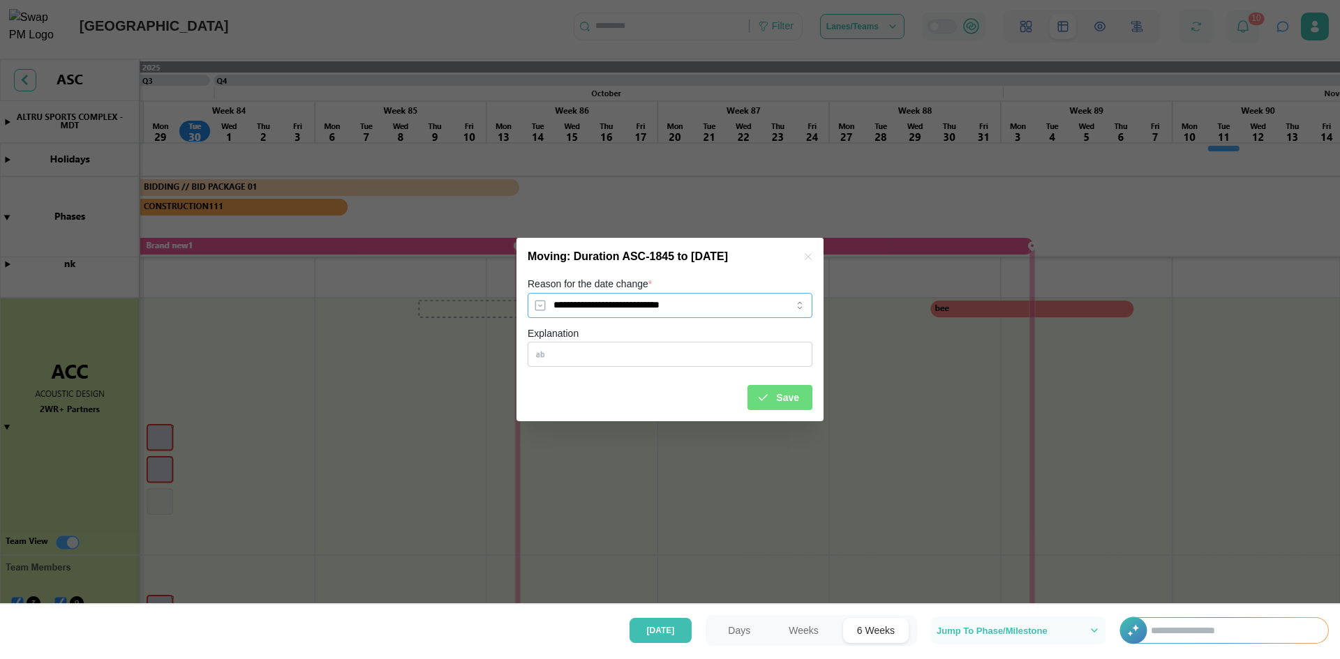
type input "**********"
drag, startPoint x: 781, startPoint y: 390, endPoint x: 834, endPoint y: 374, distance: 54.7
click at [781, 391] on span "Save" at bounding box center [787, 398] width 23 height 24
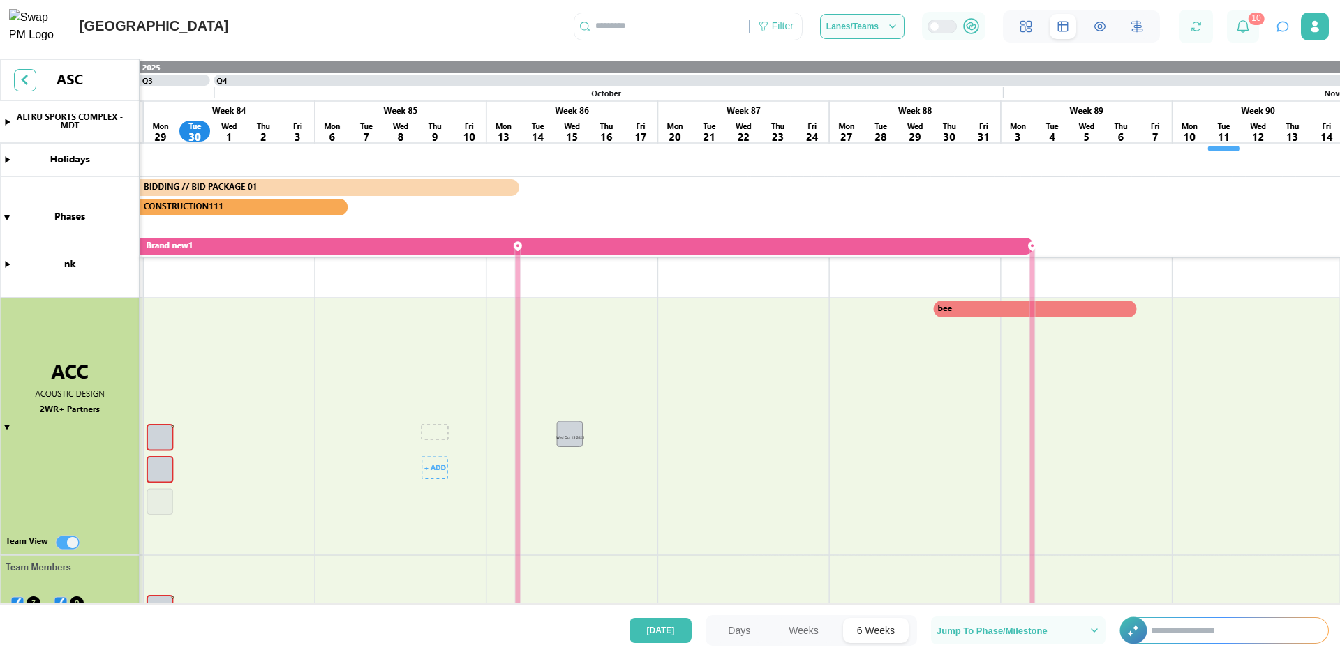
drag, startPoint x: 432, startPoint y: 441, endPoint x: 567, endPoint y: 437, distance: 134.7
click at [567, 437] on canvas at bounding box center [670, 334] width 1340 height 550
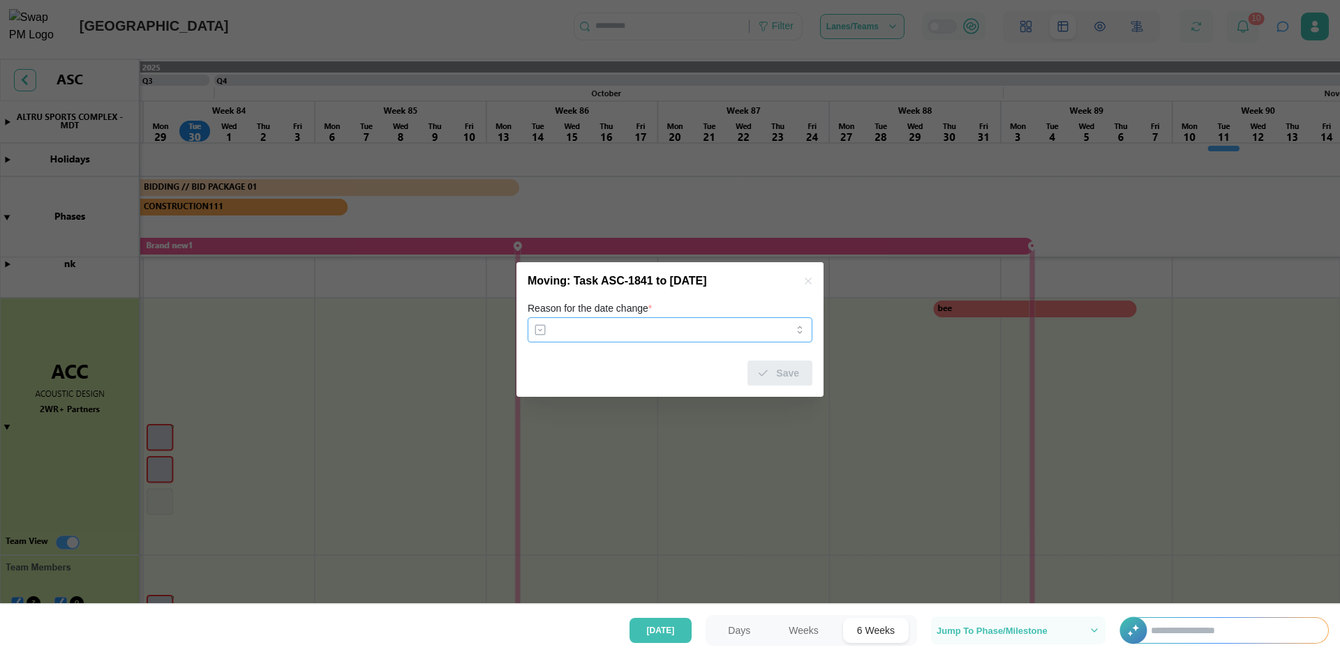
click at [652, 333] on input "Reason for the date change *" at bounding box center [669, 329] width 285 height 25
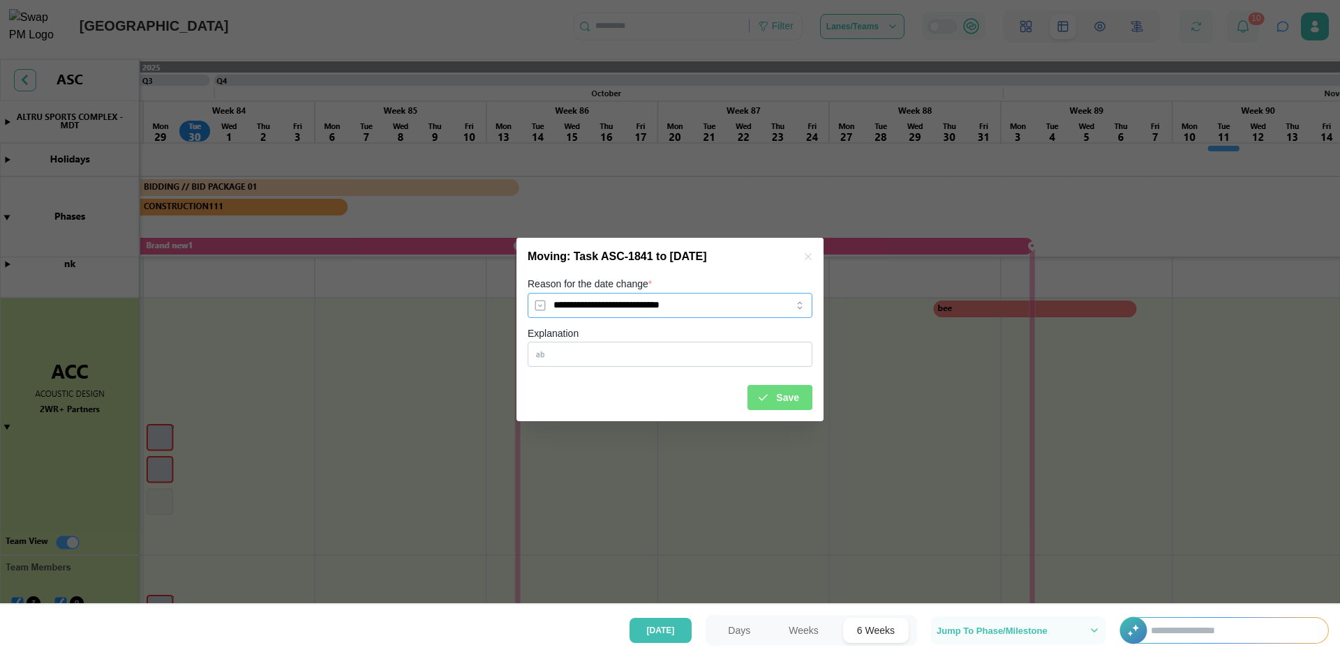
type input "**********"
click at [797, 391] on span "Save" at bounding box center [787, 398] width 23 height 24
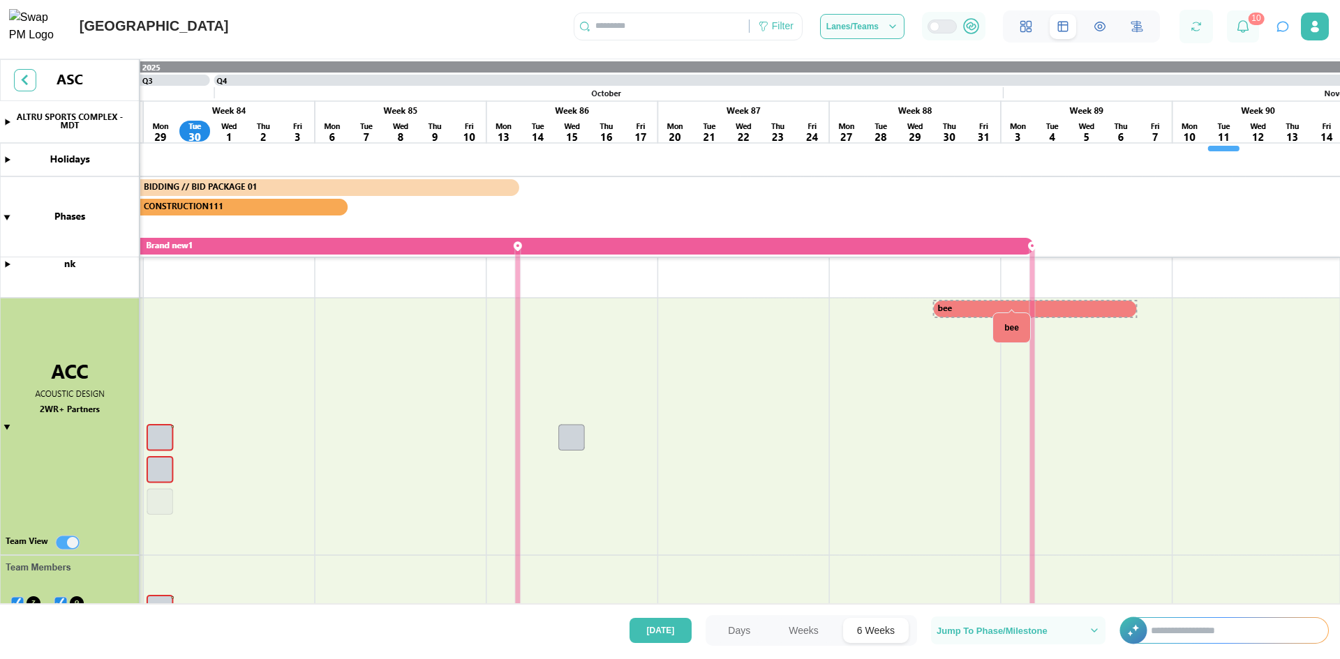
drag, startPoint x: 996, startPoint y: 309, endPoint x: 996, endPoint y: 345, distance: 35.6
click at [996, 345] on canvas at bounding box center [670, 334] width 1340 height 550
click at [802, 624] on button "Weeks" at bounding box center [803, 630] width 58 height 25
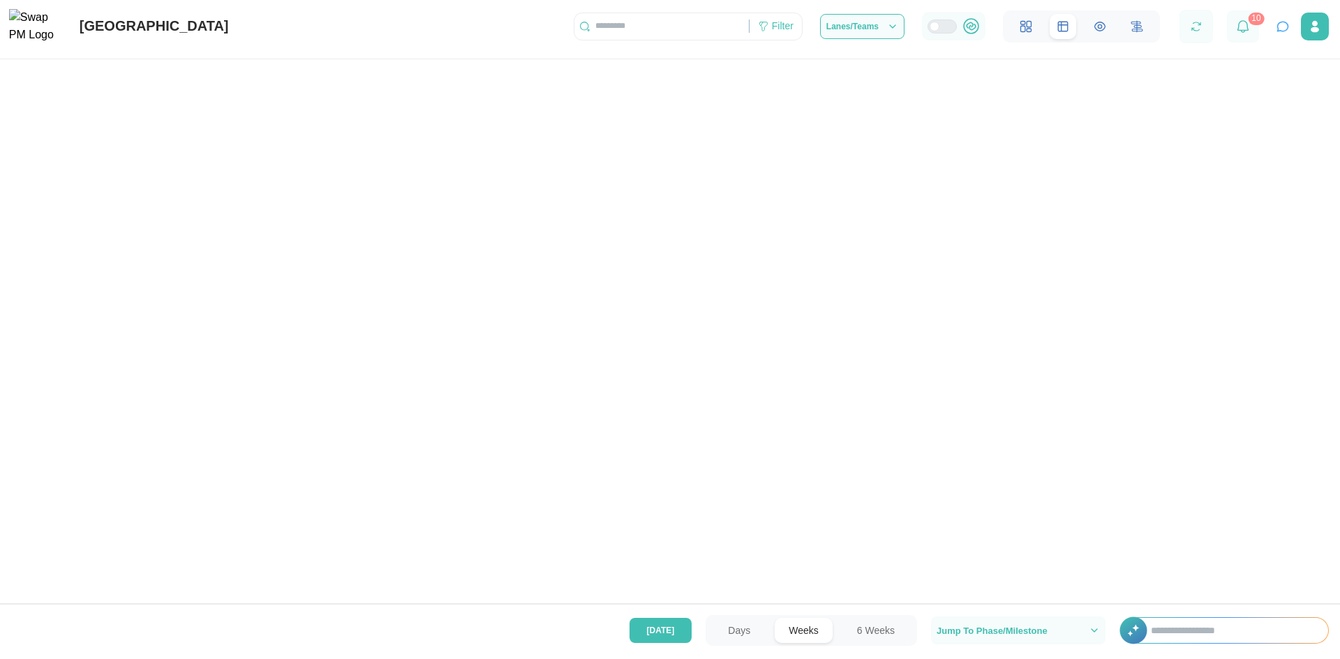
scroll to position [0, 37846]
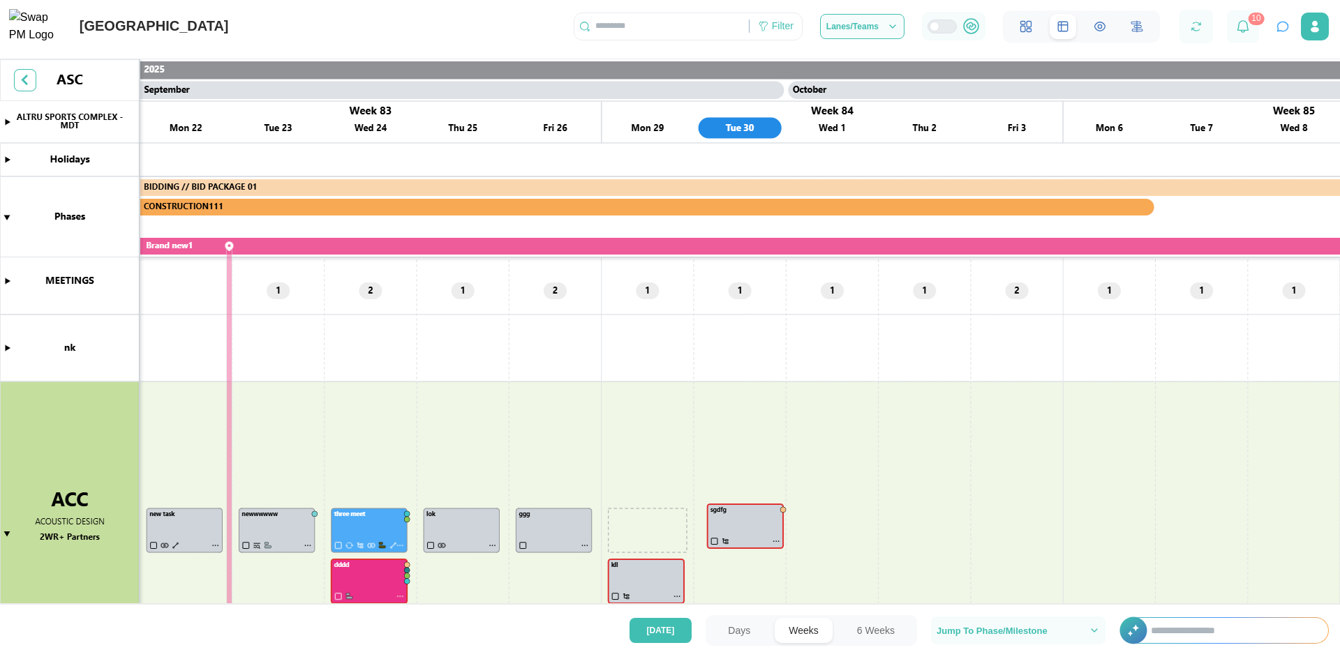
drag, startPoint x: 631, startPoint y: 529, endPoint x: 649, endPoint y: 542, distance: 22.5
click at [633, 525] on canvas at bounding box center [670, 334] width 1340 height 550
click at [887, 633] on button "6 Weeks" at bounding box center [876, 630] width 66 height 25
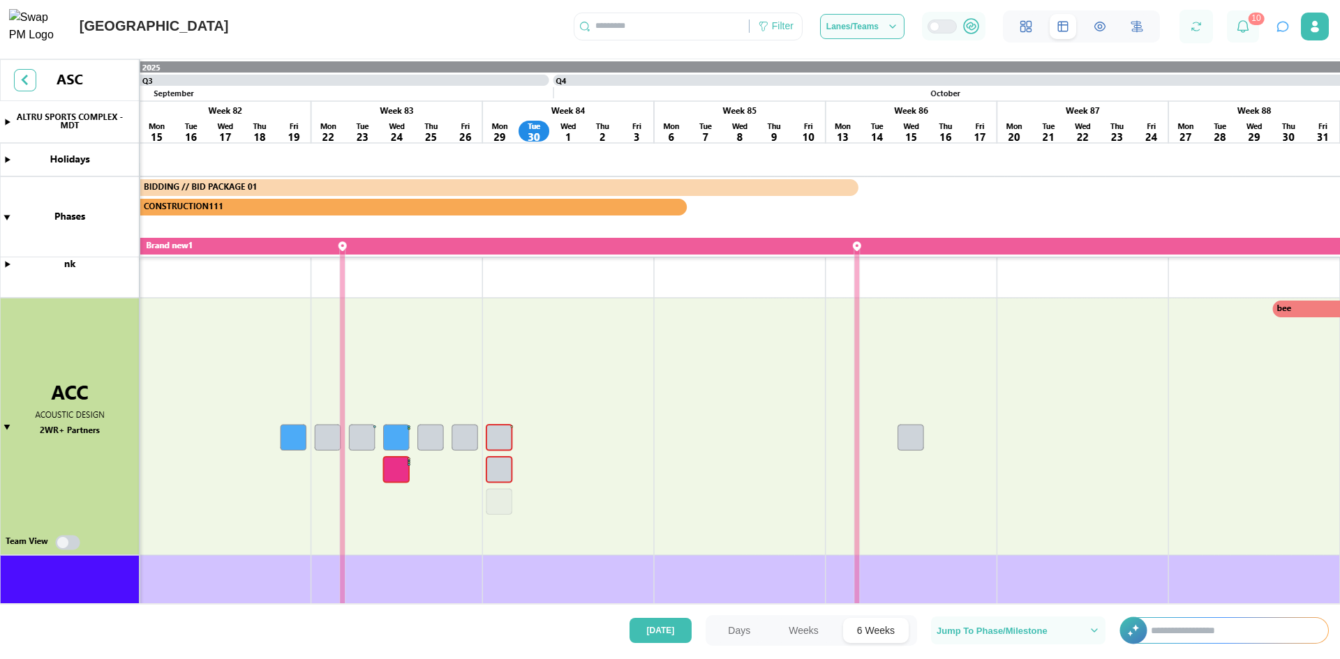
scroll to position [0, 13886]
click at [463, 431] on canvas at bounding box center [670, 334] width 1340 height 550
drag, startPoint x: 465, startPoint y: 447, endPoint x: 781, endPoint y: 403, distance: 318.4
click at [781, 403] on canvas at bounding box center [670, 334] width 1340 height 550
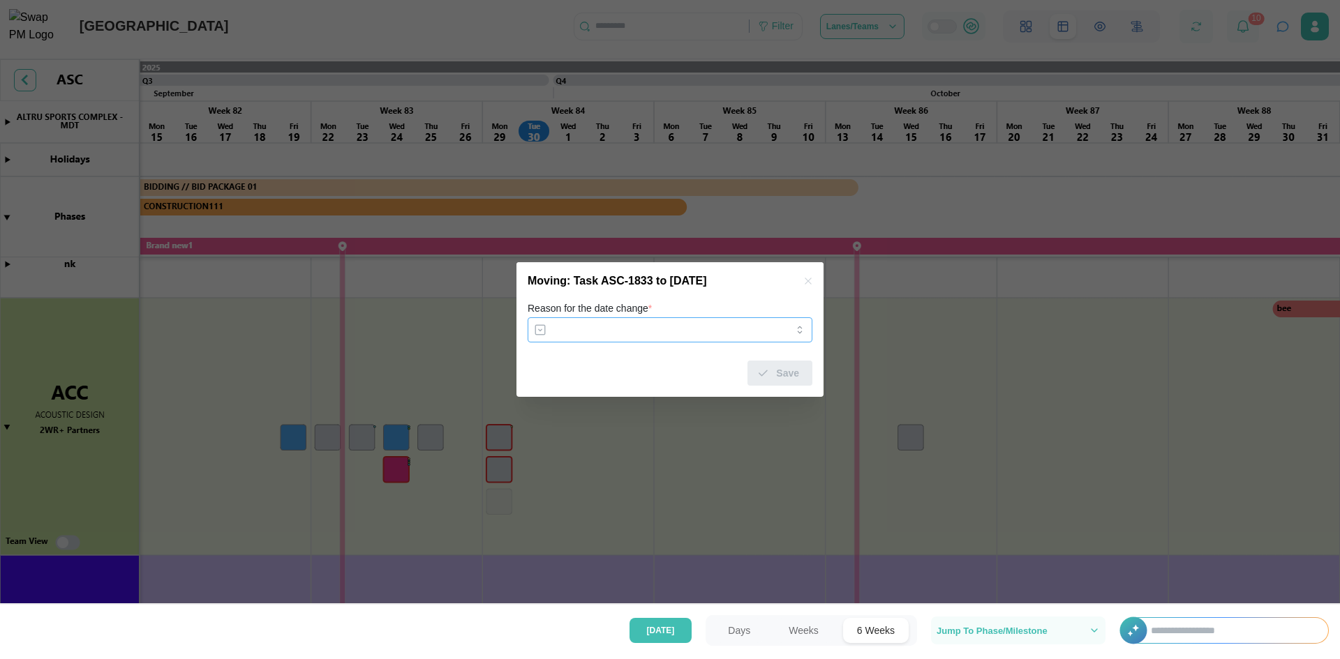
click at [629, 328] on input "Reason for the date change *" at bounding box center [669, 329] width 285 height 25
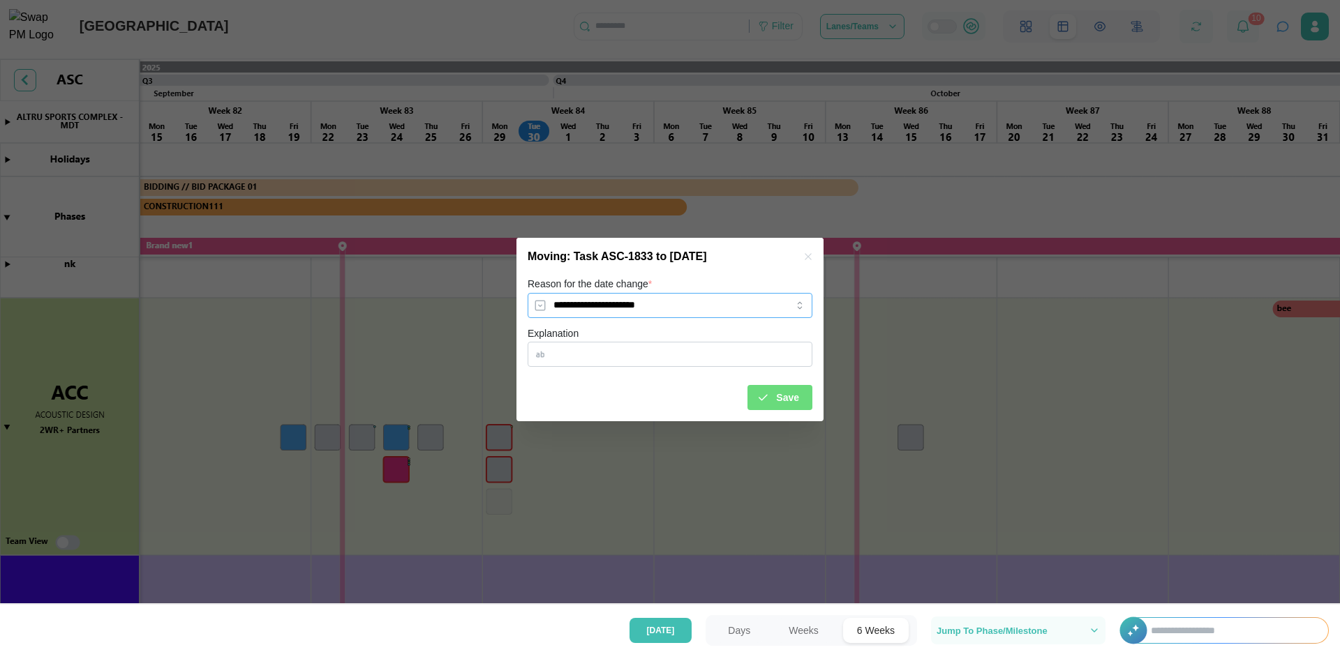
type input "**********"
click at [786, 400] on span "Save" at bounding box center [787, 398] width 23 height 24
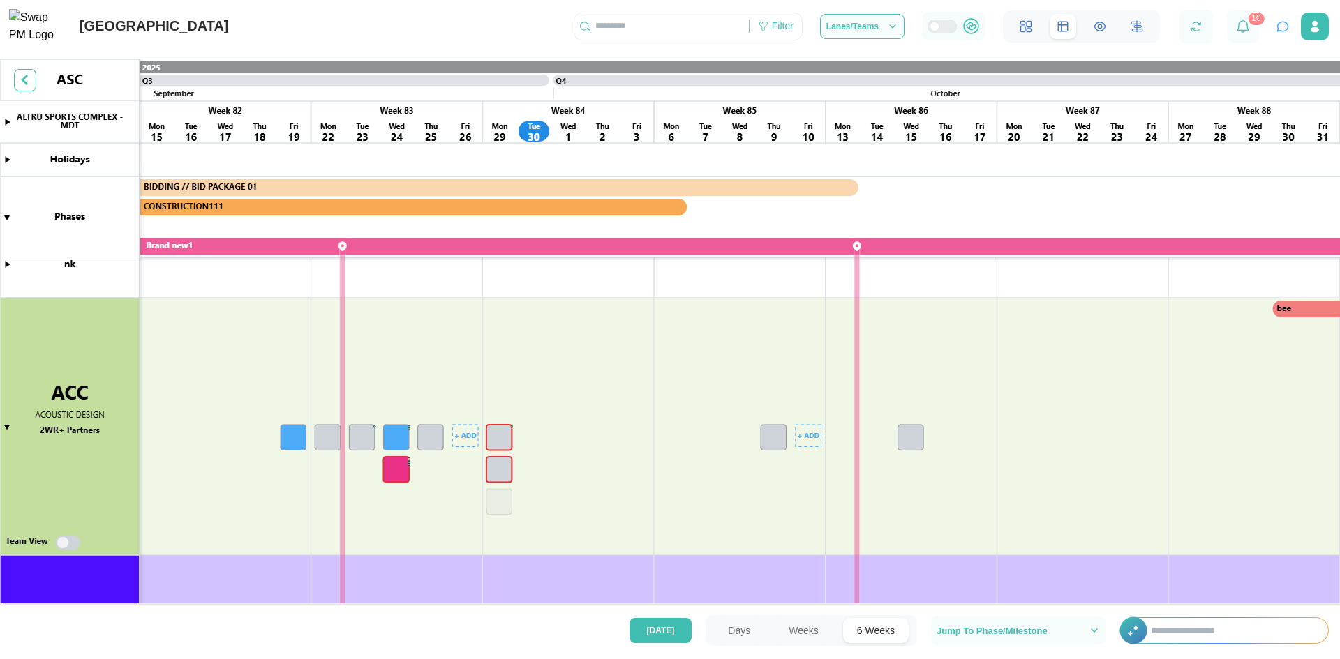
drag, startPoint x: 1148, startPoint y: 434, endPoint x: 769, endPoint y: 457, distance: 380.2
click at [769, 457] on canvas at bounding box center [670, 334] width 1340 height 550
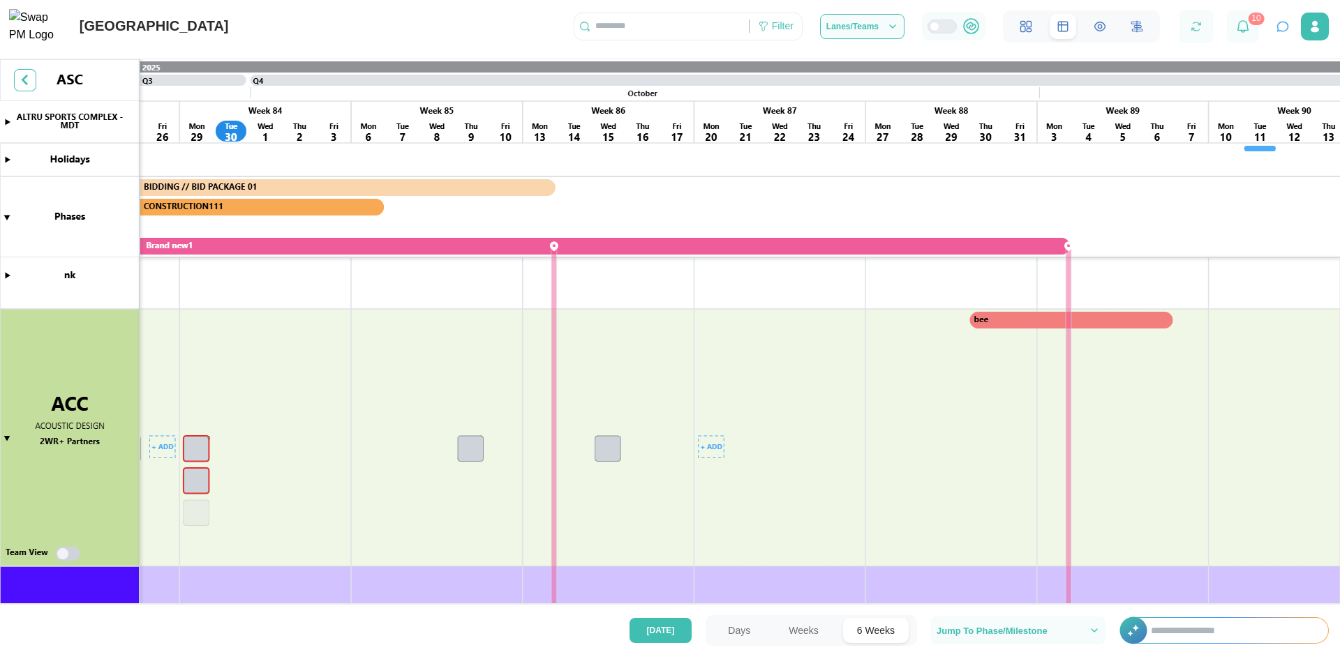
scroll to position [0, 14295]
drag, startPoint x: 1035, startPoint y: 352, endPoint x: 620, endPoint y: 368, distance: 414.7
click at [620, 368] on canvas at bounding box center [670, 334] width 1340 height 550
